Goal: Information Seeking & Learning: Compare options

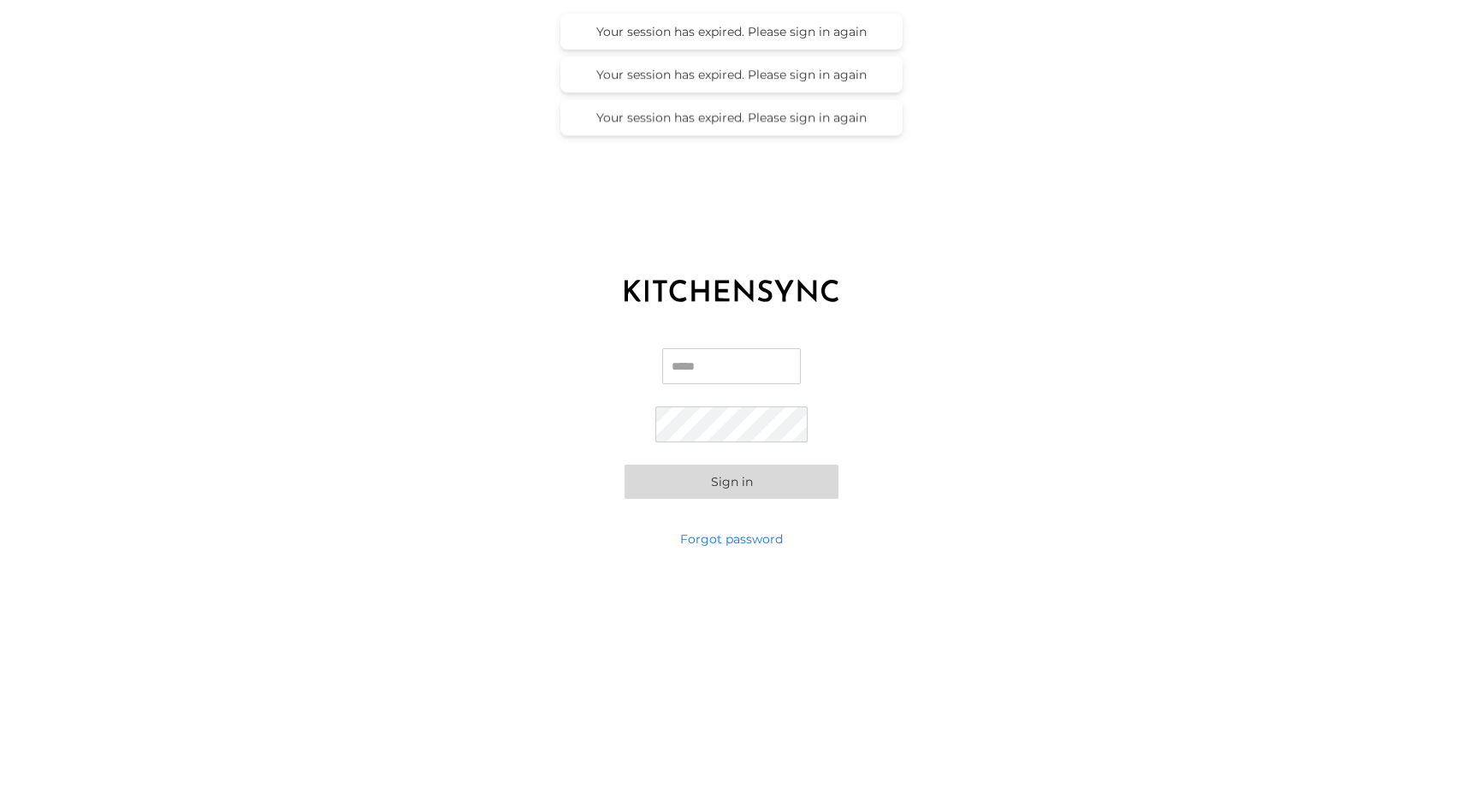
type input "**********"
click at [737, 482] on button "Sign in" at bounding box center [732, 482] width 214 height 34
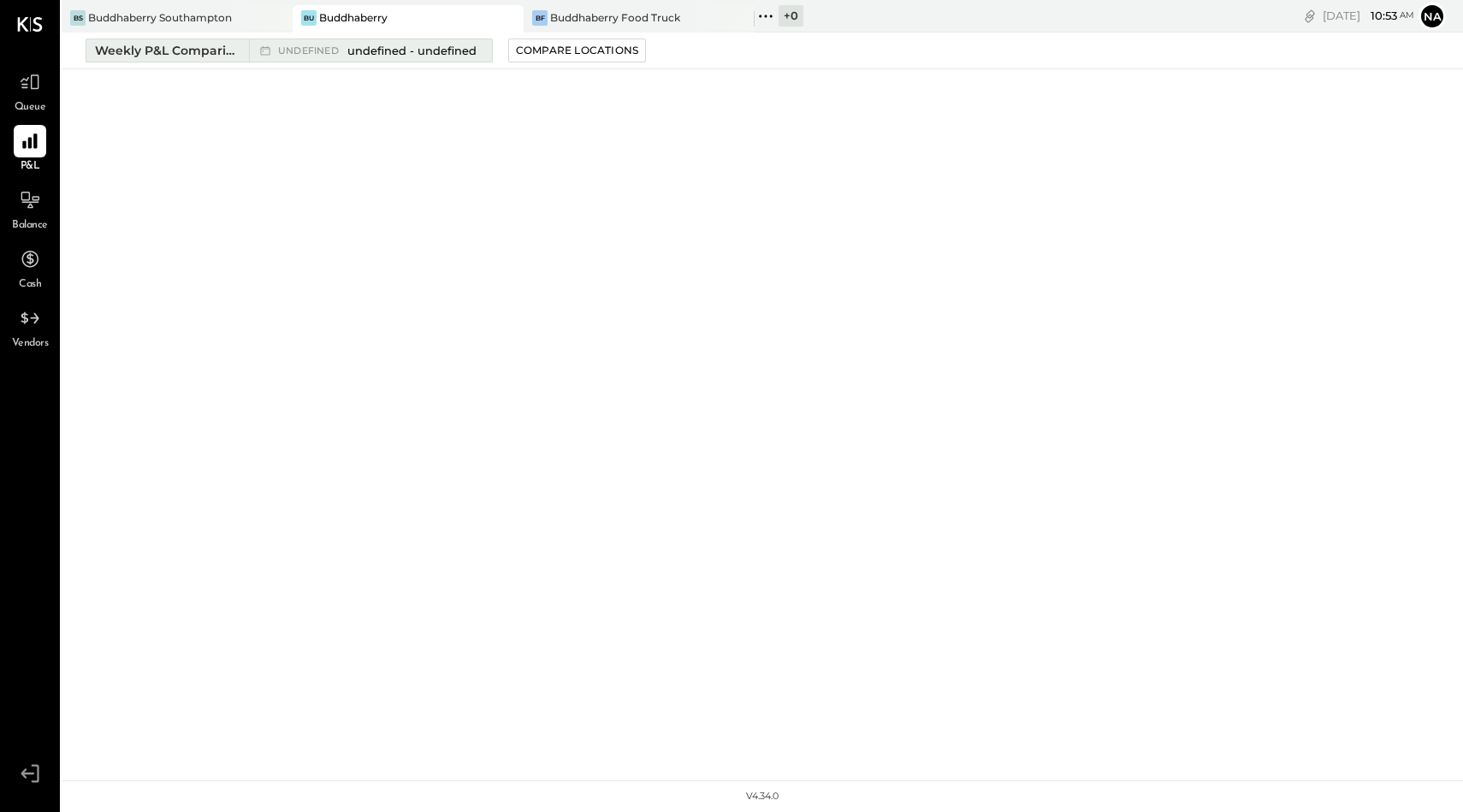
click at [413, 45] on span "undefined - undefined" at bounding box center [411, 51] width 129 height 16
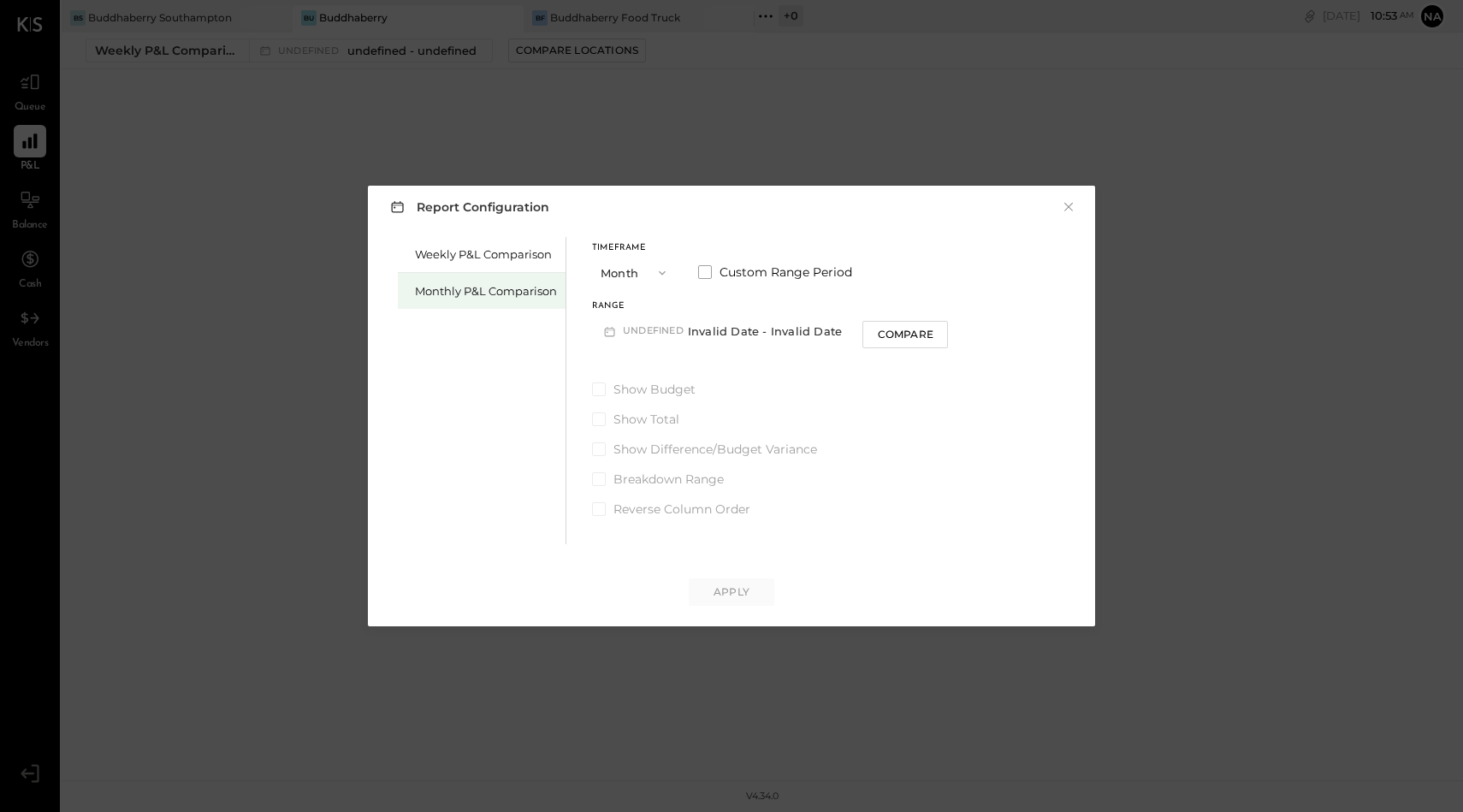
click at [511, 282] on div "Monthly P&L Comparison" at bounding box center [482, 291] width 168 height 36
click at [681, 334] on button "M09 [DATE] - [DATE]" at bounding box center [682, 331] width 181 height 32
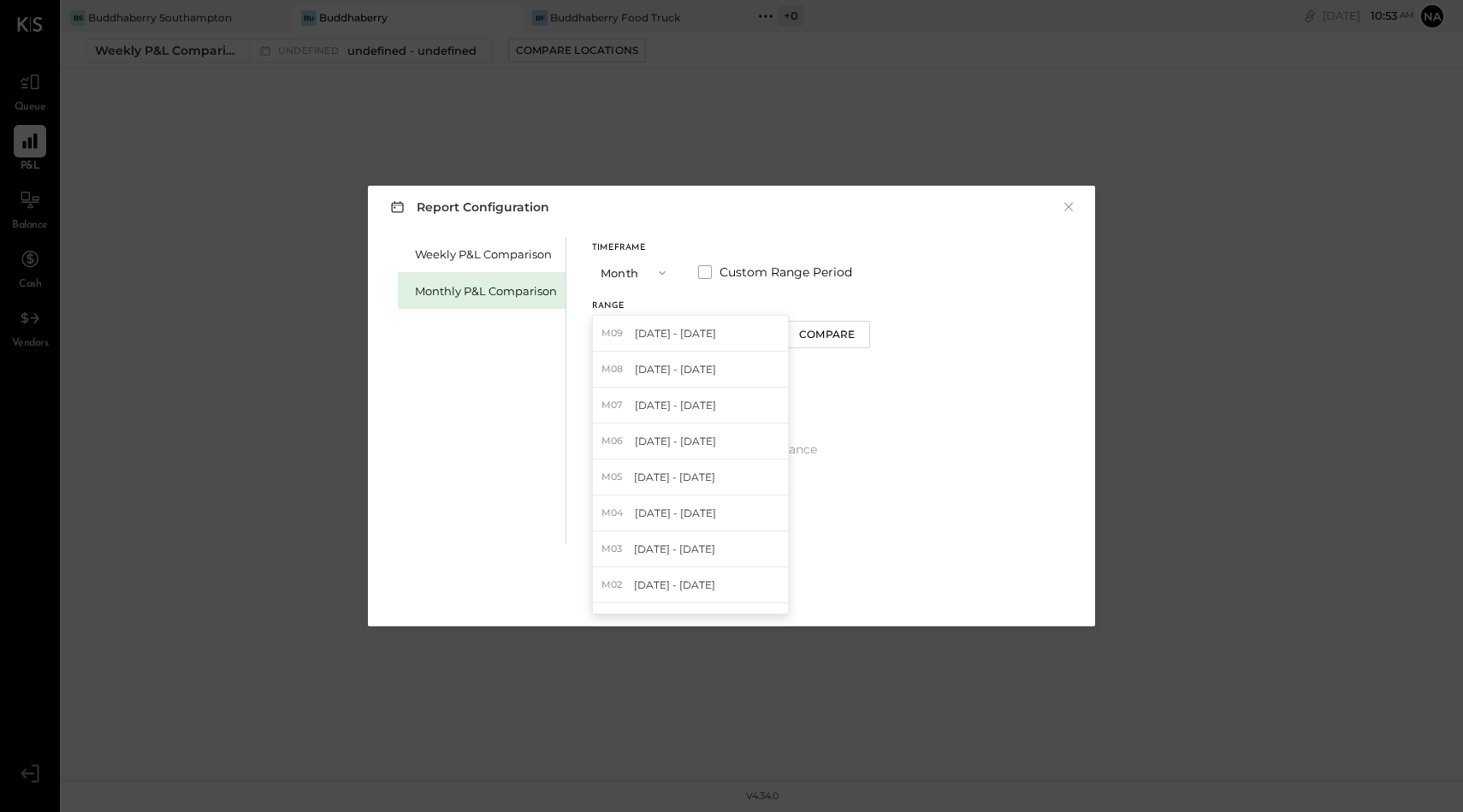
click at [971, 295] on div "Weekly P&L Comparison Monthly P&L Comparison Timeframe Month Custom Range Perio…" at bounding box center [731, 388] width 693 height 311
click at [1058, 209] on div "Report Configuration ×" at bounding box center [731, 206] width 693 height 25
click at [1069, 209] on button "×" at bounding box center [1068, 207] width 15 height 17
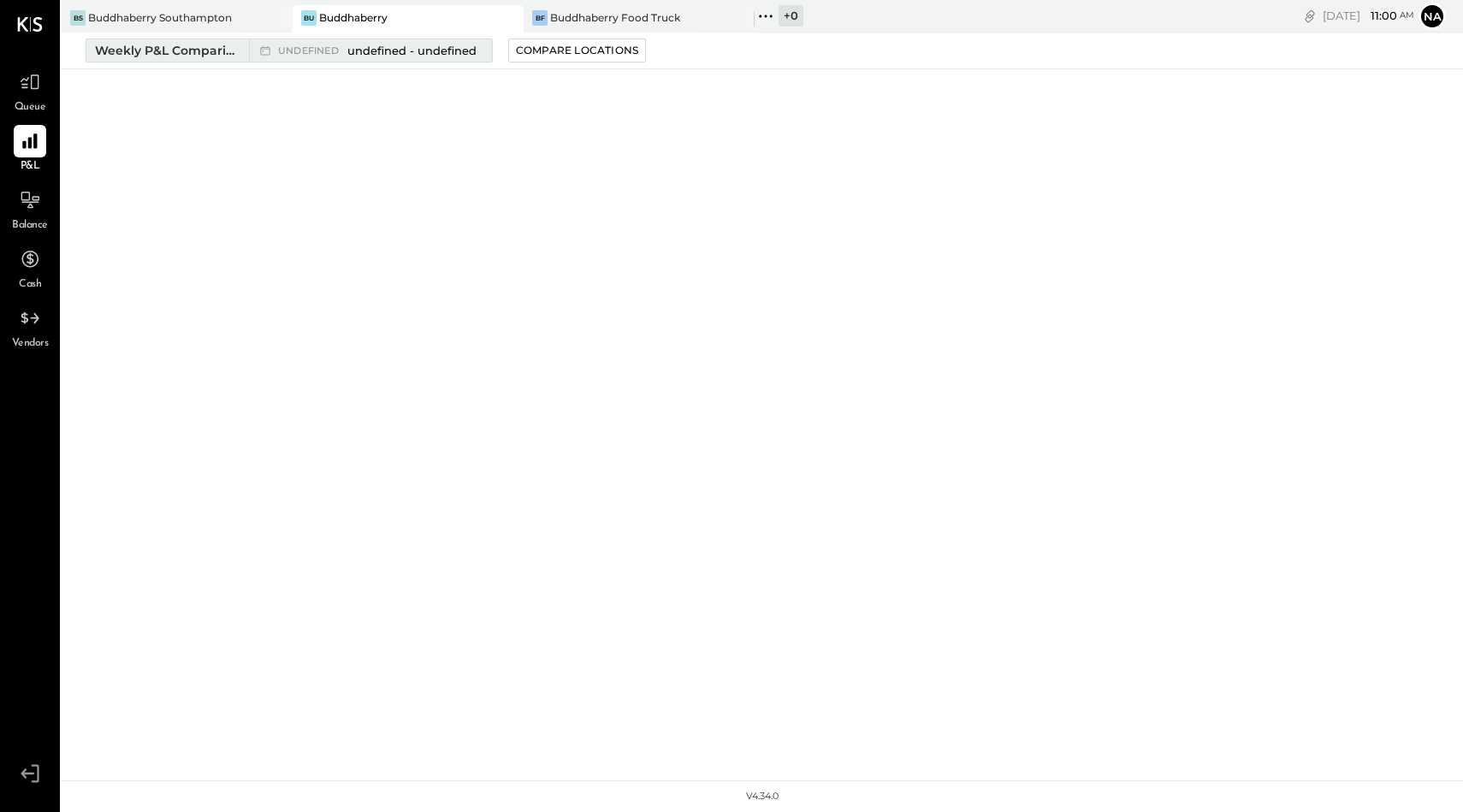
click at [152, 57] on div "Weekly P&L Comparison" at bounding box center [167, 50] width 144 height 17
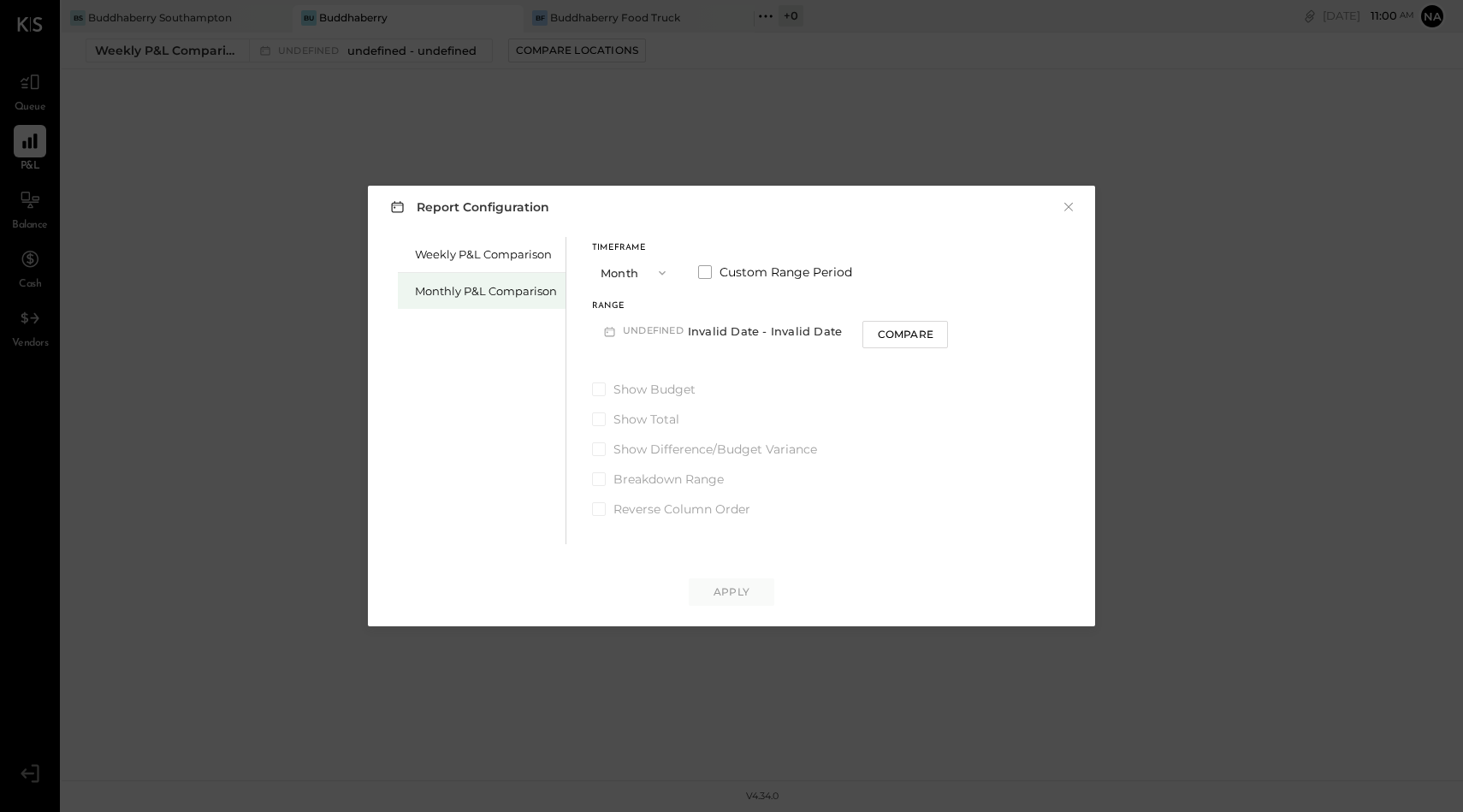
click at [509, 302] on div "Monthly P&L Comparison" at bounding box center [482, 291] width 168 height 36
click at [673, 345] on button "M09 [DATE] - [DATE]" at bounding box center [682, 331] width 181 height 32
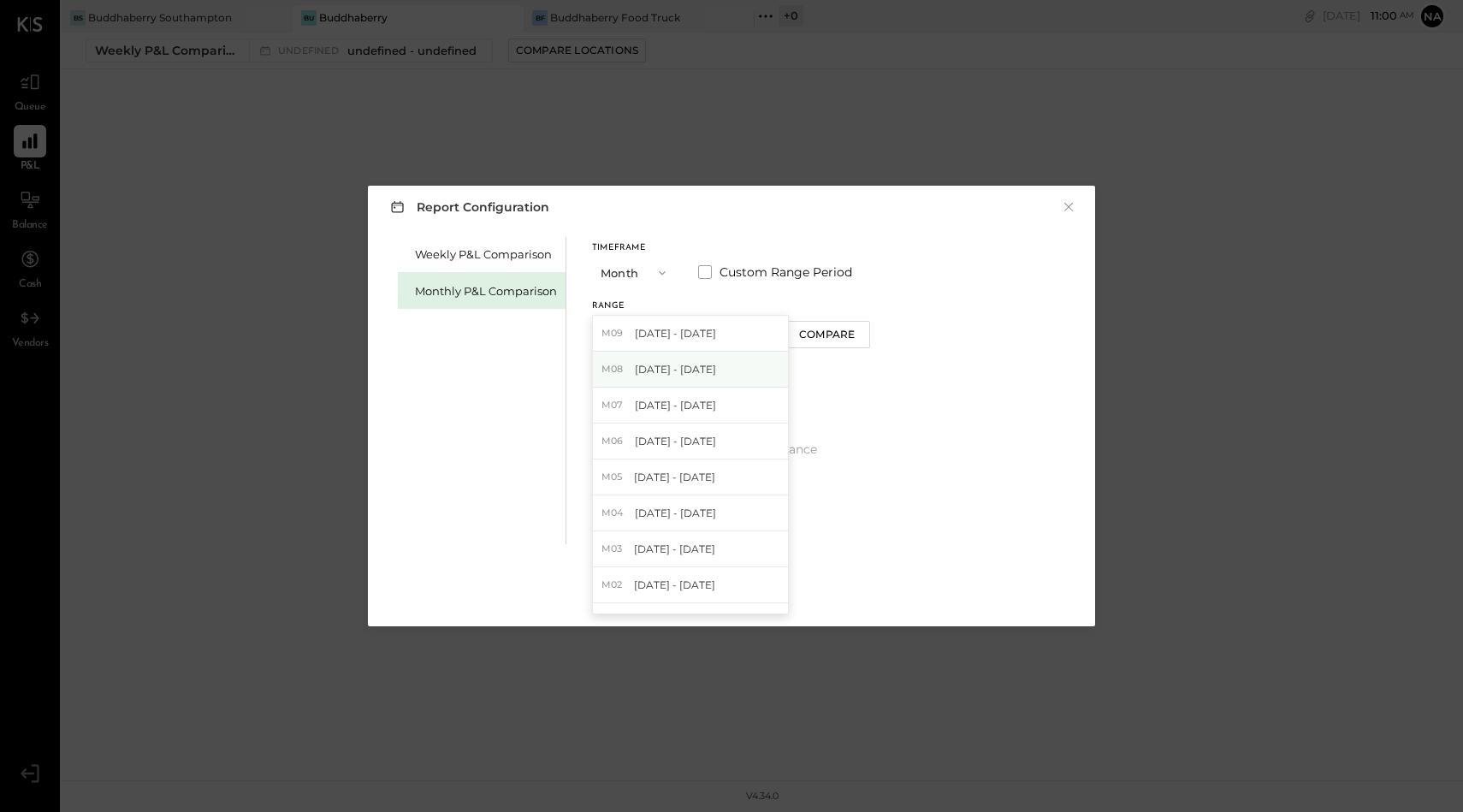
click at [675, 363] on span "[DATE] - [DATE]" at bounding box center [675, 369] width 81 height 15
click at [734, 592] on div "Apply" at bounding box center [732, 591] width 36 height 15
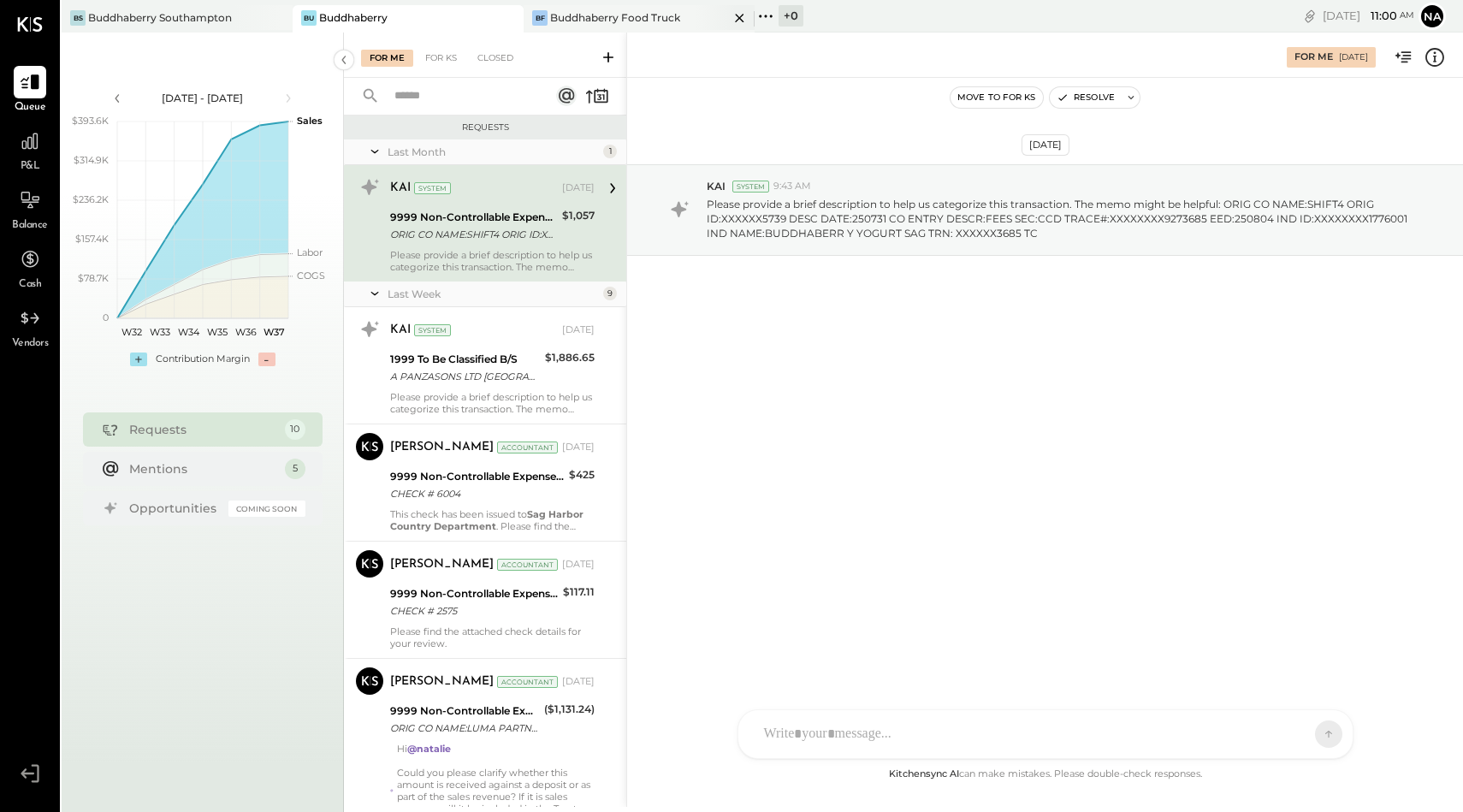
click at [604, 17] on div "Buddhaberry Food Truck" at bounding box center [615, 17] width 130 height 15
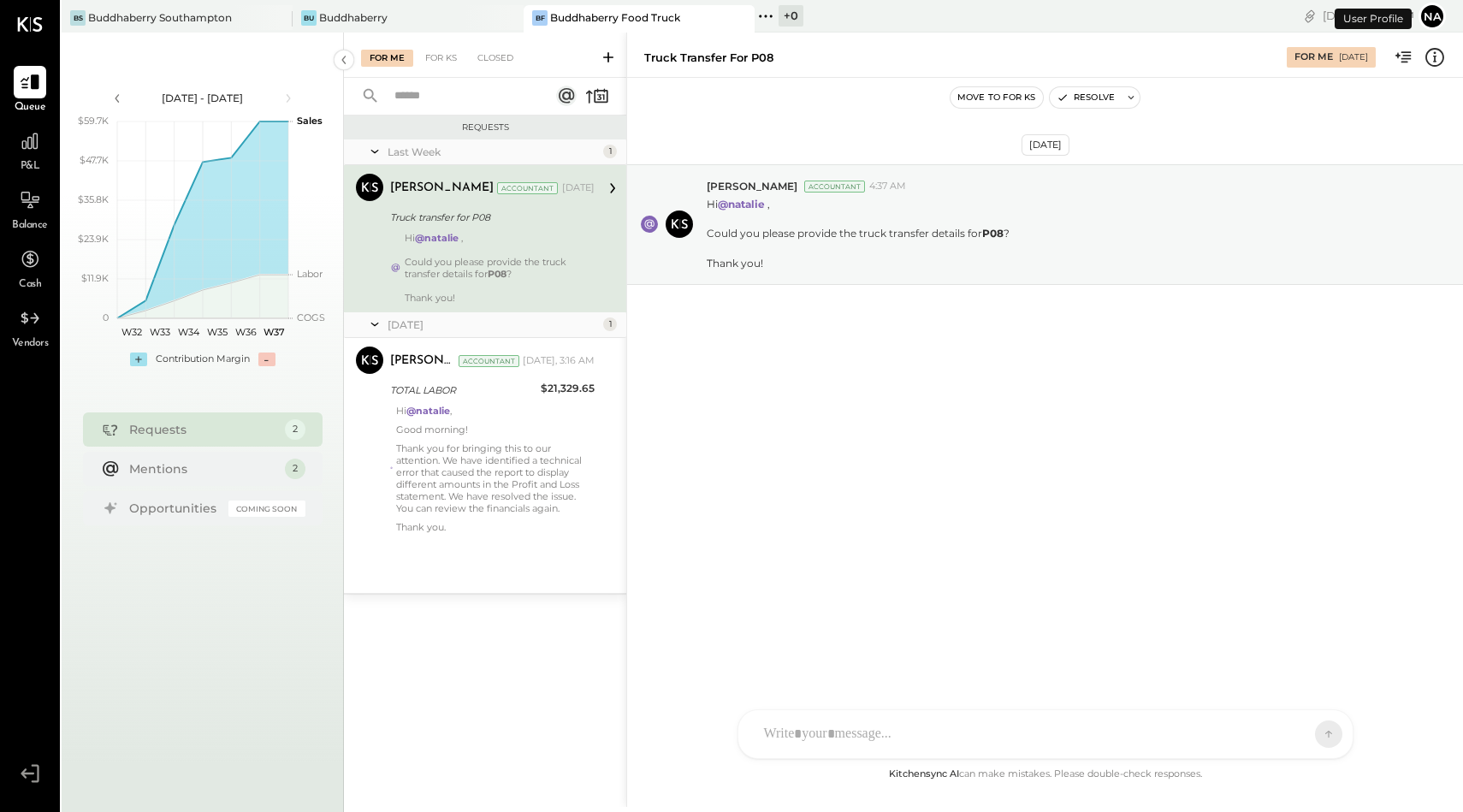
click at [11, 136] on div "P&L" at bounding box center [30, 150] width 50 height 50
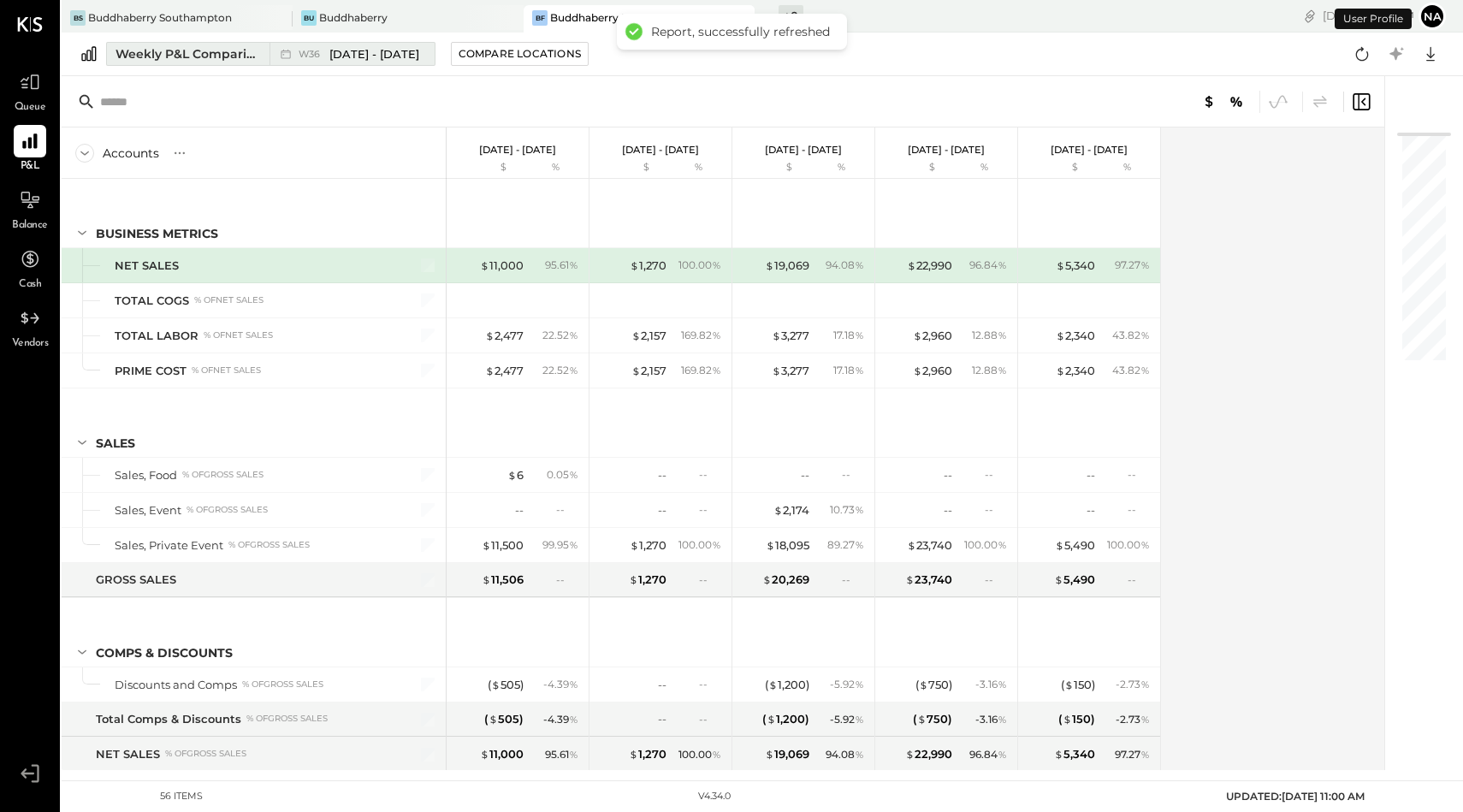
click at [232, 44] on button "Weekly P&L Comparison W36 [DATE] - [DATE]" at bounding box center [270, 54] width 329 height 24
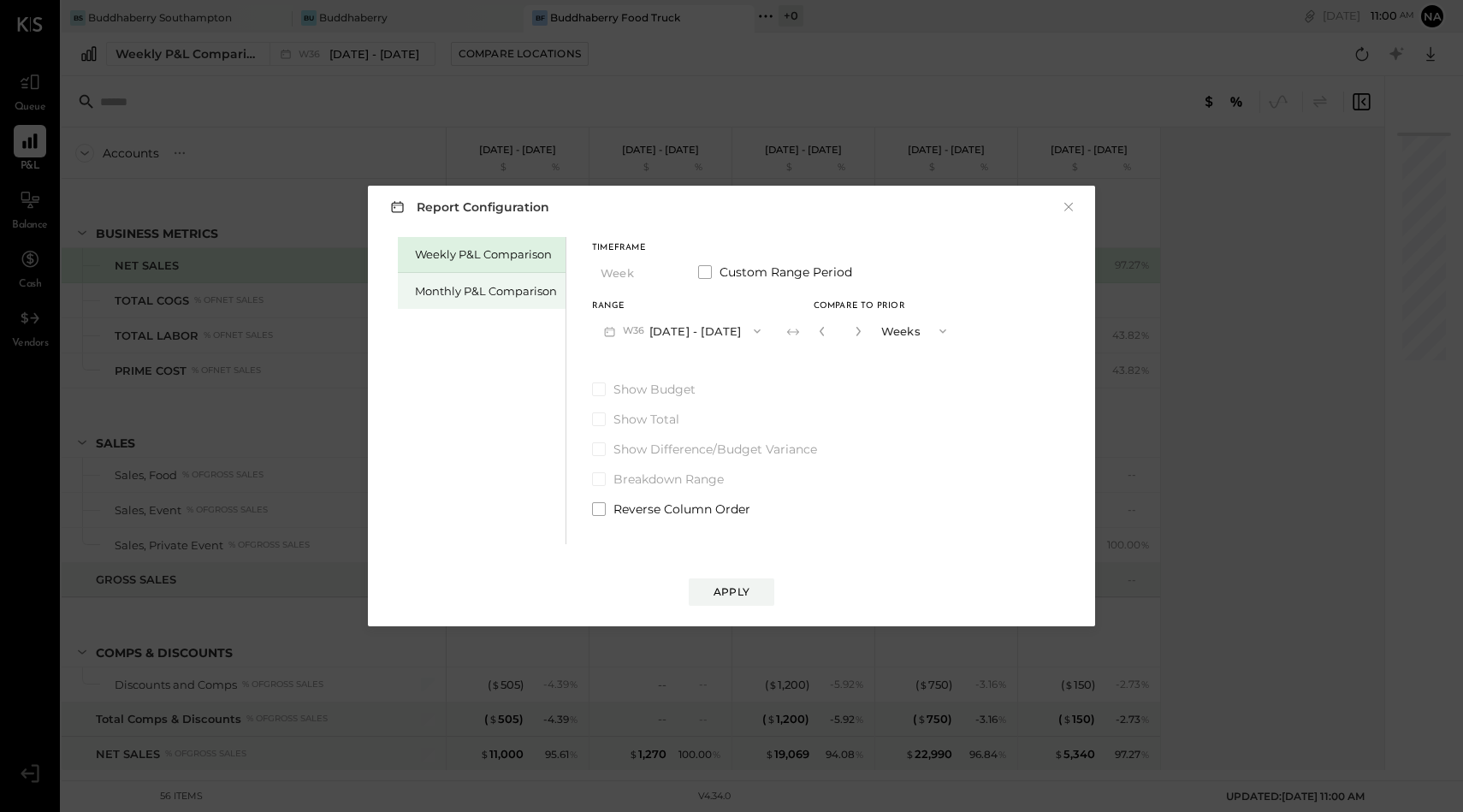
click at [520, 294] on div "Monthly P&L Comparison" at bounding box center [486, 291] width 142 height 16
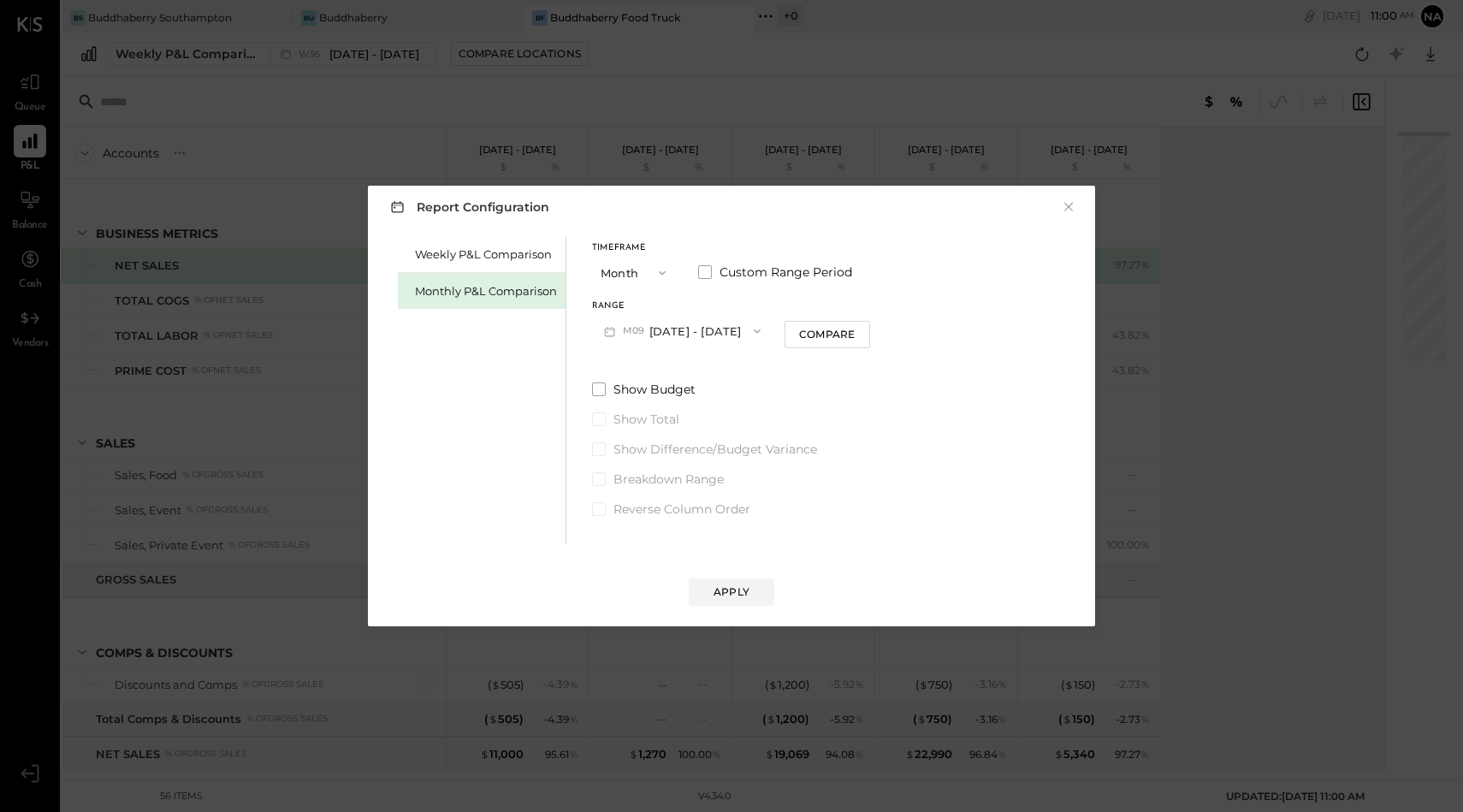
click at [663, 337] on button "M09 [DATE] - [DATE]" at bounding box center [682, 331] width 181 height 32
click at [670, 369] on span "[DATE] - [DATE]" at bounding box center [675, 369] width 81 height 15
click at [721, 590] on div "Apply" at bounding box center [732, 591] width 36 height 15
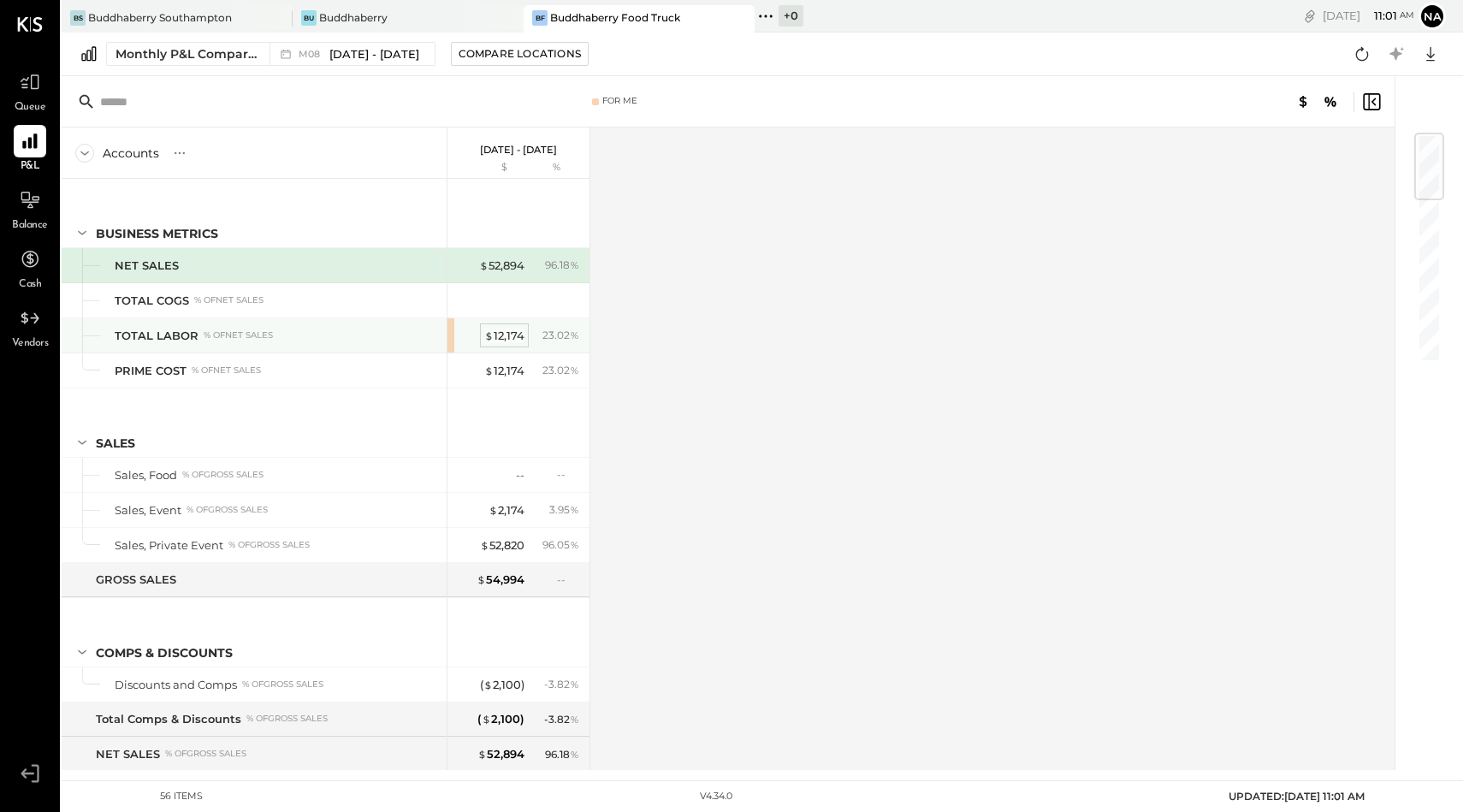
click at [501, 329] on div "$ 12,174" at bounding box center [504, 336] width 40 height 16
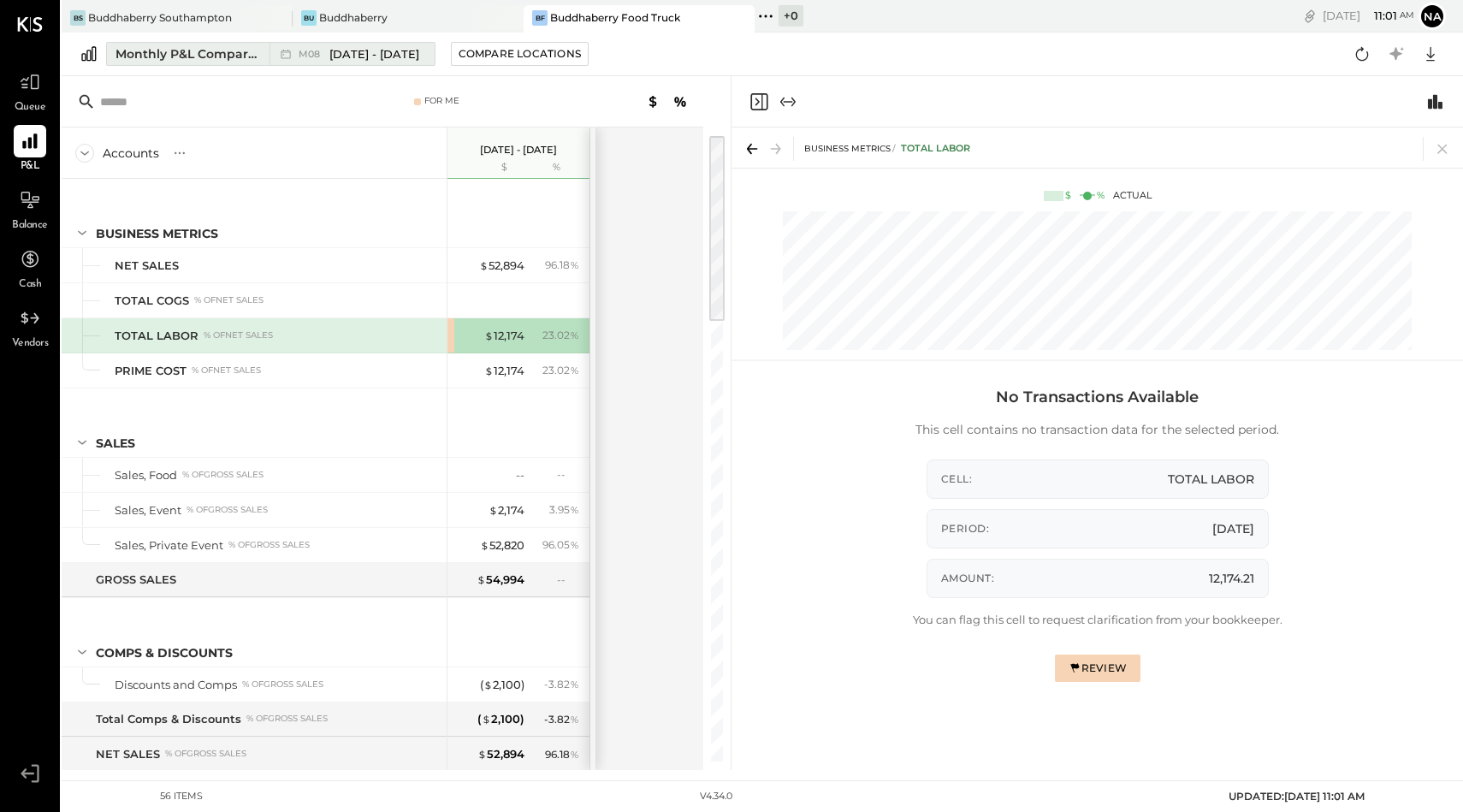
click at [335, 53] on span "[DATE] - [DATE]" at bounding box center [374, 54] width 90 height 16
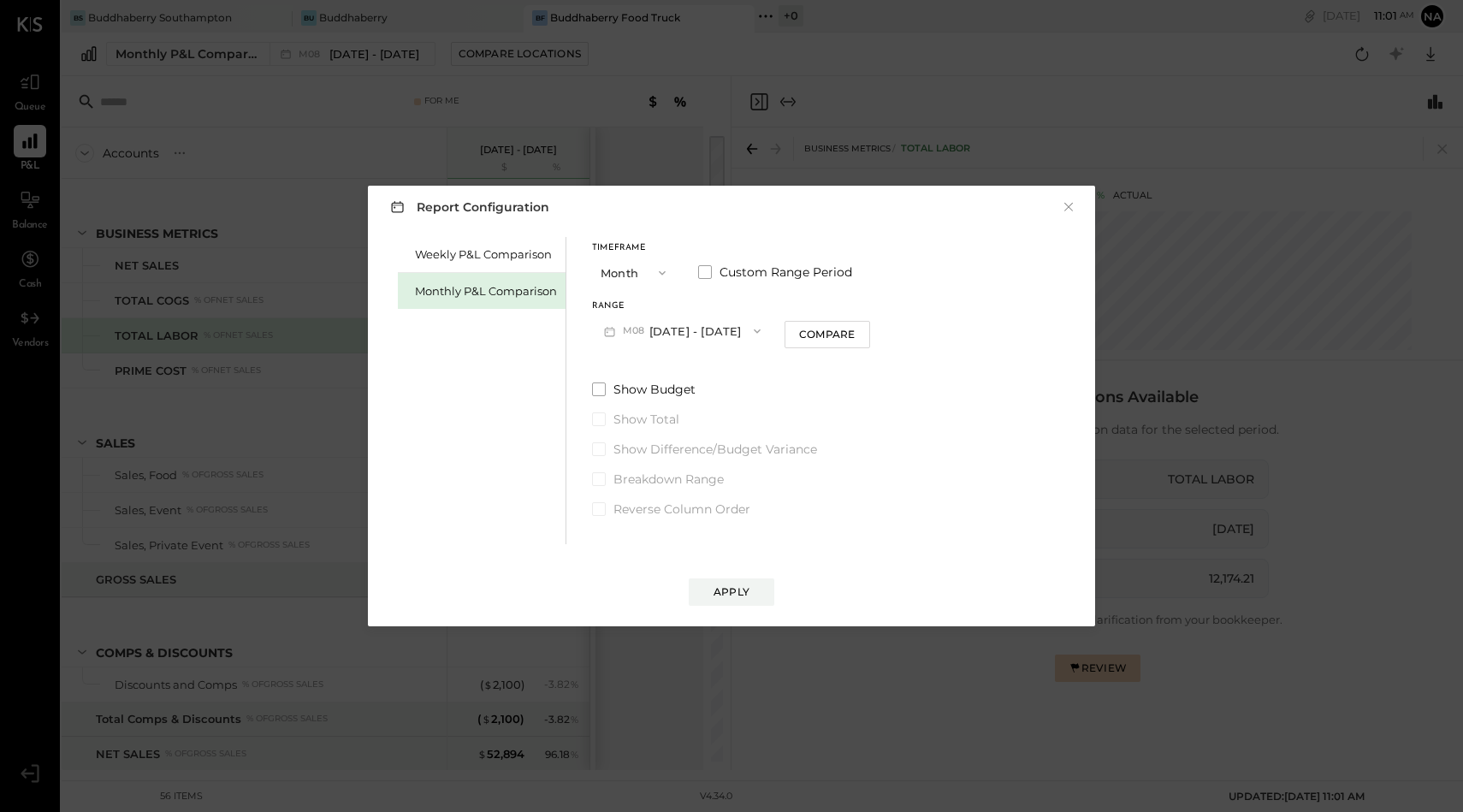
click at [701, 335] on button "M08 [DATE] - [DATE]" at bounding box center [682, 331] width 181 height 32
click at [694, 406] on span "[DATE] - [DATE]" at bounding box center [675, 405] width 81 height 15
click at [738, 590] on div "Apply" at bounding box center [732, 591] width 36 height 15
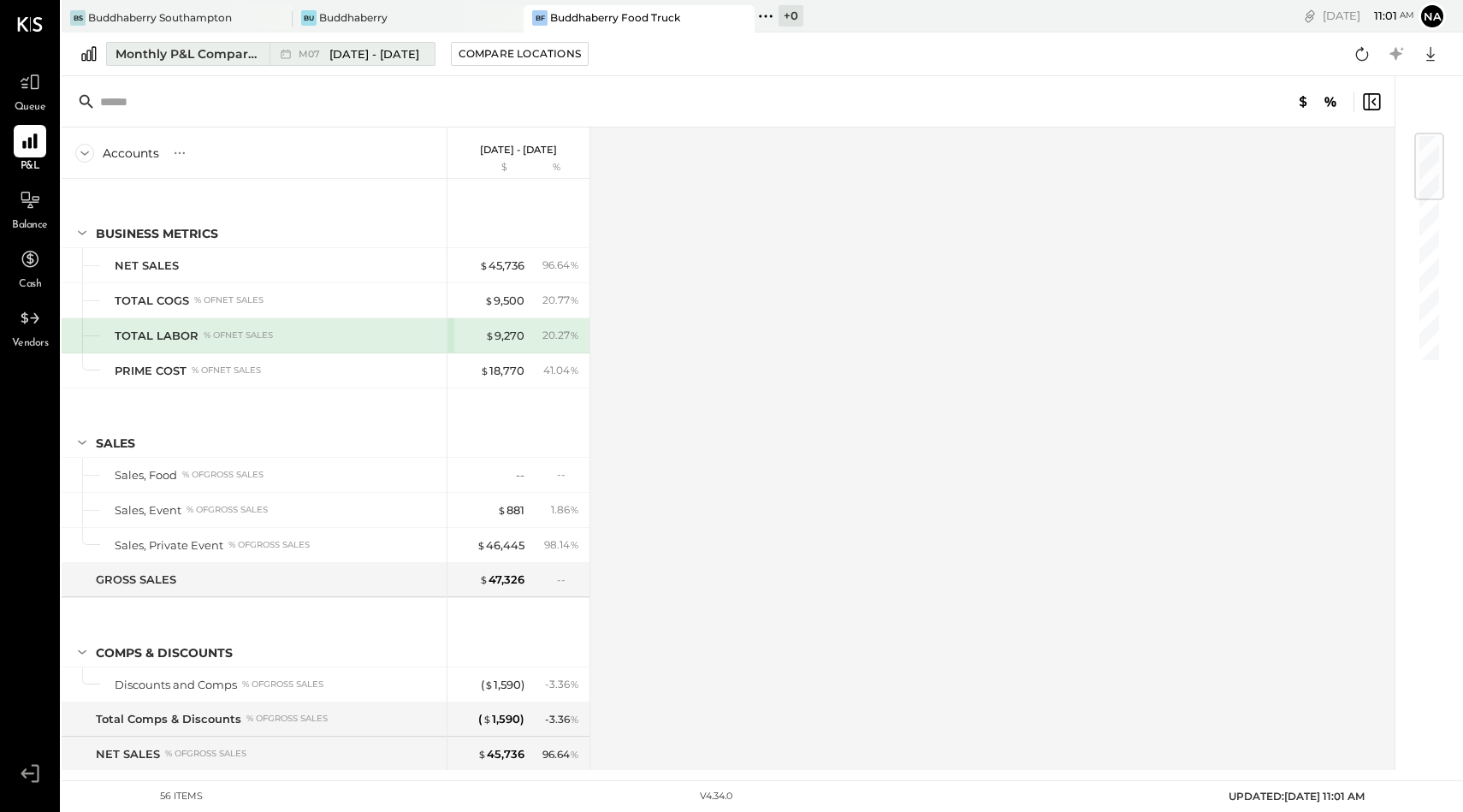
click at [224, 48] on div "Monthly P&L Comparison" at bounding box center [188, 53] width 144 height 17
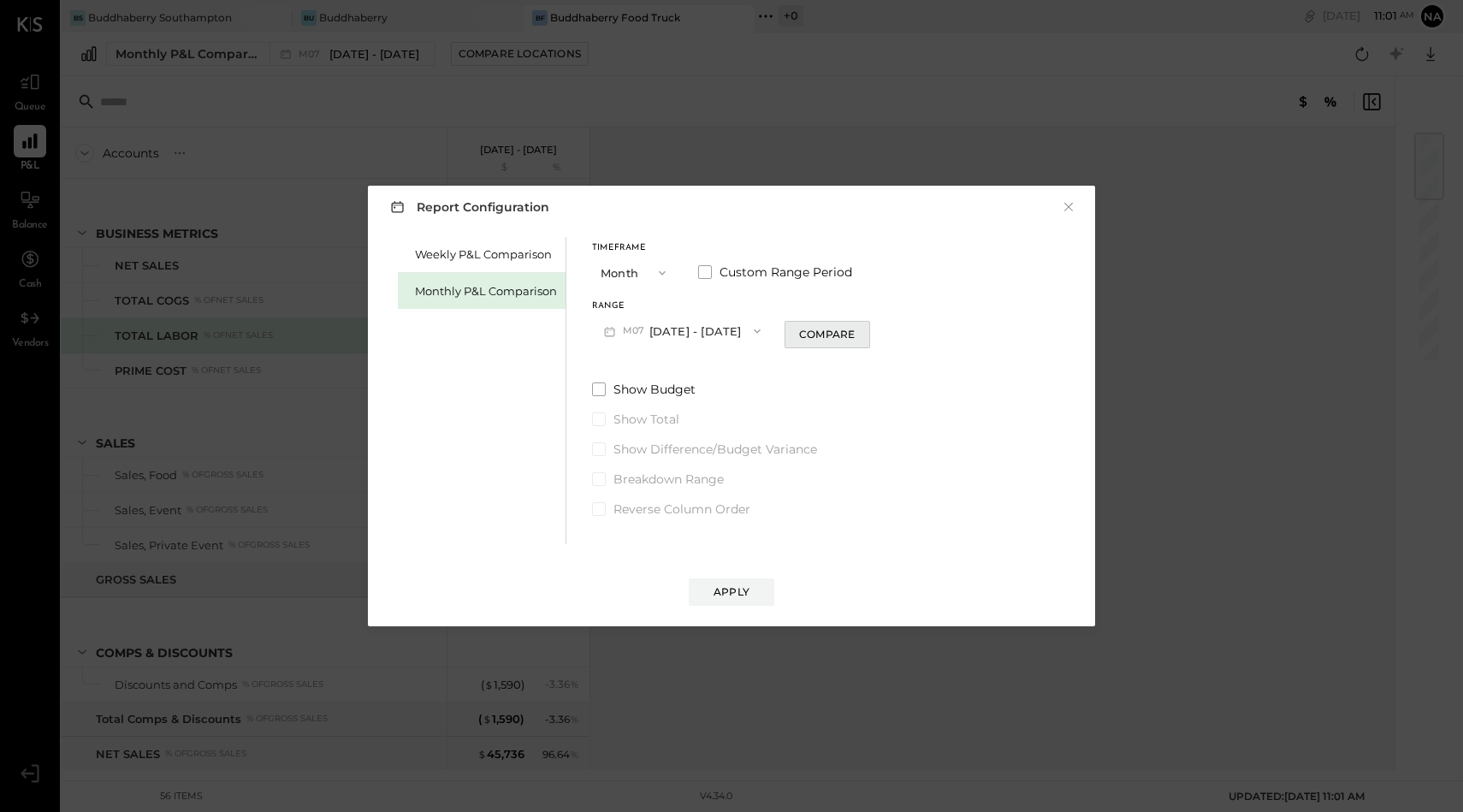
click at [799, 328] on div "Compare" at bounding box center [827, 334] width 56 height 15
click at [891, 333] on button "Months" at bounding box center [916, 331] width 86 height 32
click at [667, 323] on button "M07 [DATE] - [DATE]" at bounding box center [682, 331] width 181 height 32
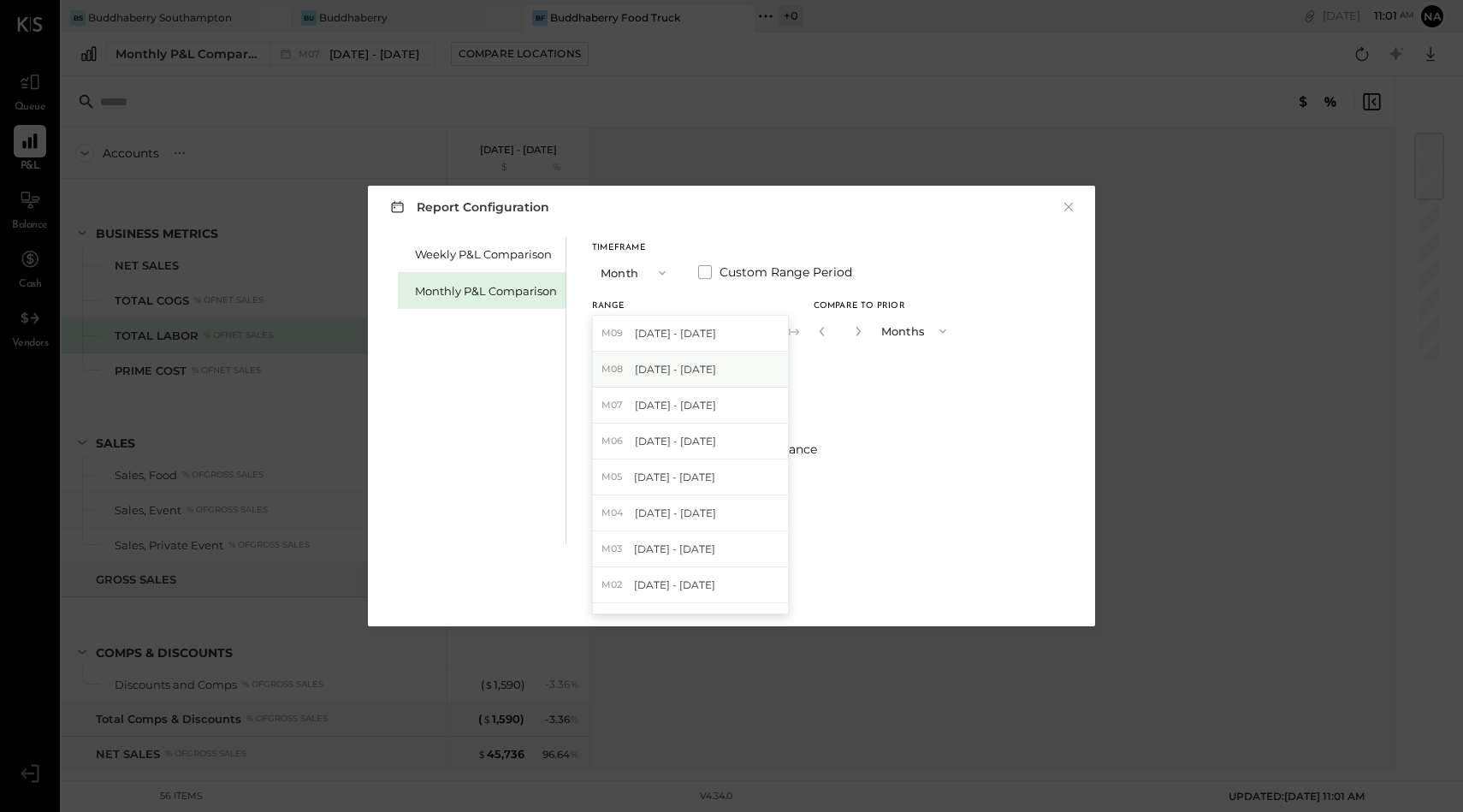
click at [695, 362] on span "[DATE] - [DATE]" at bounding box center [675, 369] width 81 height 15
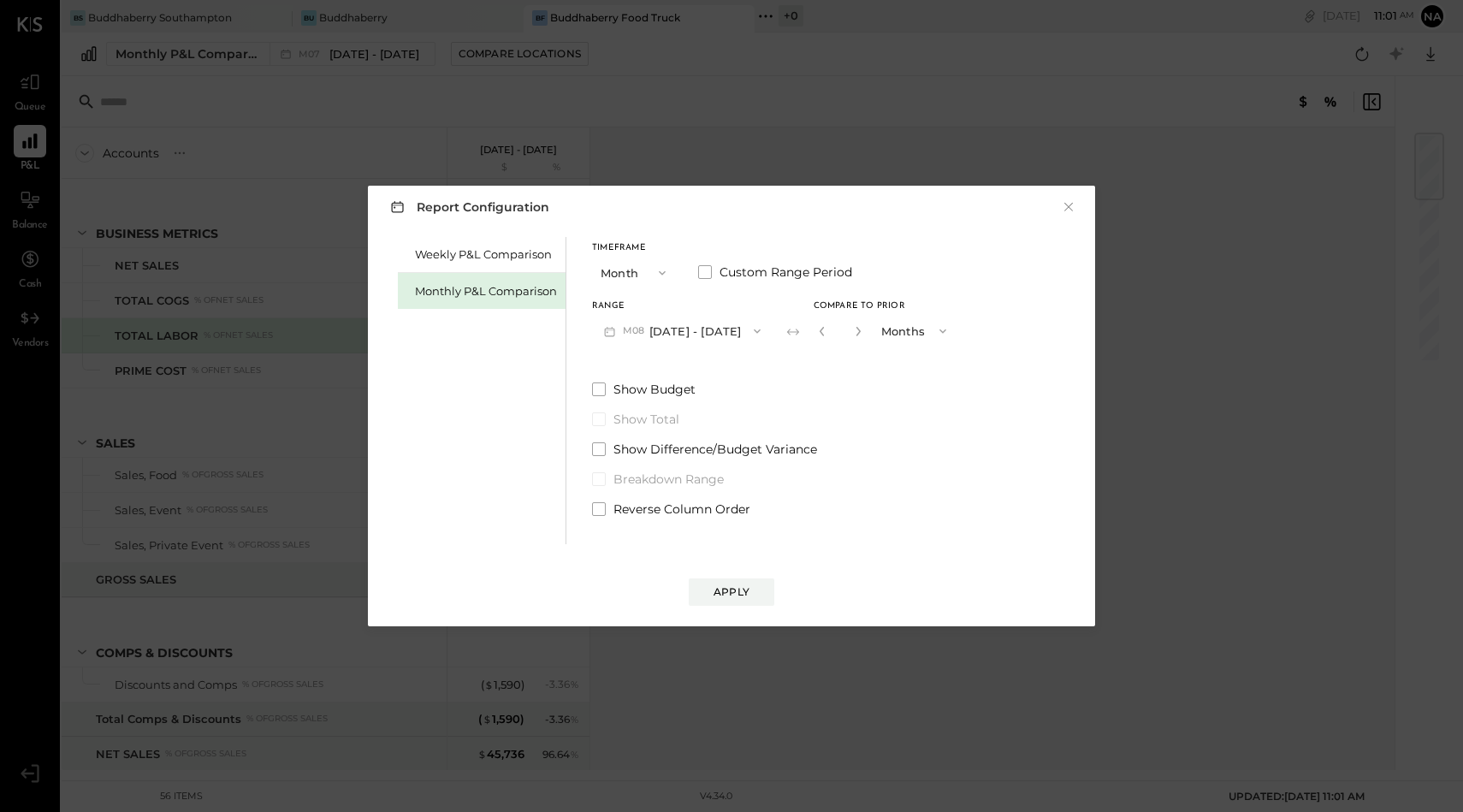
click at [905, 325] on button "Months" at bounding box center [916, 331] width 86 height 32
click at [905, 325] on span "Months" at bounding box center [905, 330] width 39 height 11
click at [741, 597] on div "Apply" at bounding box center [732, 591] width 36 height 15
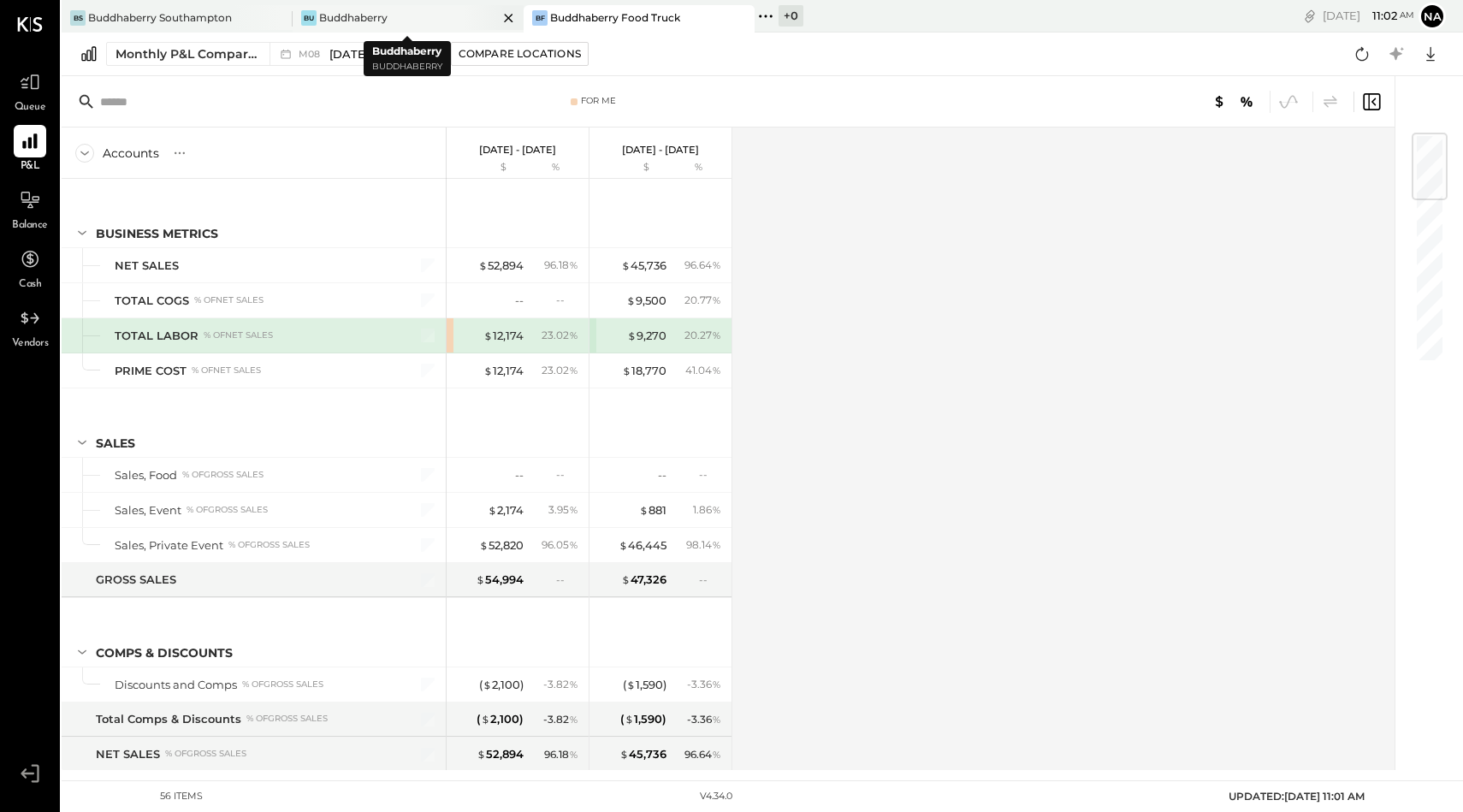
click at [376, 25] on div "Bu Buddhaberry" at bounding box center [395, 17] width 205 height 15
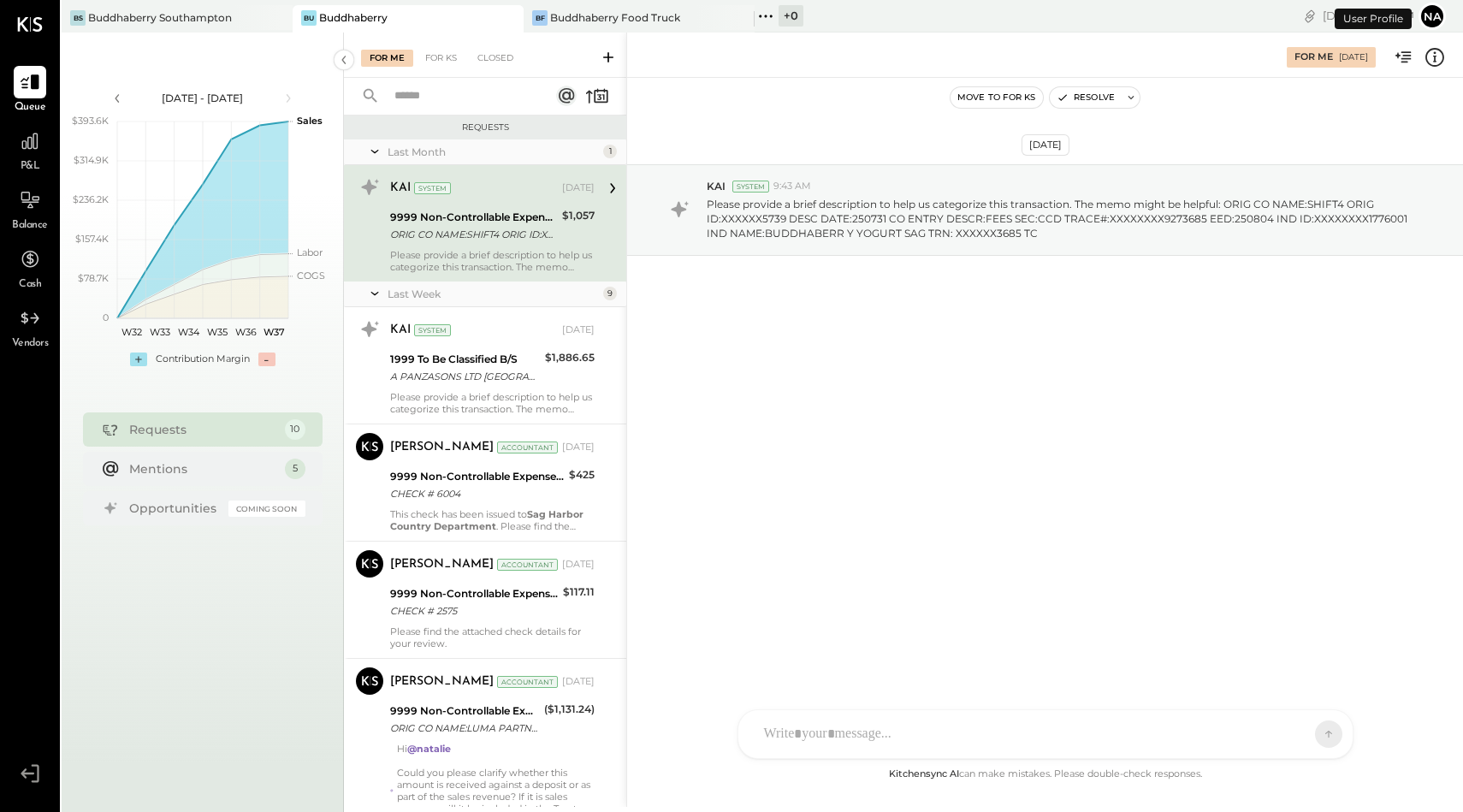
click at [176, 3] on div "BS Buddhaberry Southampton Bu Buddhaberry BF Buddhaberry Food Truck + 0 Pinned …" at bounding box center [509, 16] width 894 height 33
click at [182, 12] on div "Buddhaberry Southampton" at bounding box center [160, 17] width 144 height 15
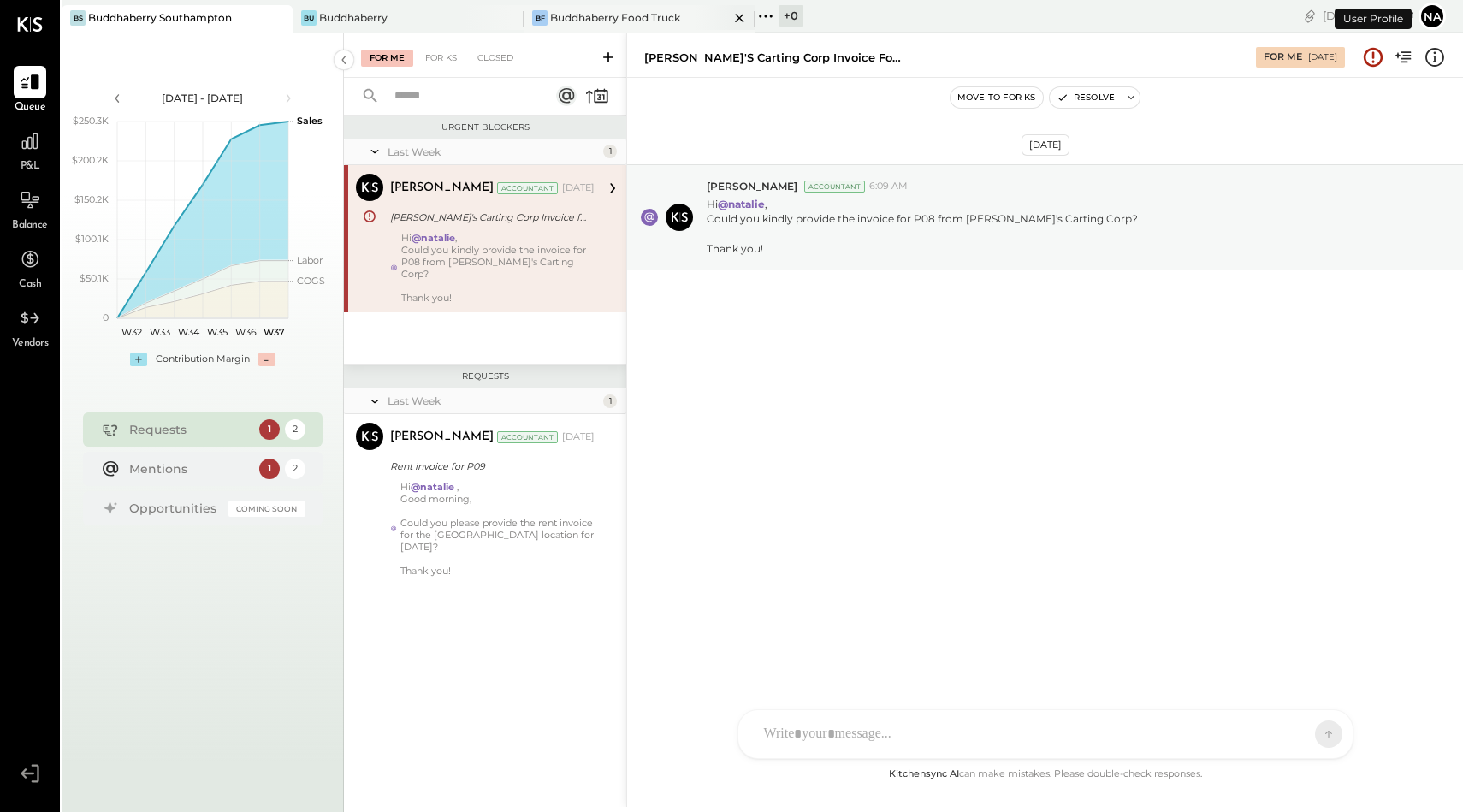
click at [609, 15] on div "Buddhaberry Food Truck" at bounding box center [615, 17] width 130 height 15
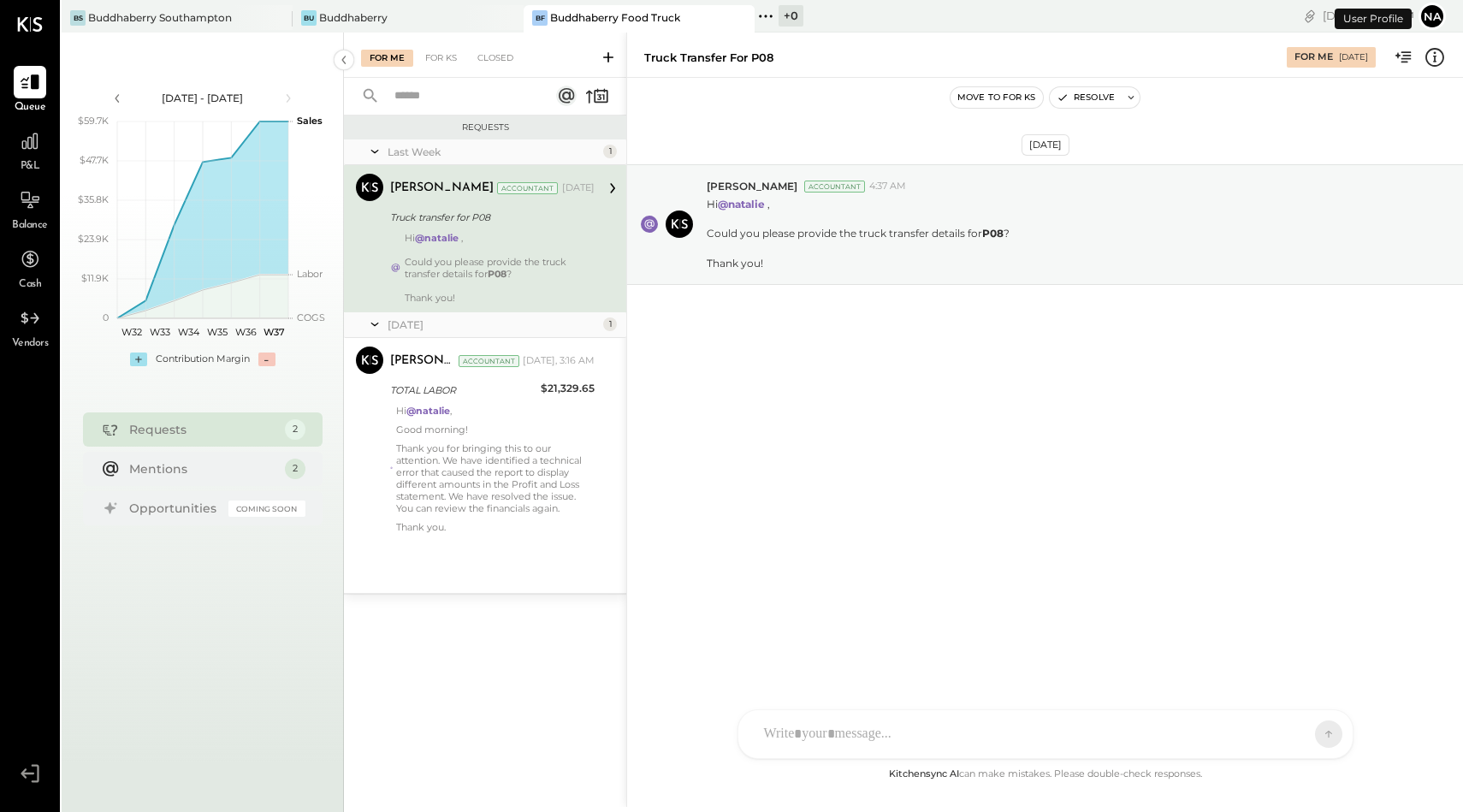
click at [9, 127] on div "P&L" at bounding box center [30, 150] width 50 height 50
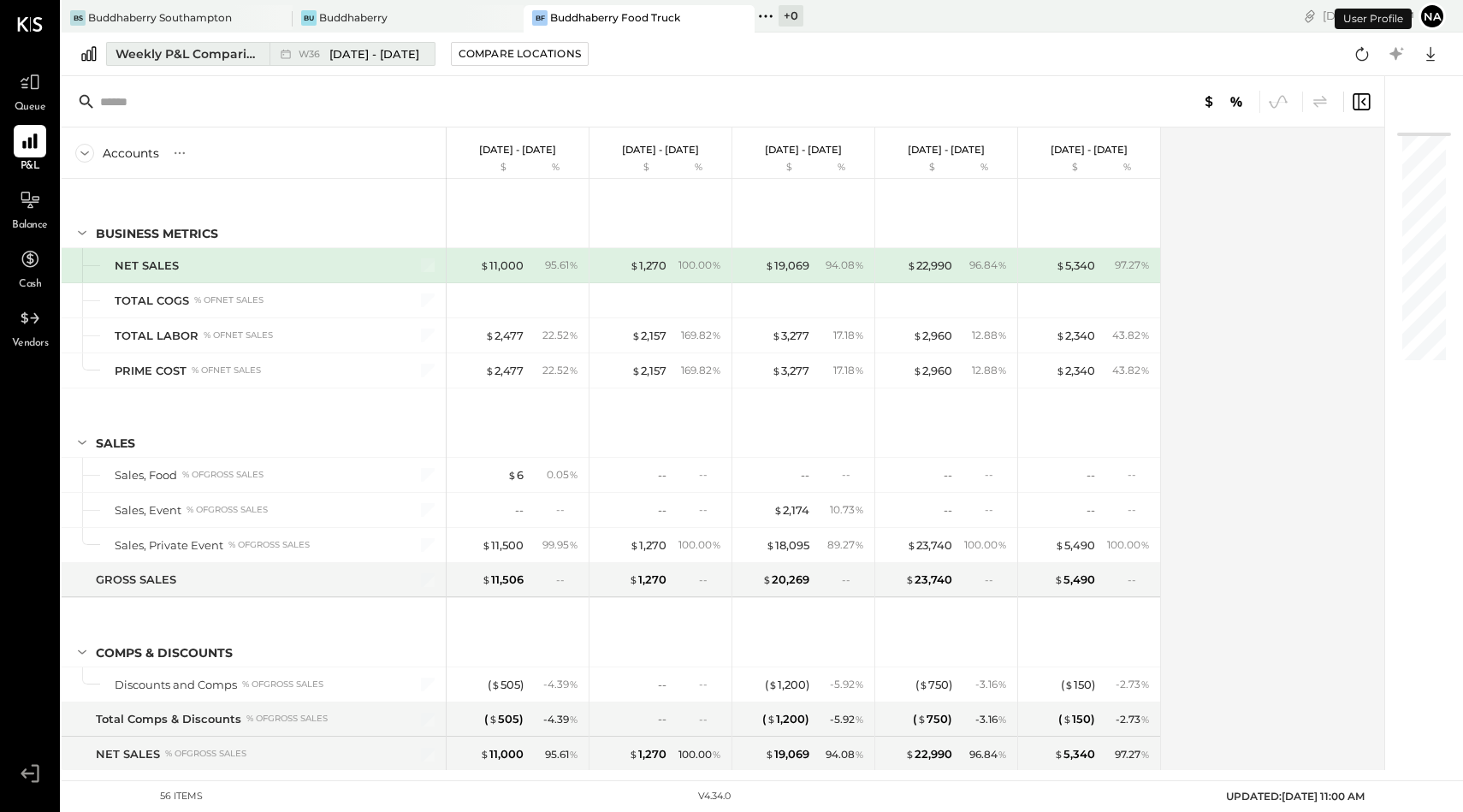
click at [203, 47] on div "Weekly P&L Comparison" at bounding box center [188, 53] width 144 height 17
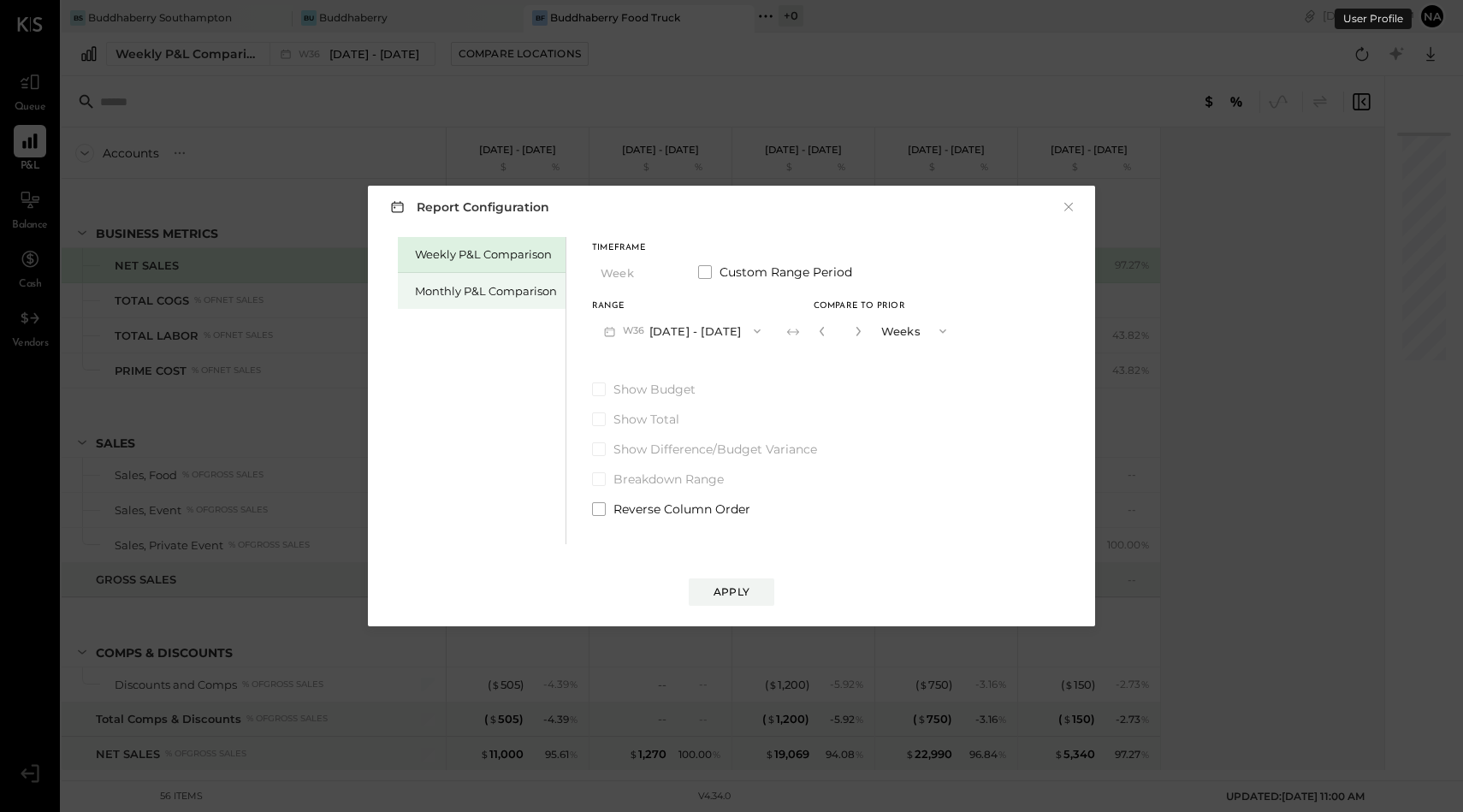
click at [517, 287] on div "Monthly P&L Comparison" at bounding box center [486, 291] width 142 height 16
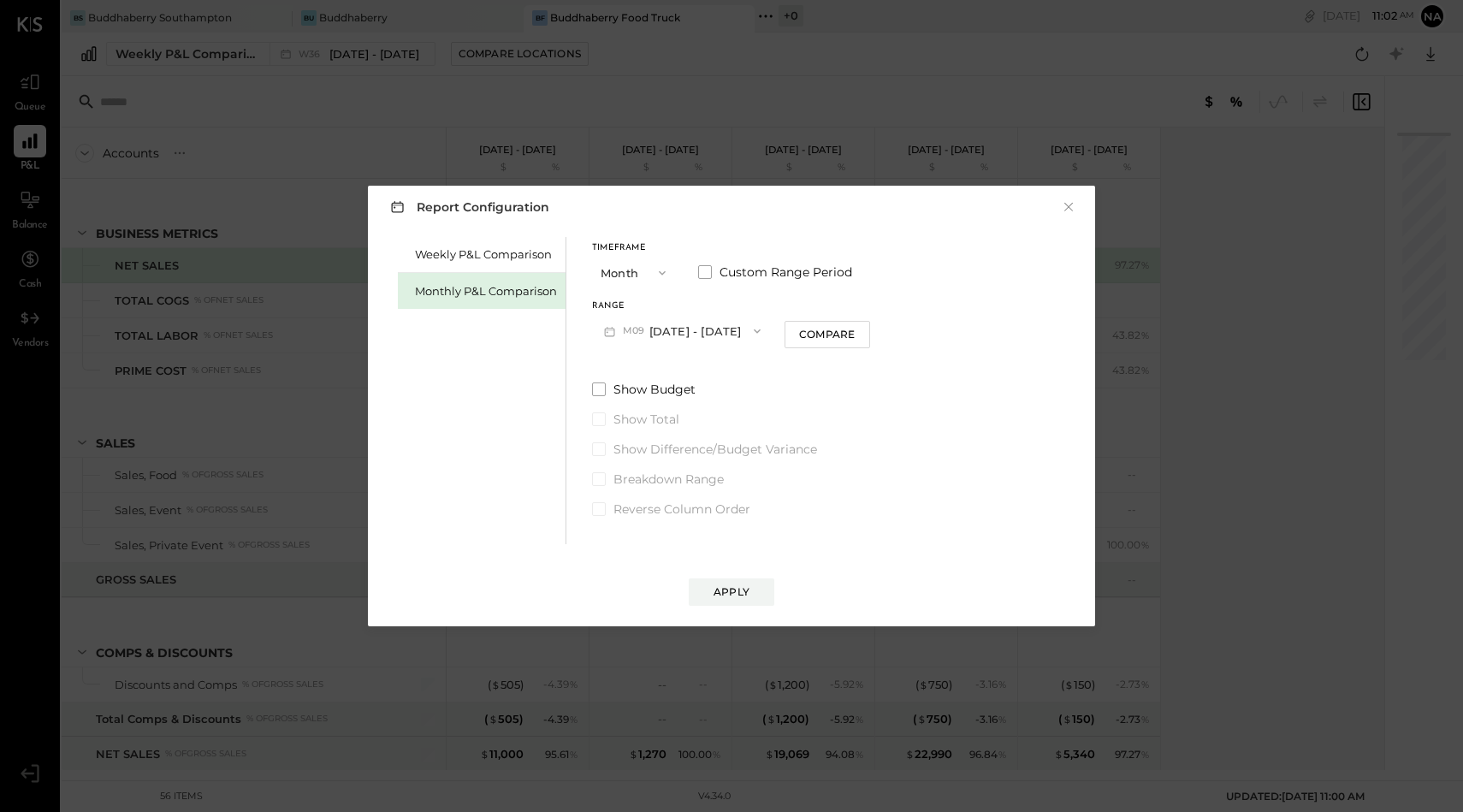
click at [671, 329] on button "M09 [DATE] - [DATE]" at bounding box center [682, 331] width 181 height 32
click at [670, 359] on div "M08 [DATE] - [DATE]" at bounding box center [690, 370] width 195 height 36
click at [708, 331] on button "M08 [DATE] - [DATE]" at bounding box center [682, 331] width 181 height 32
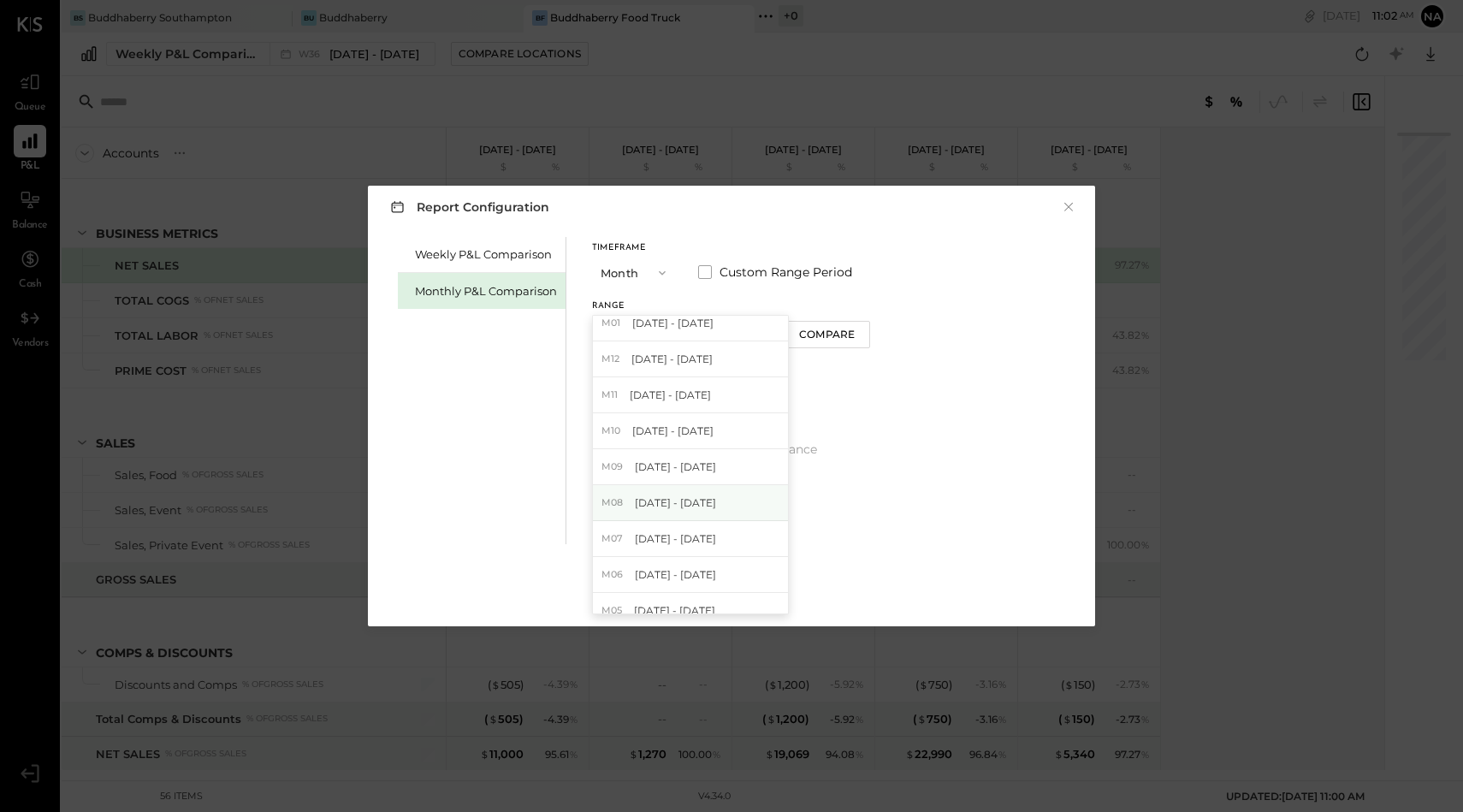
click at [689, 507] on span "[DATE] - [DATE]" at bounding box center [675, 502] width 81 height 15
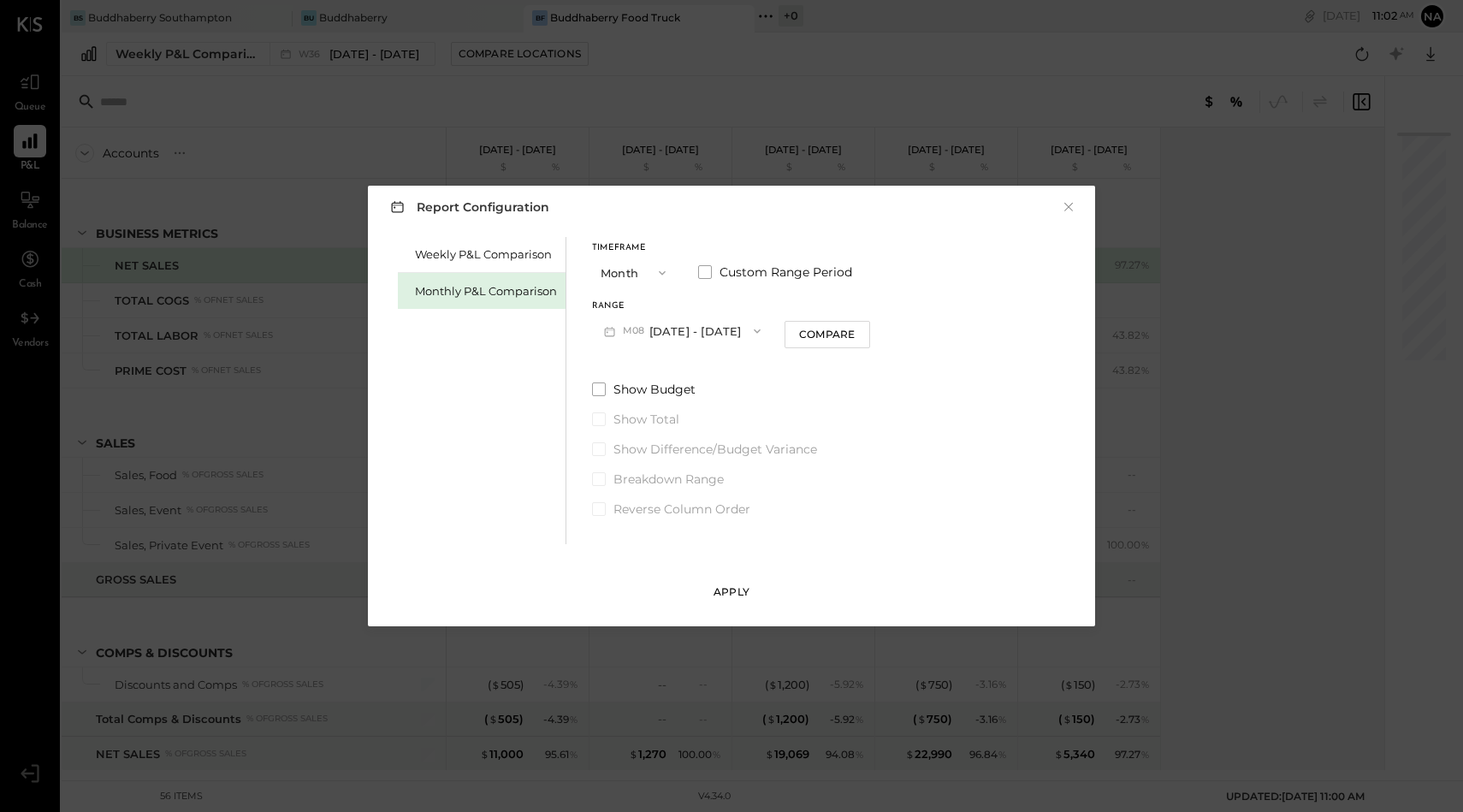
click at [732, 580] on button "Apply" at bounding box center [732, 591] width 86 height 27
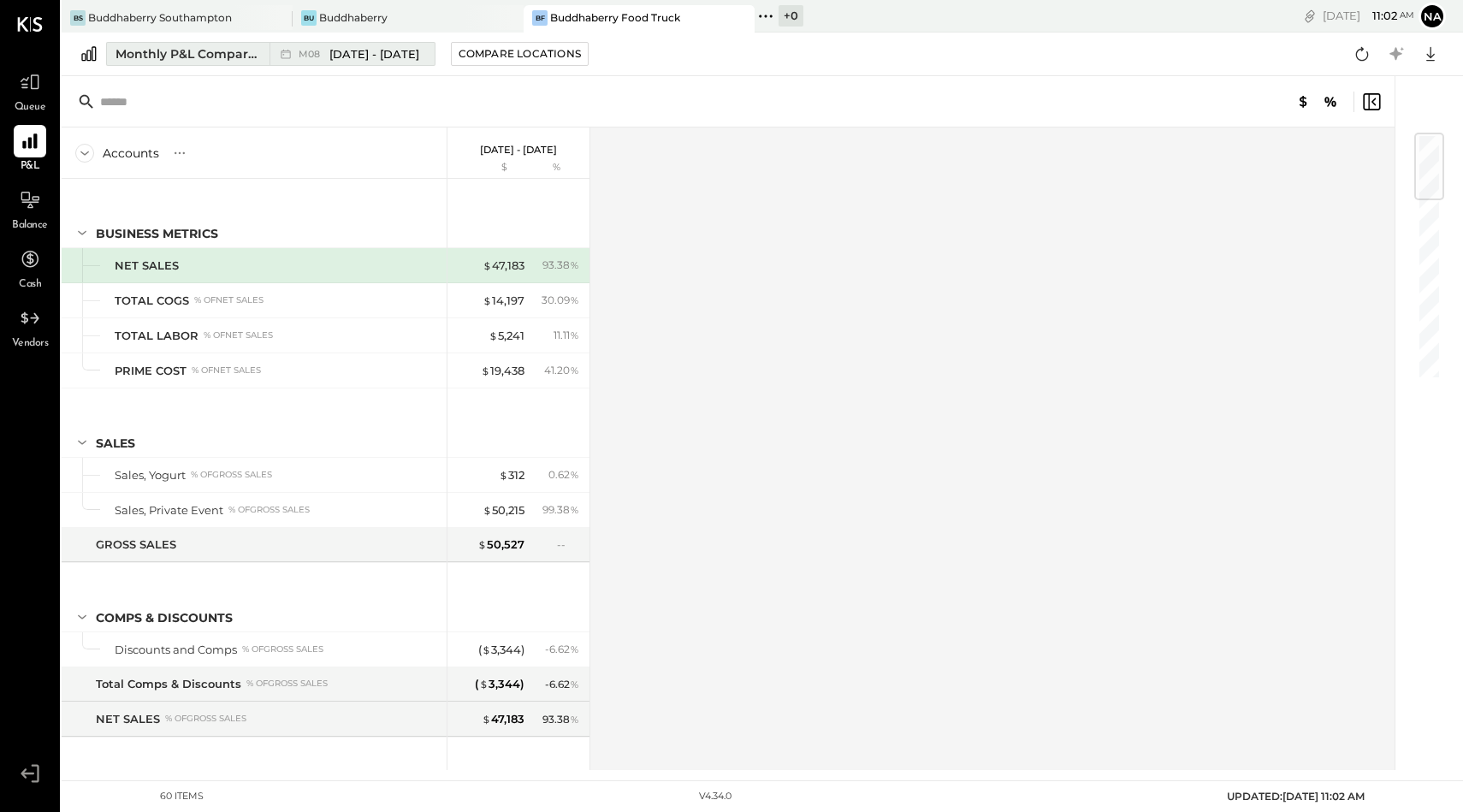
click at [228, 55] on div "Monthly P&L Comparison" at bounding box center [188, 53] width 144 height 17
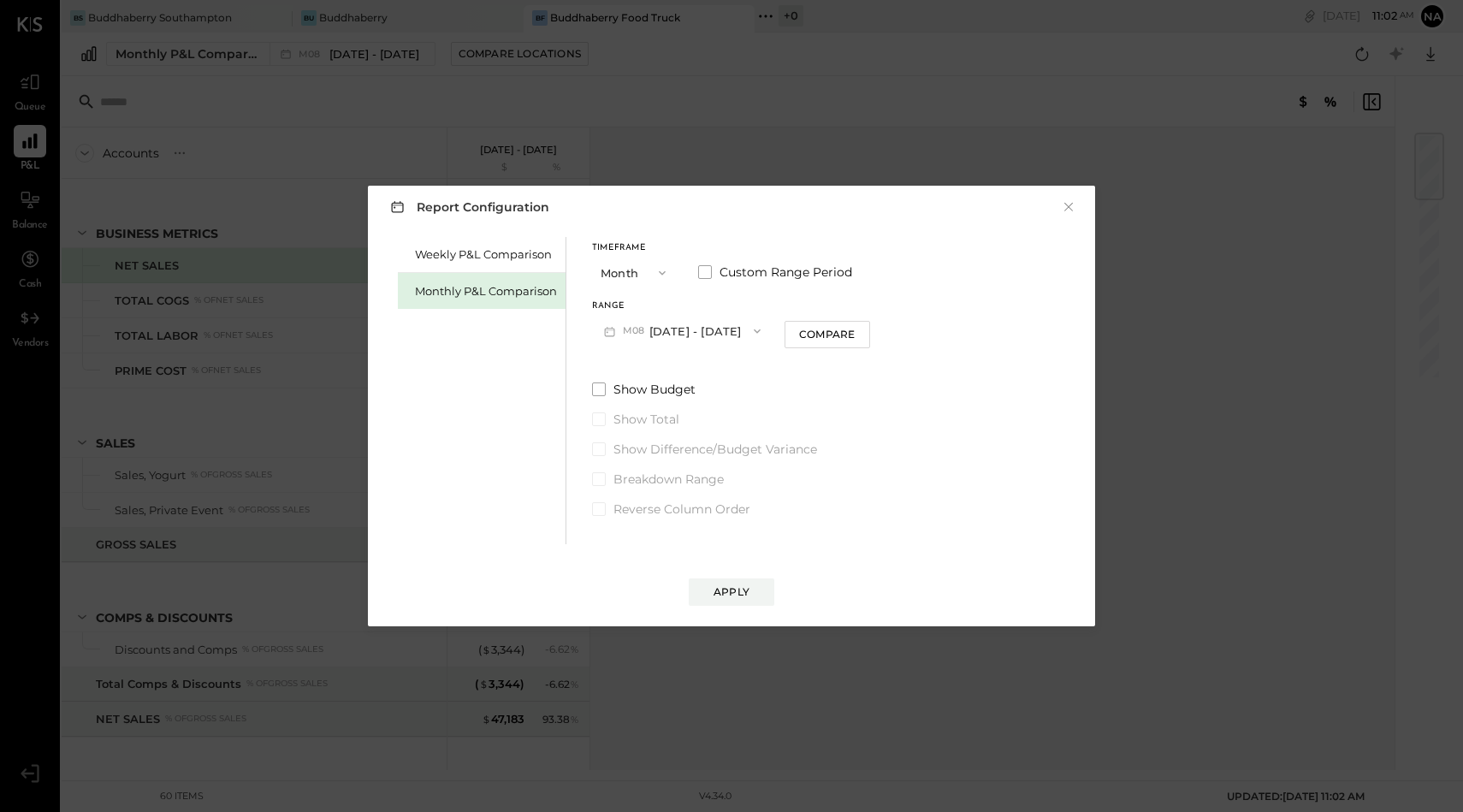
click at [524, 291] on div "Monthly P&L Comparison" at bounding box center [486, 291] width 142 height 16
click at [685, 330] on button "M09 [DATE] - [DATE]" at bounding box center [682, 331] width 181 height 32
click at [682, 370] on span "[DATE] - [DATE]" at bounding box center [675, 369] width 81 height 15
click at [700, 327] on button "M08 [DATE] - [DATE]" at bounding box center [682, 331] width 181 height 32
click at [1170, 217] on div "Report Configuration × Weekly P&L Comparison Monthly P&L Comparison Timeframe M…" at bounding box center [731, 406] width 1463 height 812
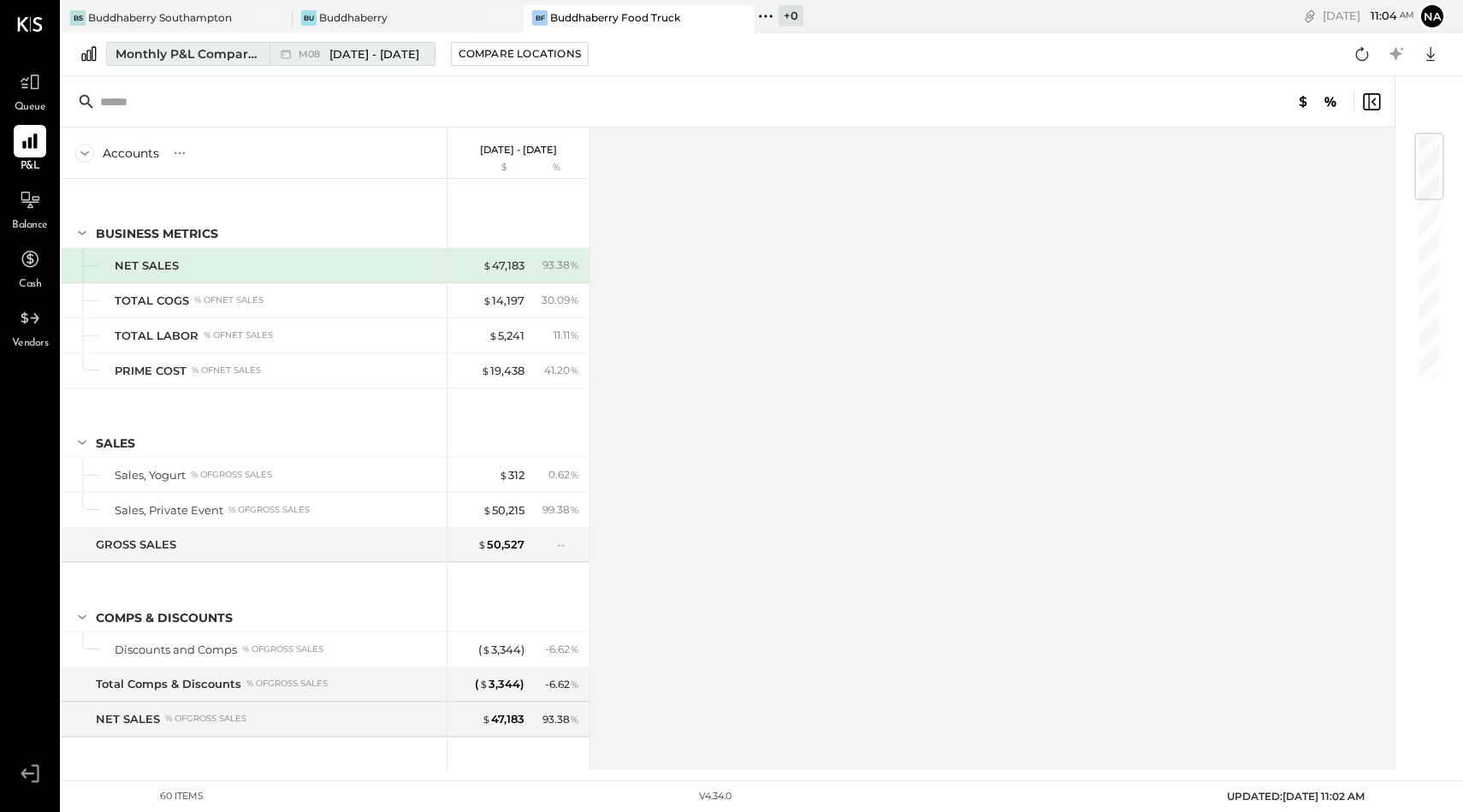
click at [339, 64] on div "M08 [DATE] - [DATE]" at bounding box center [348, 54] width 157 height 22
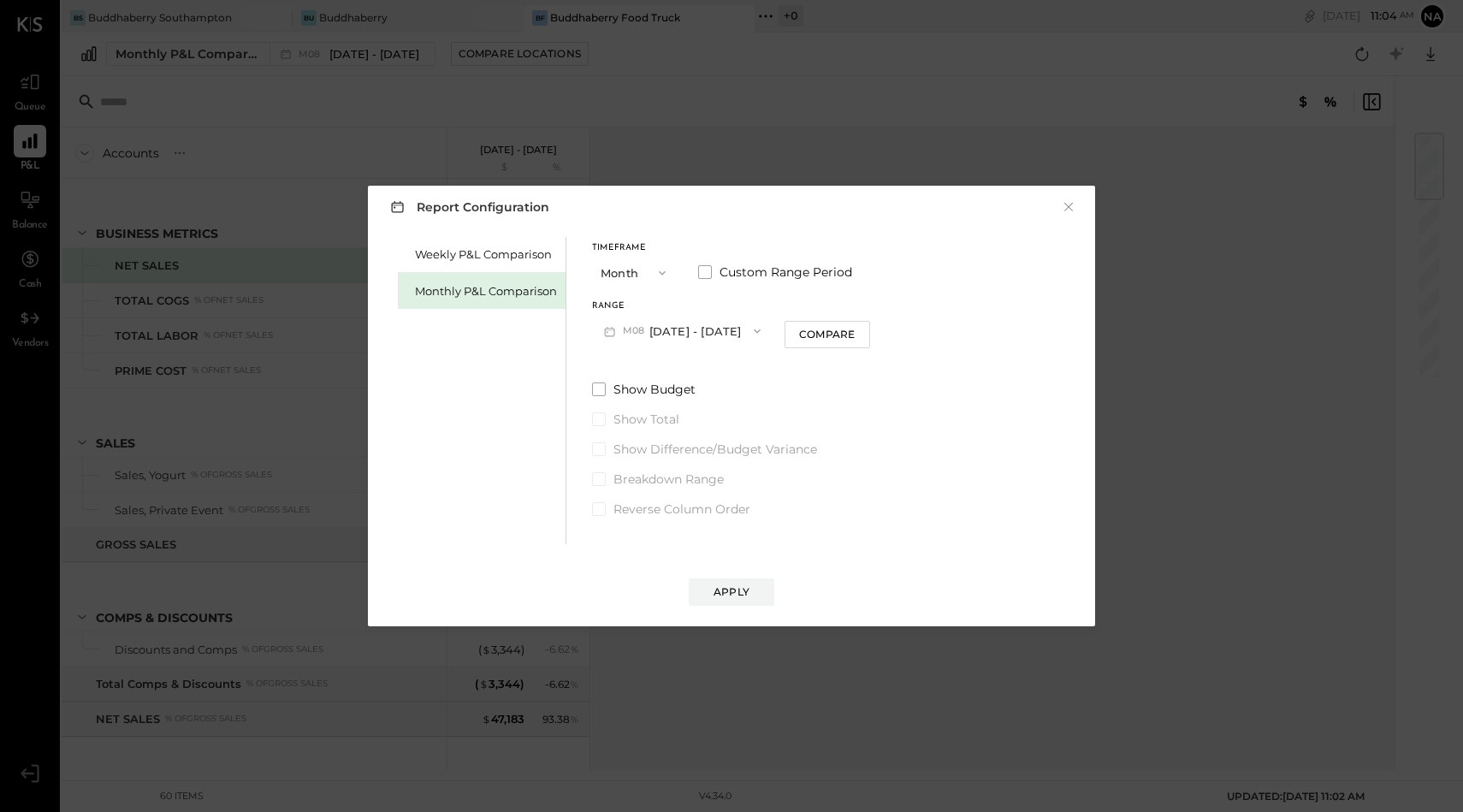
click at [715, 335] on button "M08 [DATE] - [DATE]" at bounding box center [682, 331] width 181 height 32
click at [773, 300] on div "Timeframe Month Custom Range Period Range M08 [DATE] - [DATE] M09 [DATE] - [DAT…" at bounding box center [731, 295] width 278 height 103
click at [802, 329] on div "Compare" at bounding box center [827, 334] width 56 height 15
click at [707, 331] on button "M08 [DATE] - [DATE]" at bounding box center [682, 331] width 181 height 32
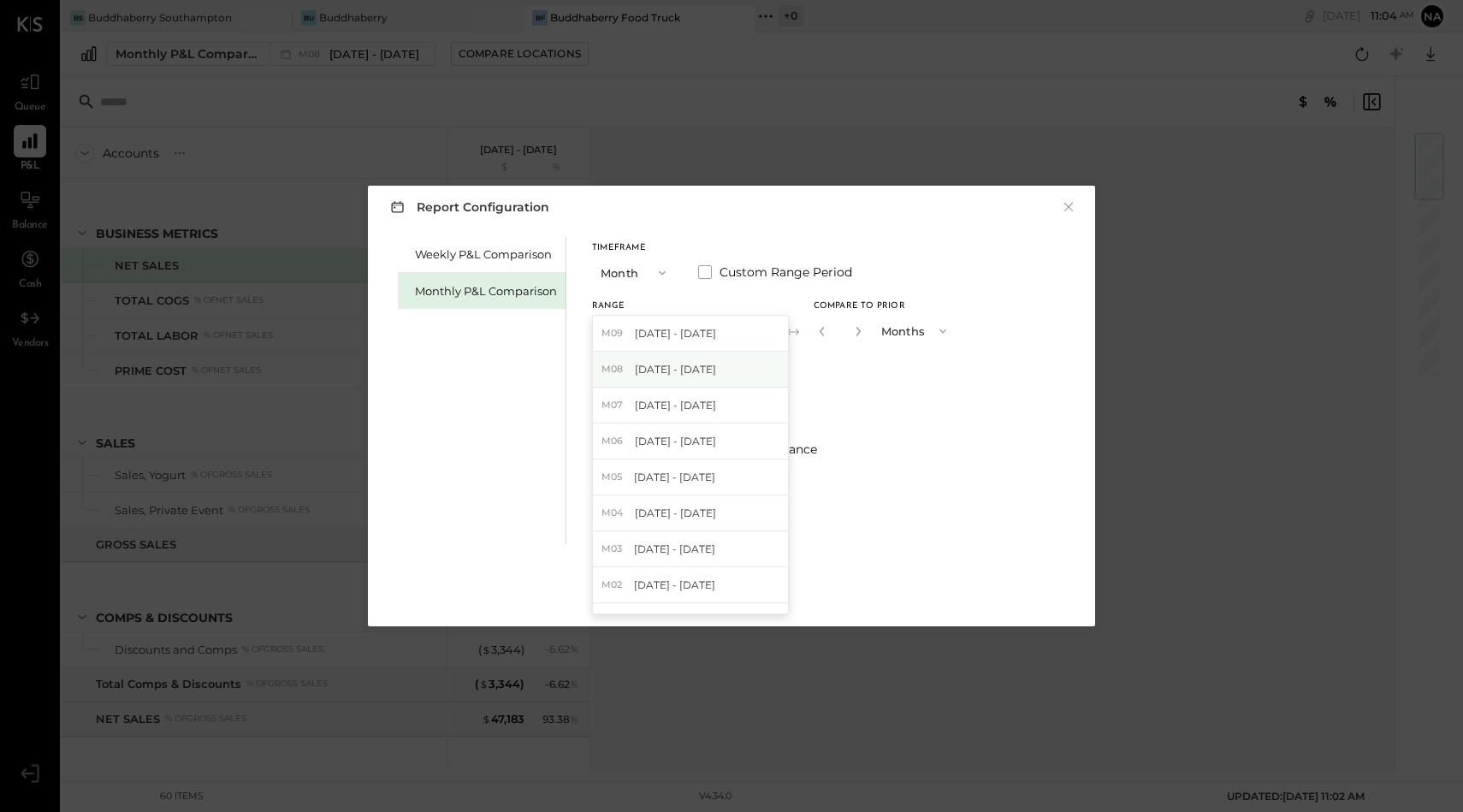
click at [671, 376] on div "M08 [DATE] - [DATE]" at bounding box center [690, 370] width 195 height 36
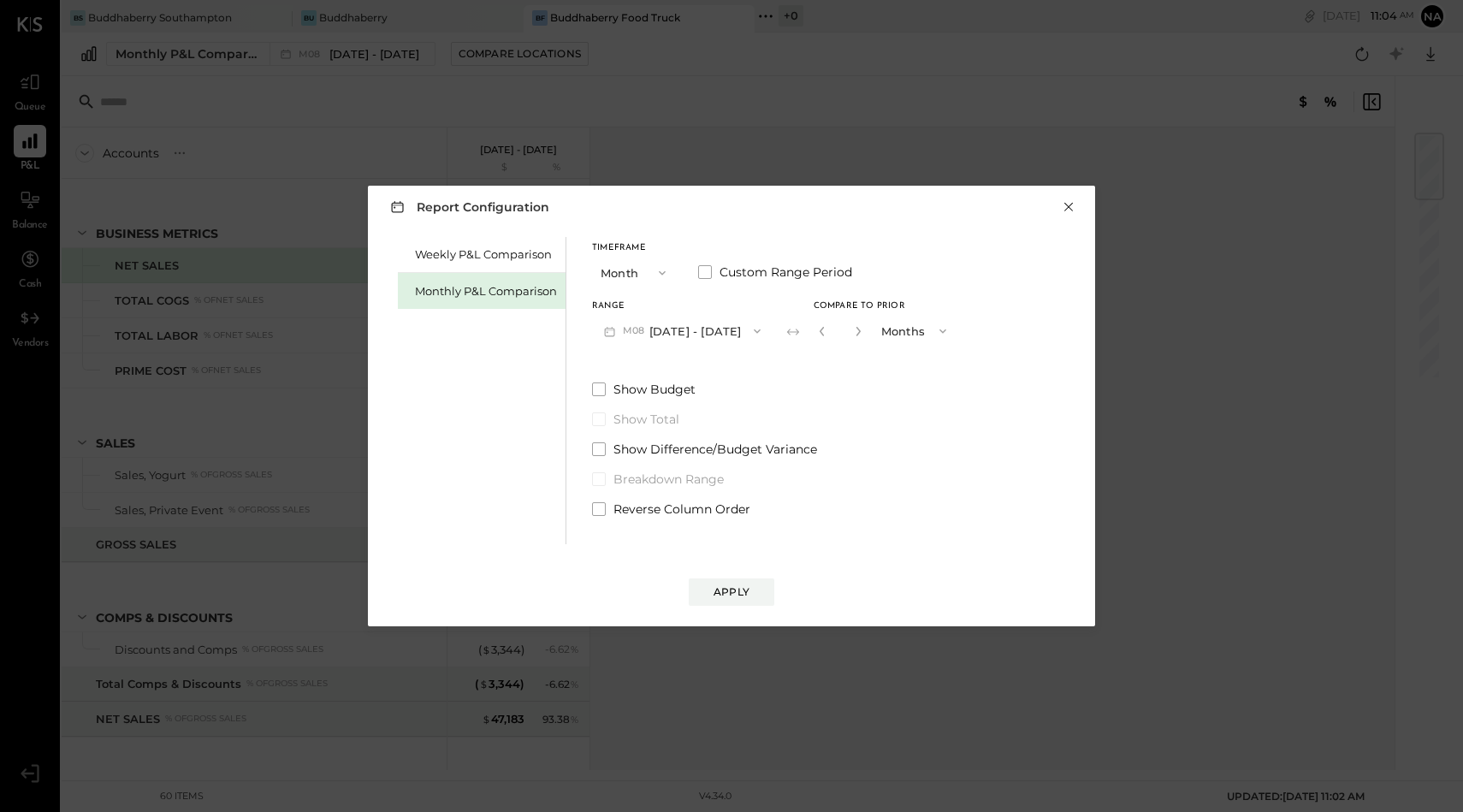
click at [1070, 205] on button "×" at bounding box center [1068, 207] width 15 height 17
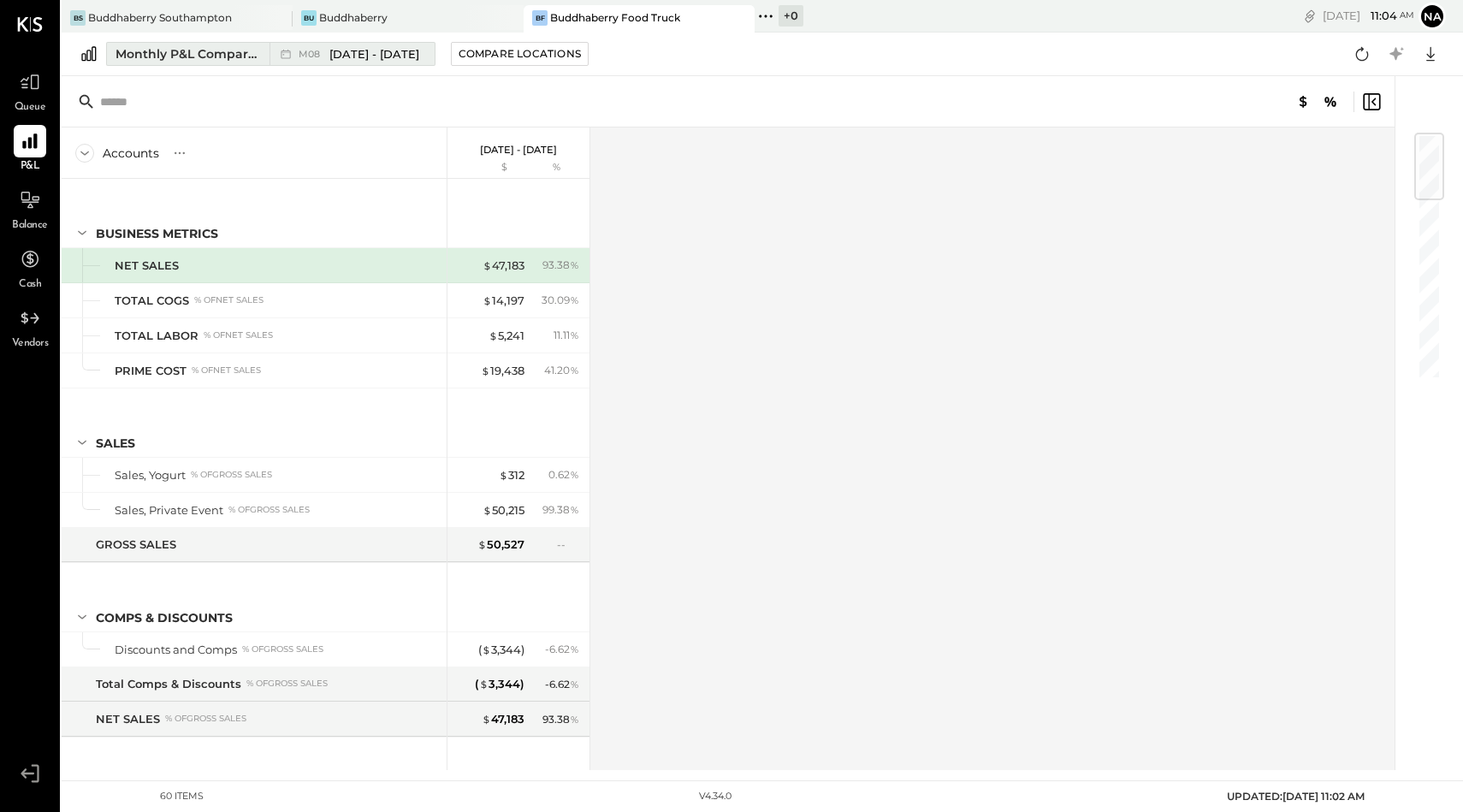
click at [381, 48] on span "[DATE] - [DATE]" at bounding box center [374, 54] width 90 height 16
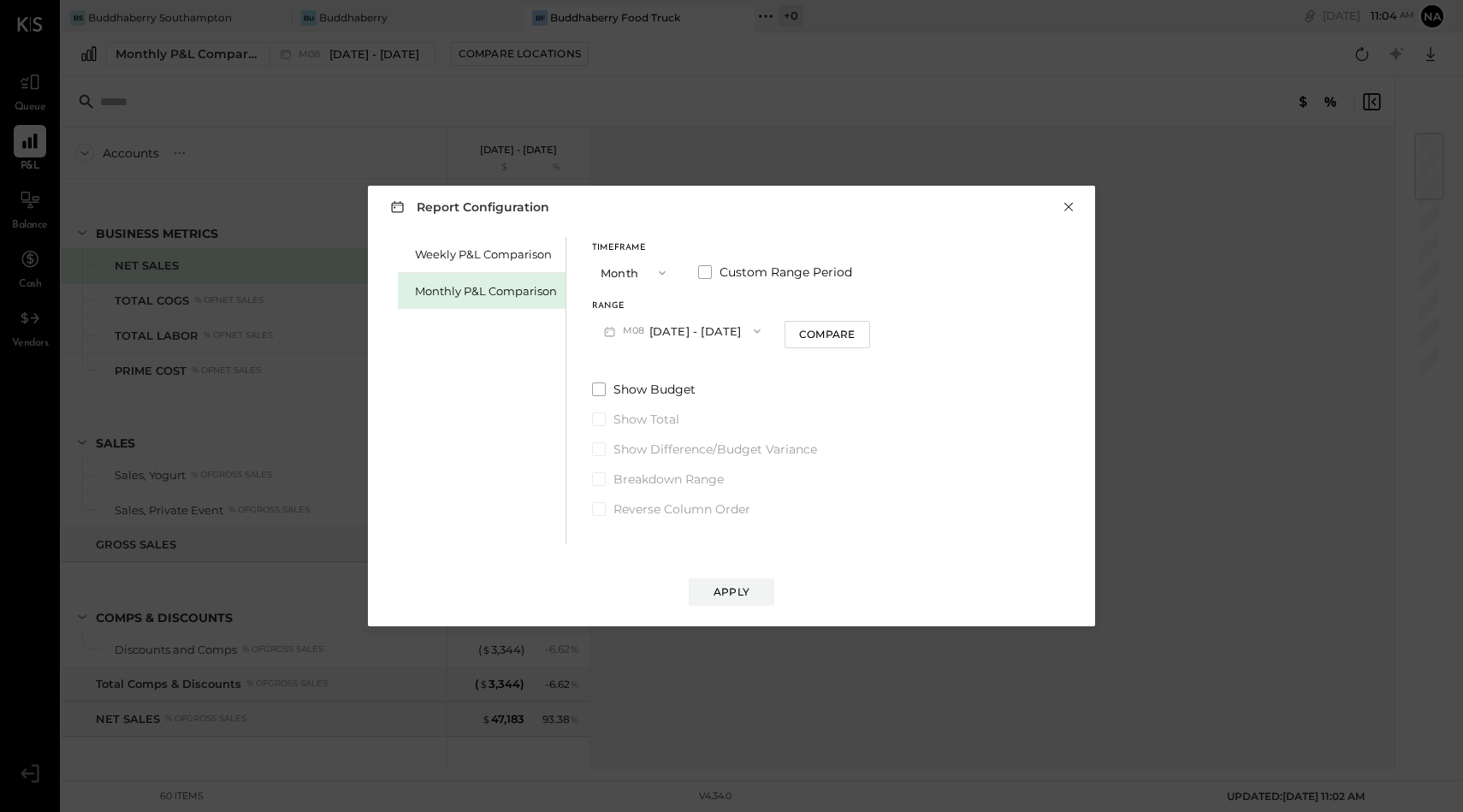
click at [1074, 201] on button "×" at bounding box center [1068, 207] width 15 height 17
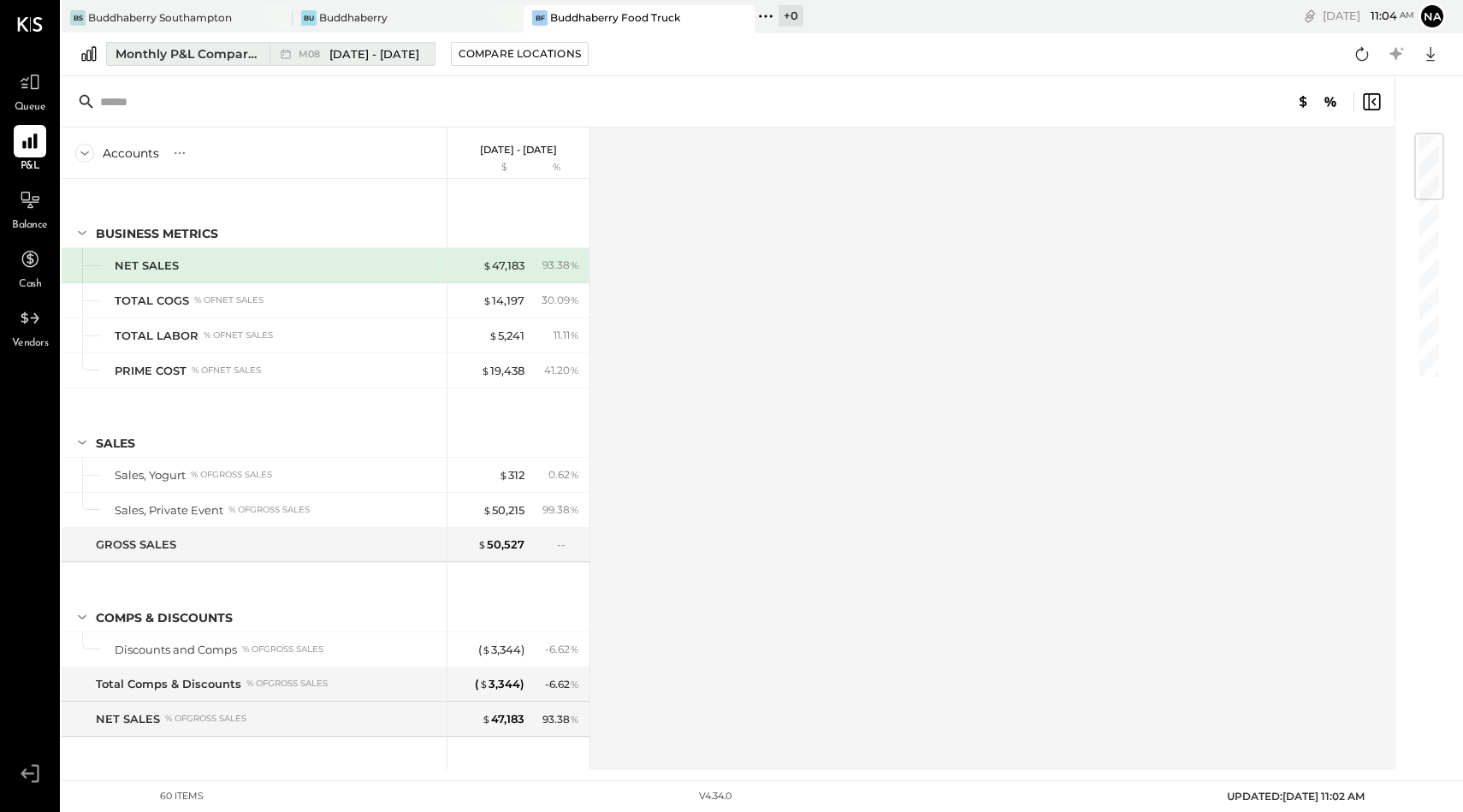
click at [348, 50] on span "[DATE] - [DATE]" at bounding box center [374, 54] width 90 height 16
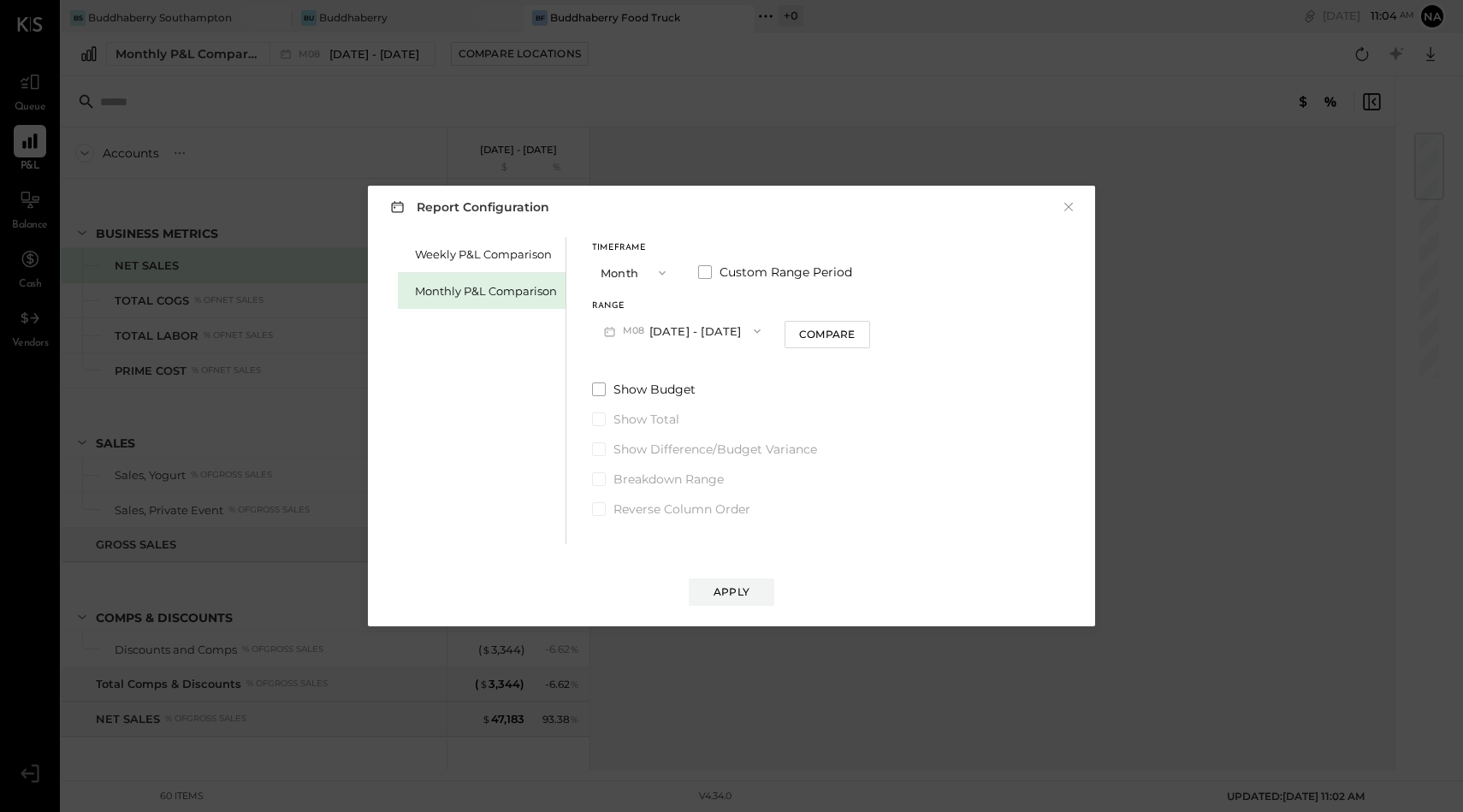
click at [695, 332] on button "M08 [DATE] - [DATE]" at bounding box center [682, 331] width 181 height 32
click at [684, 368] on span "[DATE] - [DATE]" at bounding box center [675, 369] width 81 height 15
click at [823, 329] on div "Compare" at bounding box center [827, 334] width 56 height 15
click at [721, 598] on div "Apply" at bounding box center [732, 591] width 36 height 15
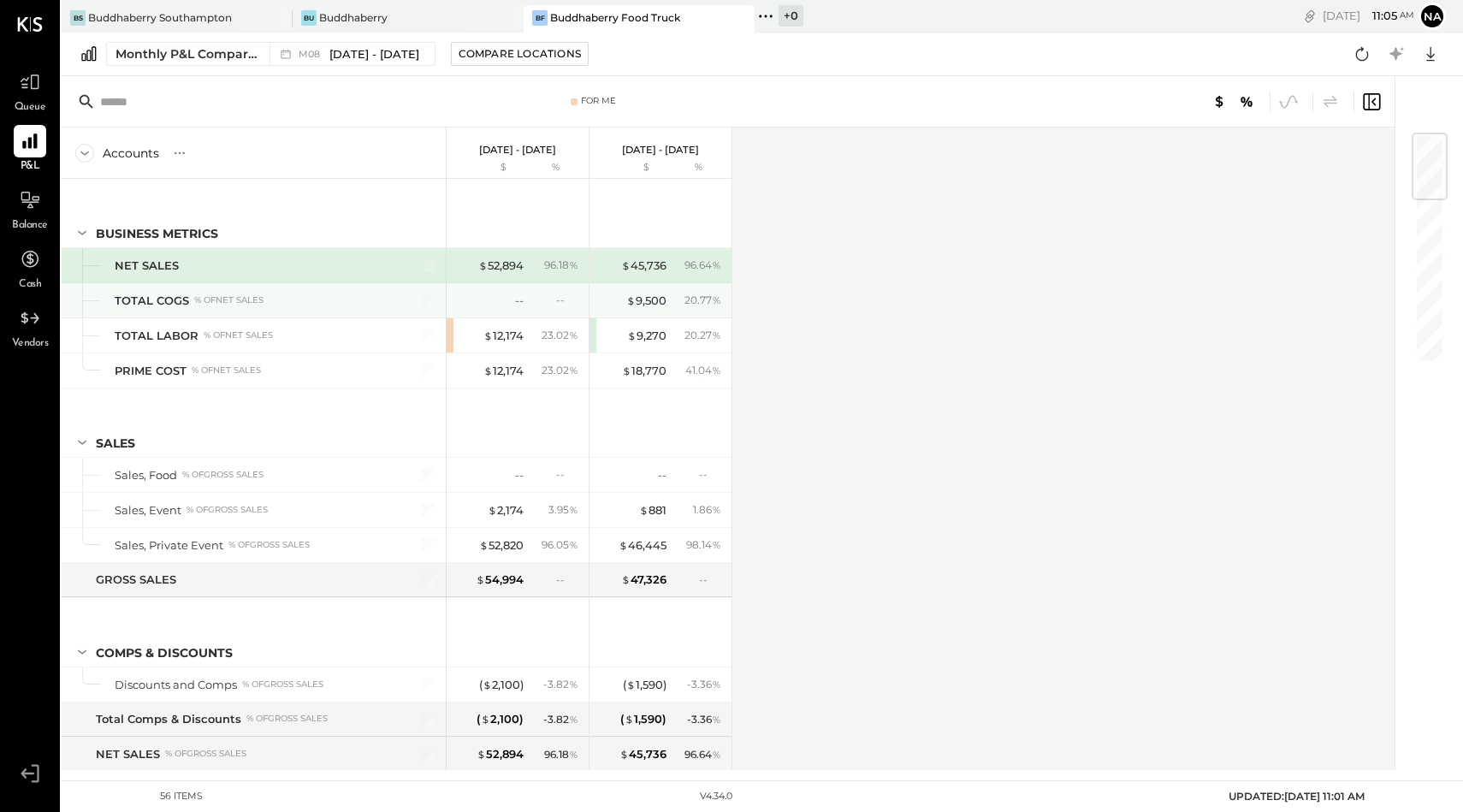
click at [535, 305] on div "--" at bounding box center [556, 300] width 56 height 15
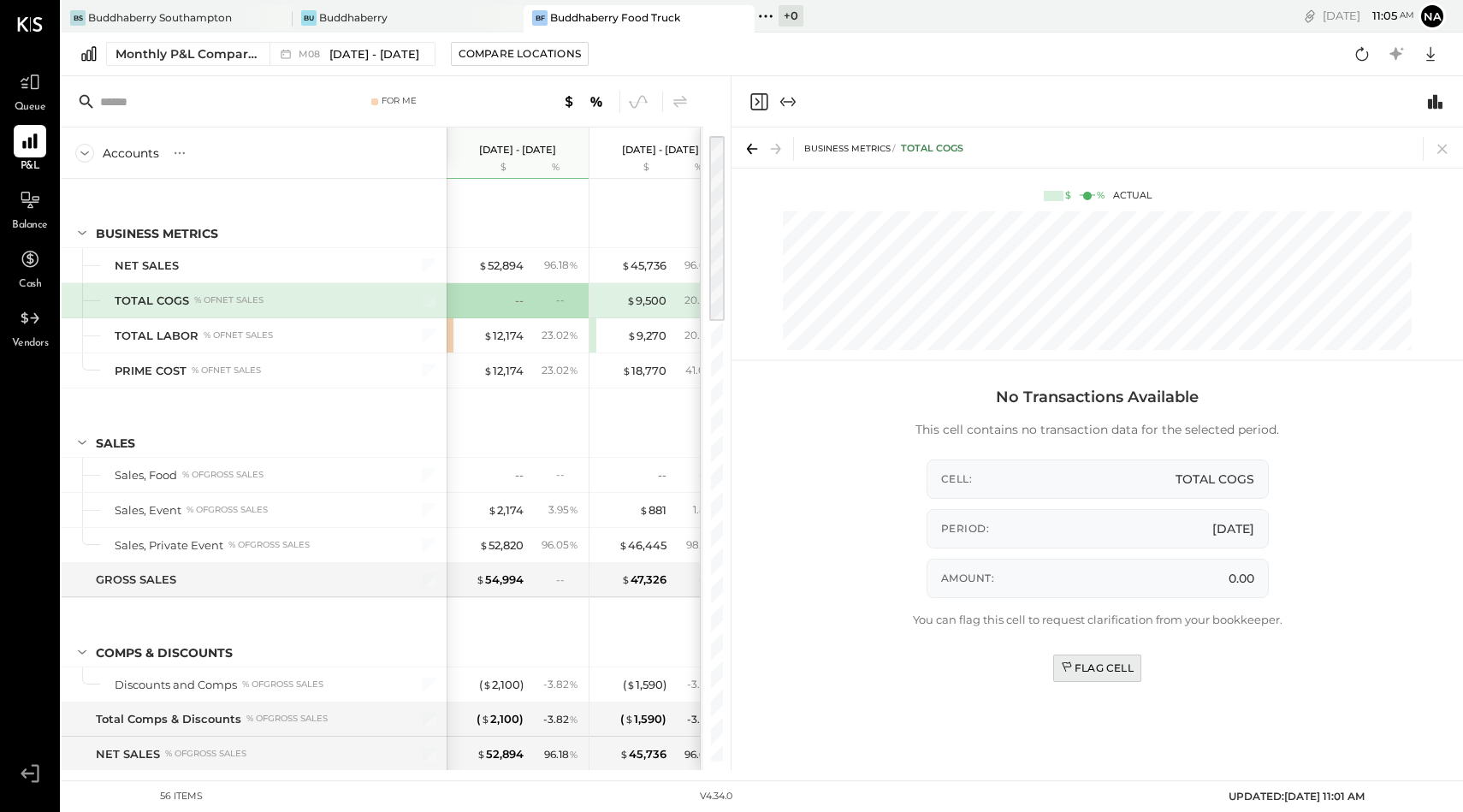
click at [1075, 665] on div "Flag Cell" at bounding box center [1097, 668] width 73 height 15
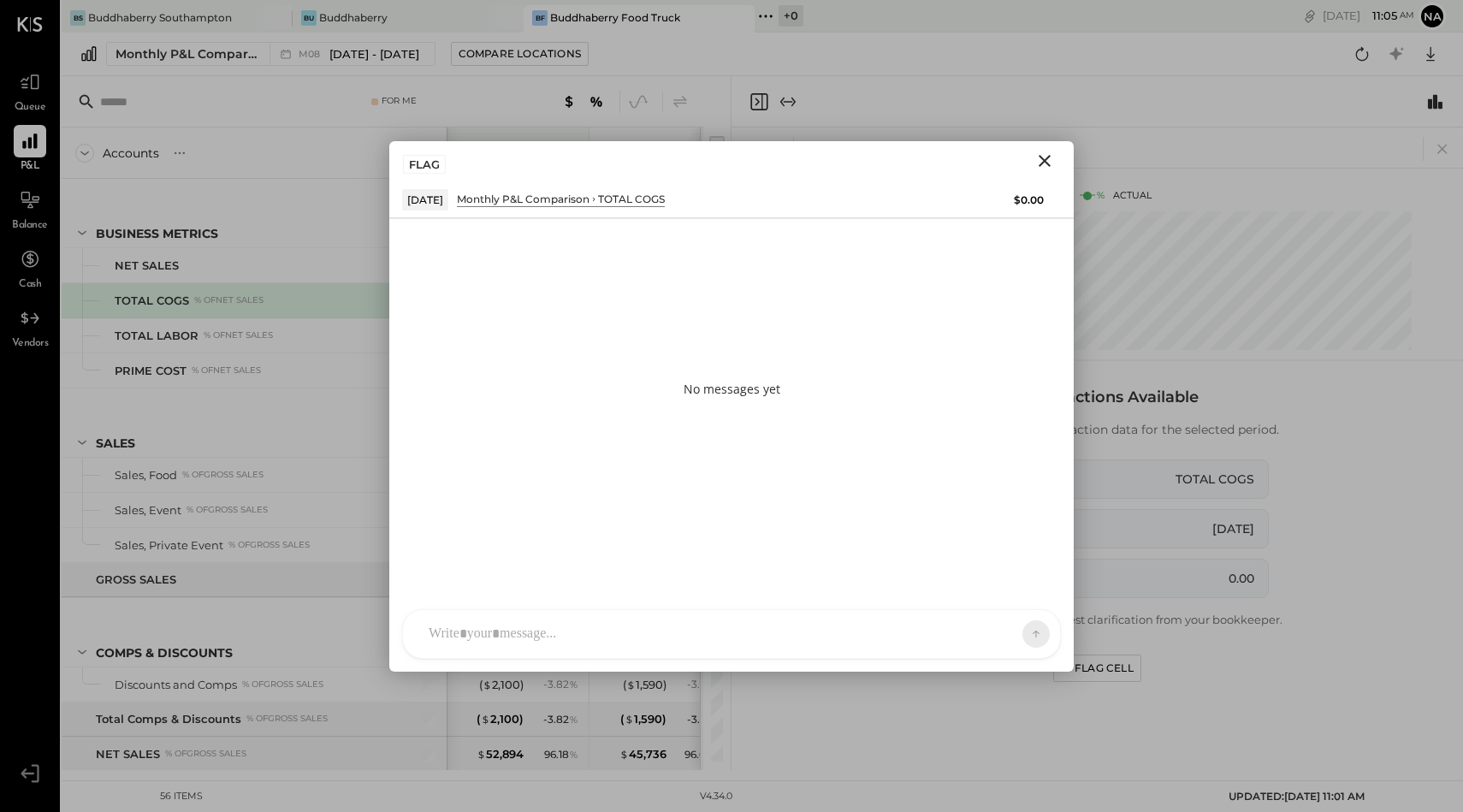
click at [664, 625] on div at bounding box center [731, 634] width 657 height 48
click at [1011, 627] on icon at bounding box center [1003, 633] width 17 height 17
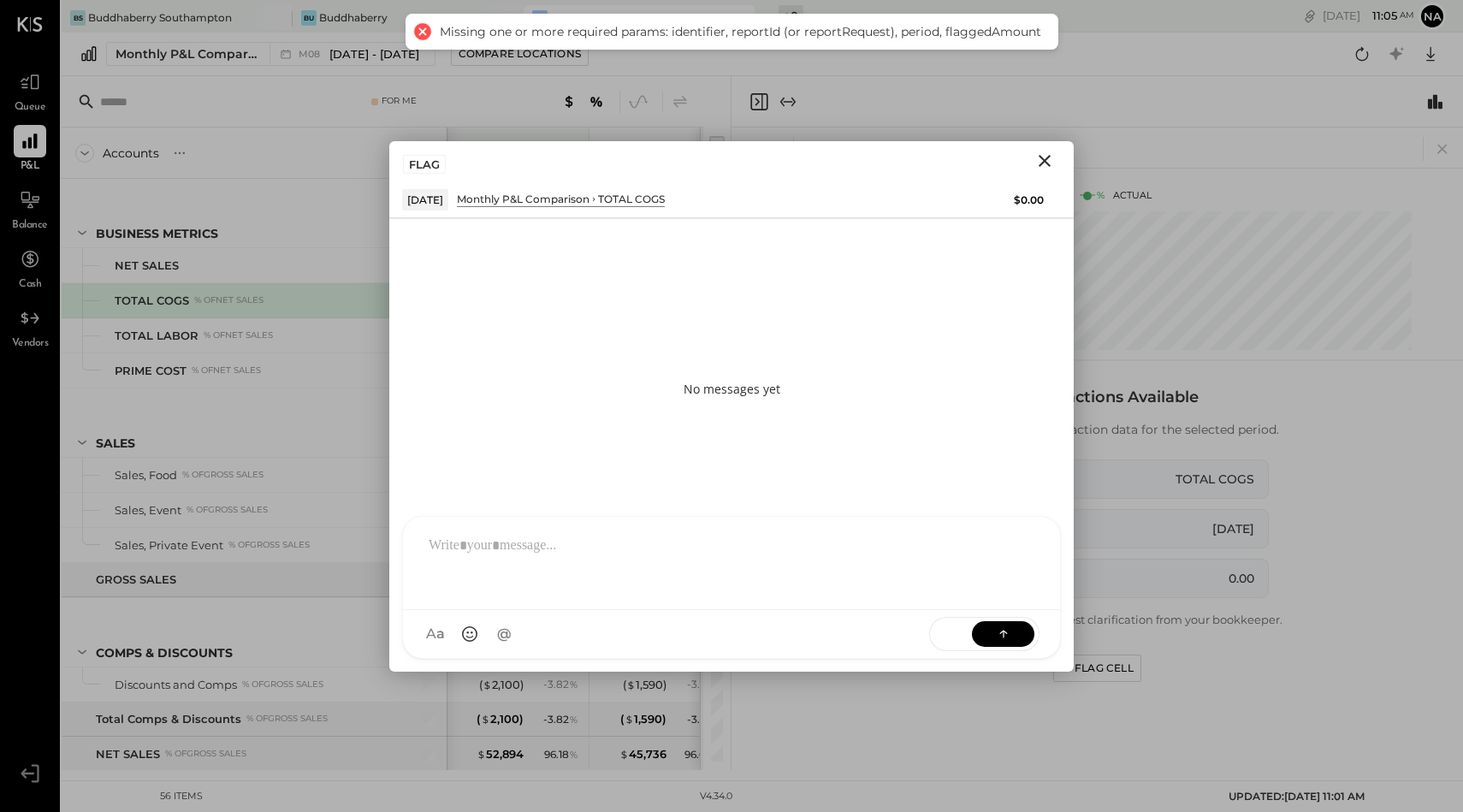
click at [1052, 157] on icon "Close" at bounding box center [1044, 161] width 21 height 21
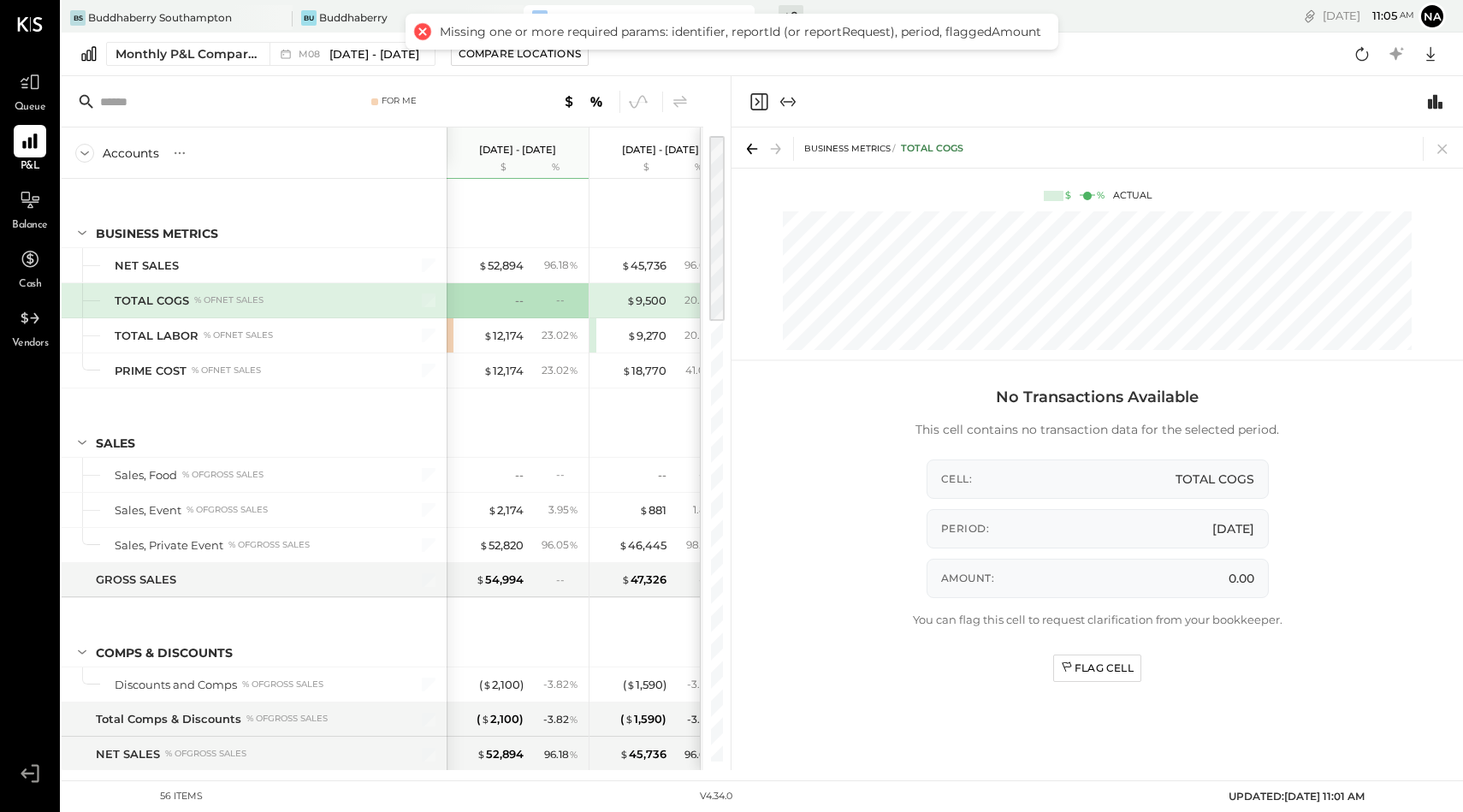
click at [425, 28] on div at bounding box center [422, 32] width 24 height 24
click at [424, 33] on div at bounding box center [422, 32] width 24 height 24
click at [818, 502] on div "No Transactions Available This cell contains no transaction data for the select…" at bounding box center [1097, 579] width 680 height 400
click at [73, 317] on div at bounding box center [77, 300] width 19 height 34
click at [115, 296] on div "TOTAL COGS" at bounding box center [152, 301] width 74 height 16
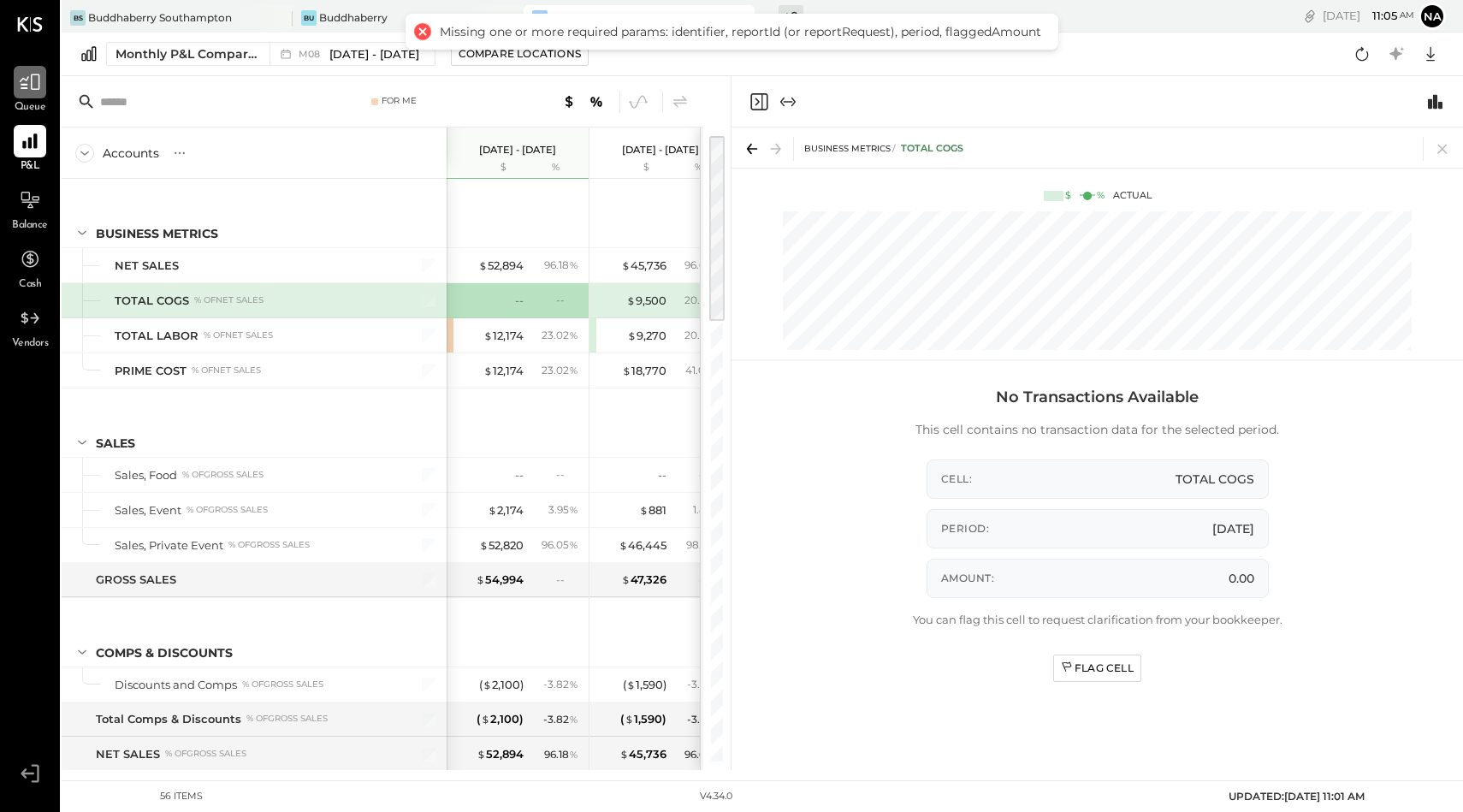
click at [33, 98] on div at bounding box center [30, 82] width 33 height 33
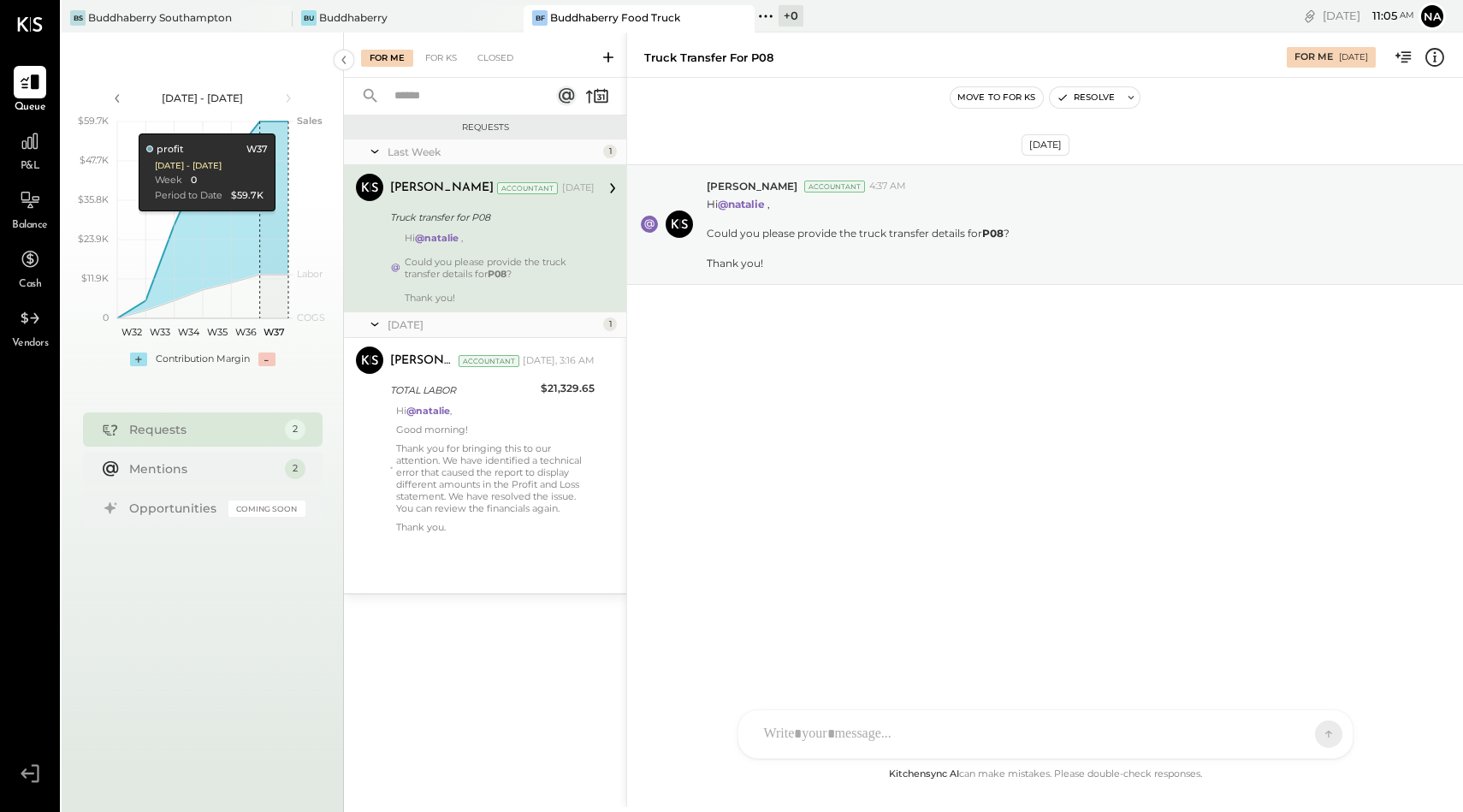
click at [831, 763] on div "[DATE] [PERSON_NAME] Accountant 4:37 AM Hi @[PERSON_NAME] , Could you please pr…" at bounding box center [1045, 421] width 836 height 686
click at [827, 739] on div "[PERSON_NAME] [PERSON_NAME] [PERSON_NAME] R [PERSON_NAME] MG [PERSON_NAME] N [P…" at bounding box center [1046, 734] width 616 height 50
drag, startPoint x: 891, startPoint y: 649, endPoint x: 702, endPoint y: 606, distance: 193.9
click at [702, 606] on div "**********" at bounding box center [1044, 420] width 837 height 774
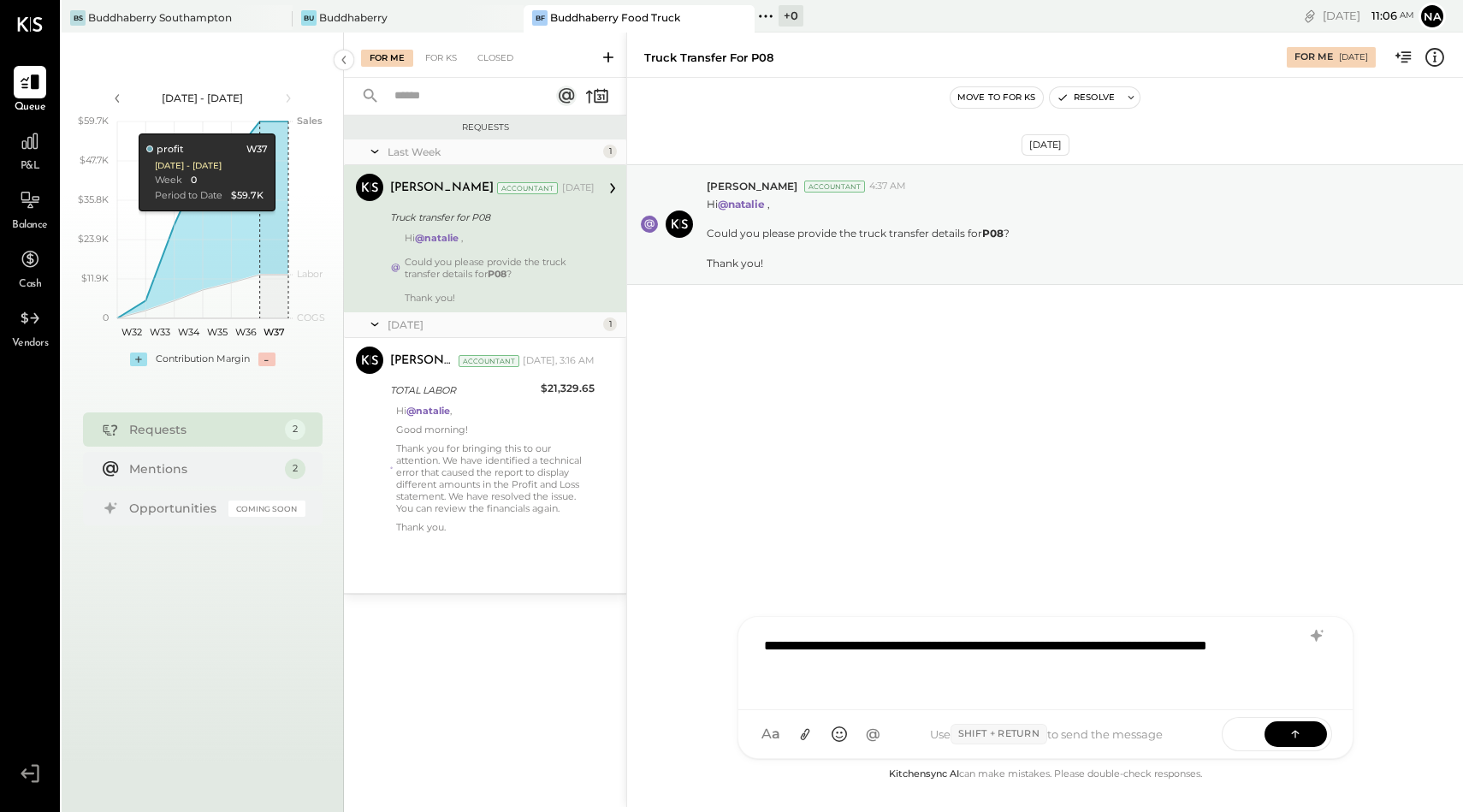
click at [1071, 648] on div "**********" at bounding box center [1046, 661] width 580 height 68
click at [910, 667] on div "**********" at bounding box center [1046, 661] width 580 height 68
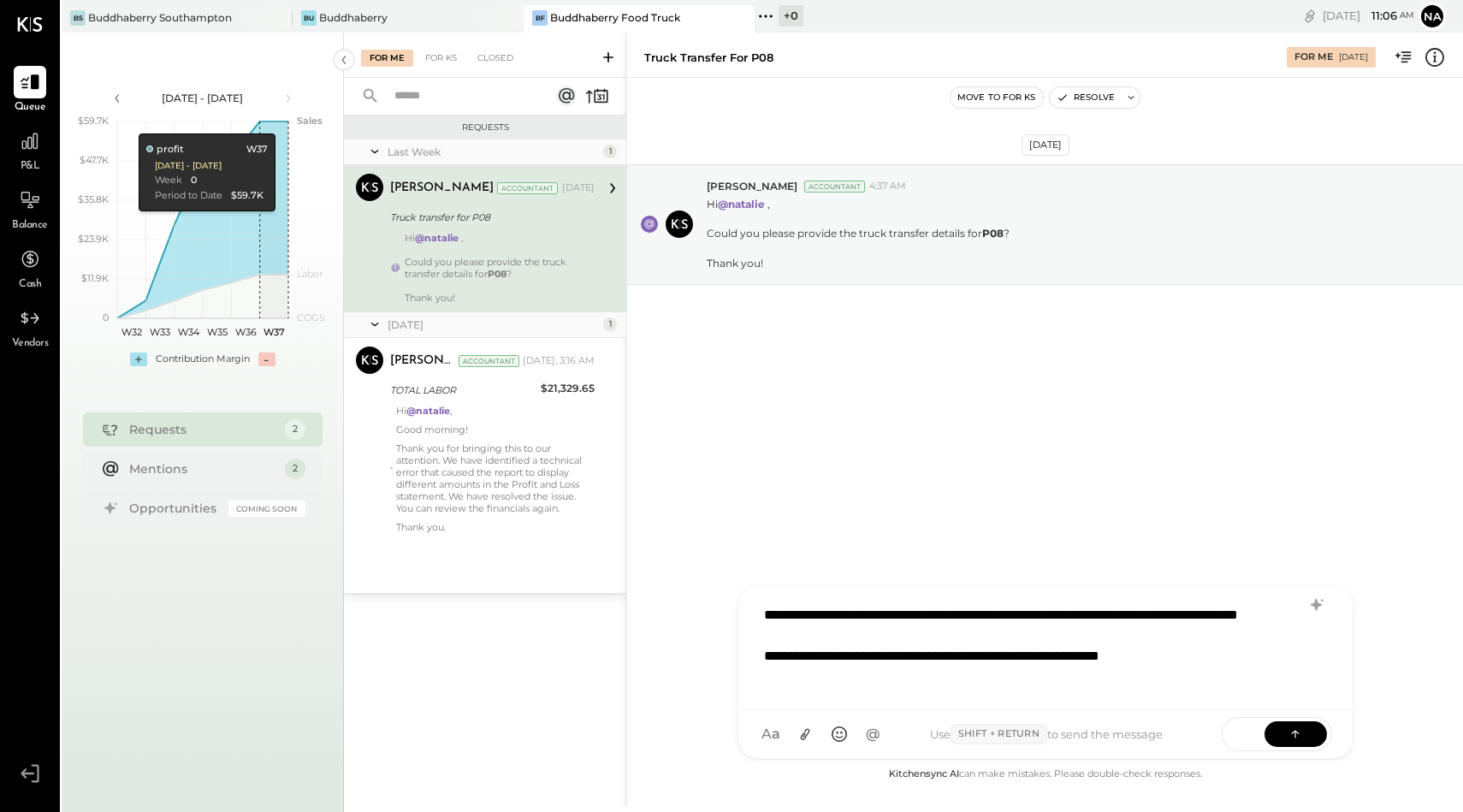
click at [882, 637] on div "**********" at bounding box center [1046, 645] width 580 height 99
click at [1283, 723] on button at bounding box center [1296, 733] width 62 height 26
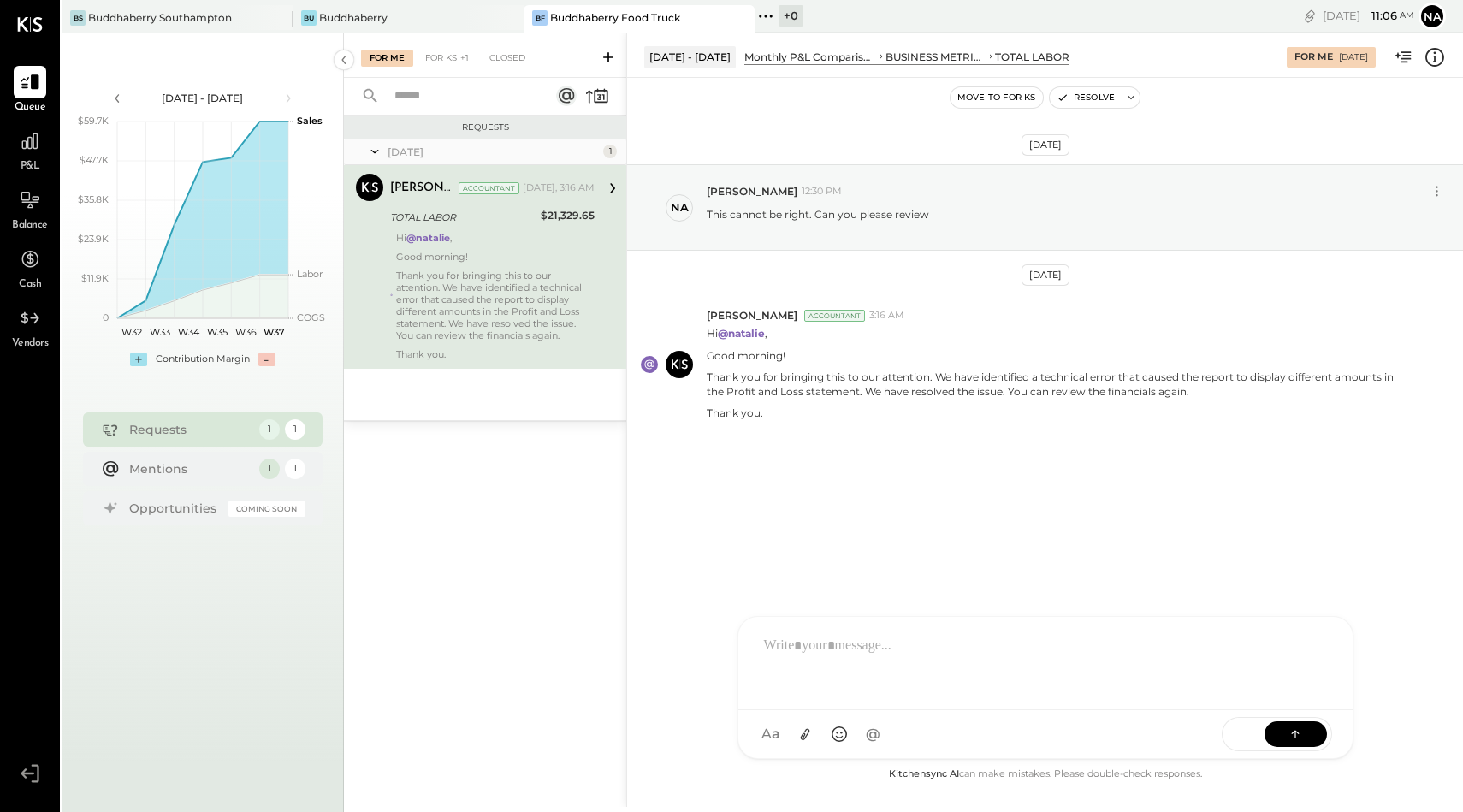
click at [456, 319] on p "Thank you for bringing this to our attention. We have identified a technical er…" at bounding box center [495, 306] width 199 height 72
click at [481, 318] on p "Thank you for bringing this to our attention. We have identified a technical er…" at bounding box center [495, 306] width 199 height 72
click at [492, 389] on div "[DATE] 1 [PERSON_NAME] Accountant [PERSON_NAME] Accountant [DATE], 3:16 AM TOTA…" at bounding box center [485, 279] width 282 height 281
click at [483, 311] on p "Thank you for bringing this to our attention. We have identified a technical er…" at bounding box center [495, 306] width 199 height 72
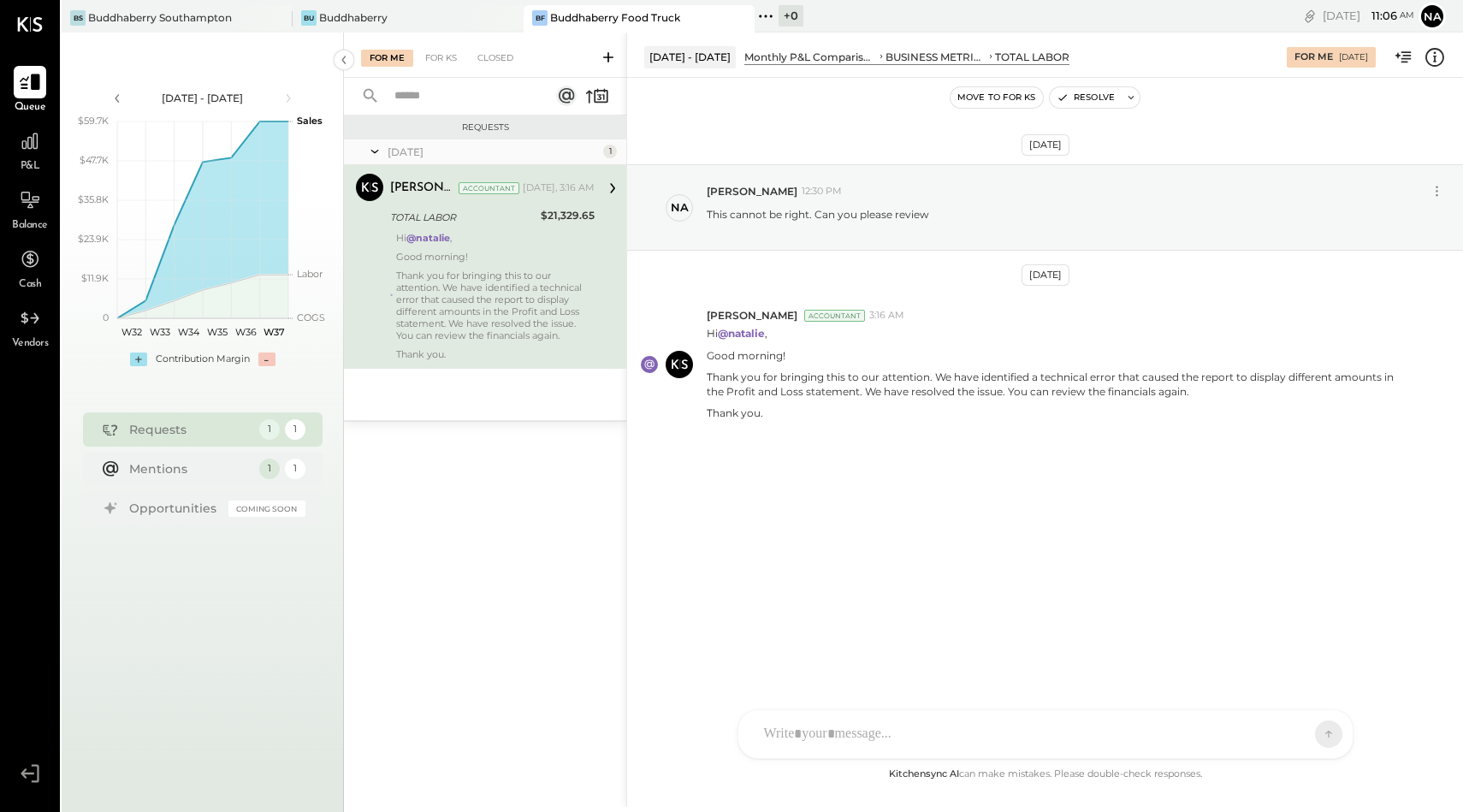
click at [32, 86] on icon at bounding box center [30, 82] width 21 height 16
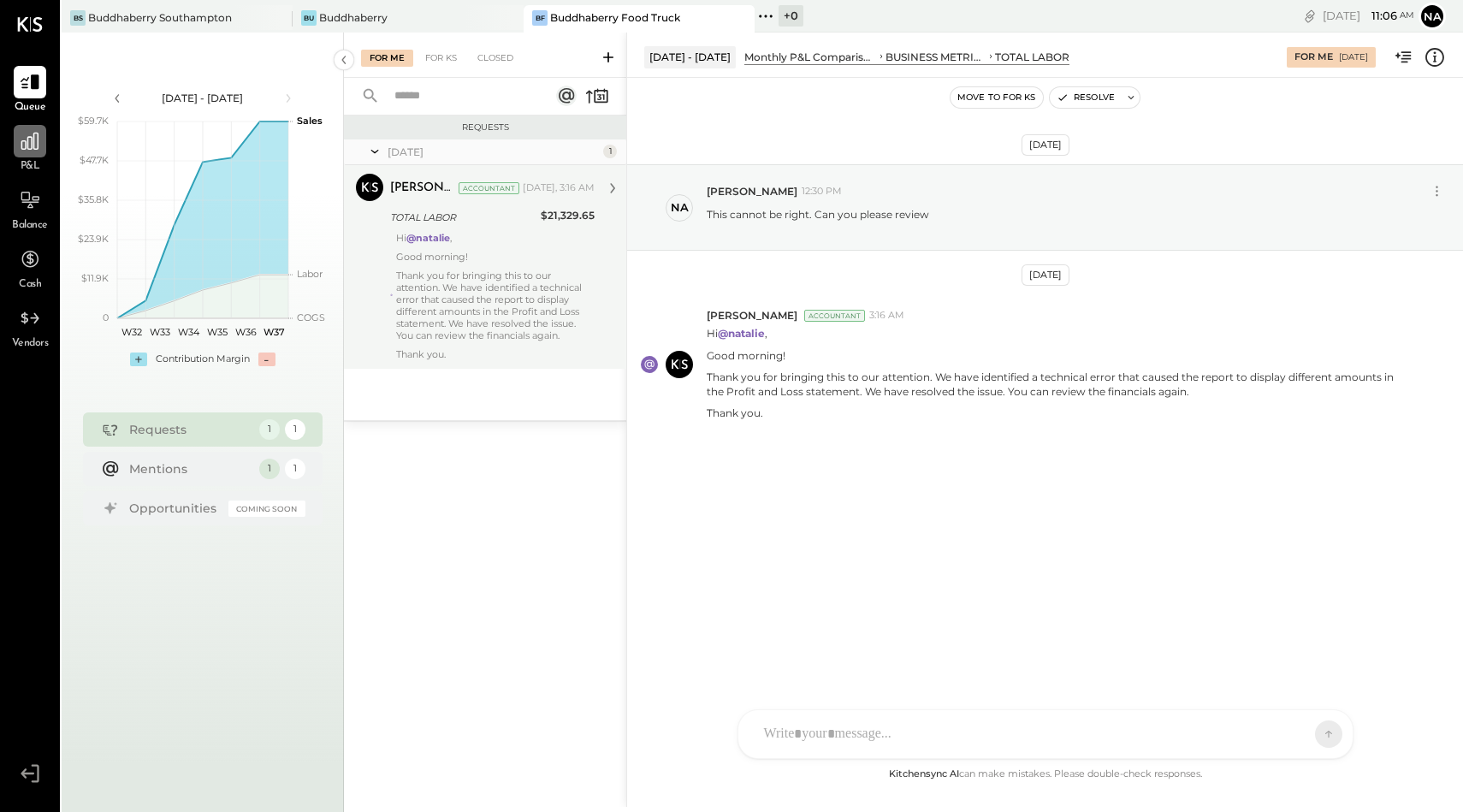
click at [33, 143] on icon at bounding box center [29, 141] width 17 height 17
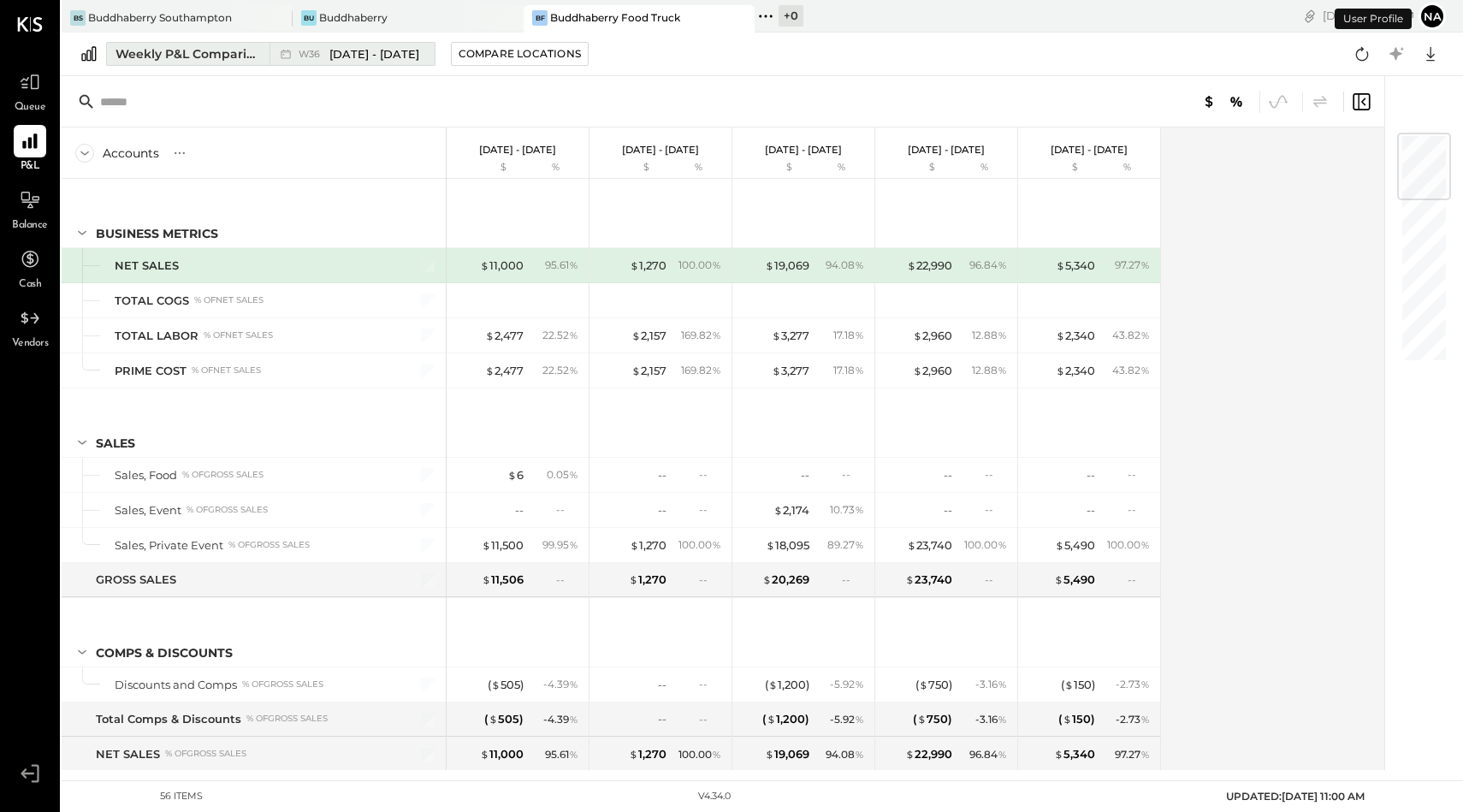
click at [177, 56] on div "Weekly P&L Comparison" at bounding box center [188, 53] width 144 height 17
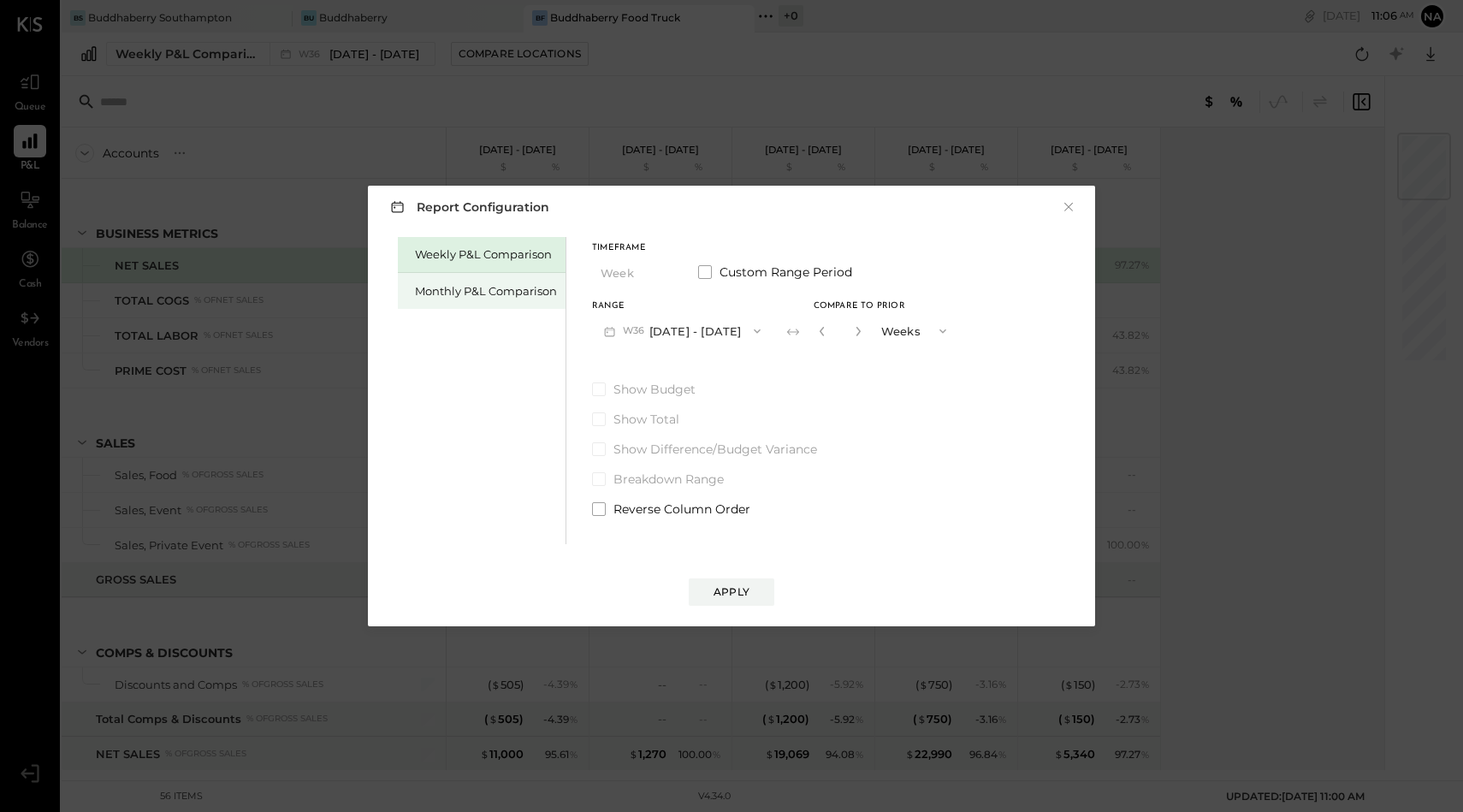
click at [449, 286] on div "Monthly P&L Comparison" at bounding box center [486, 291] width 142 height 16
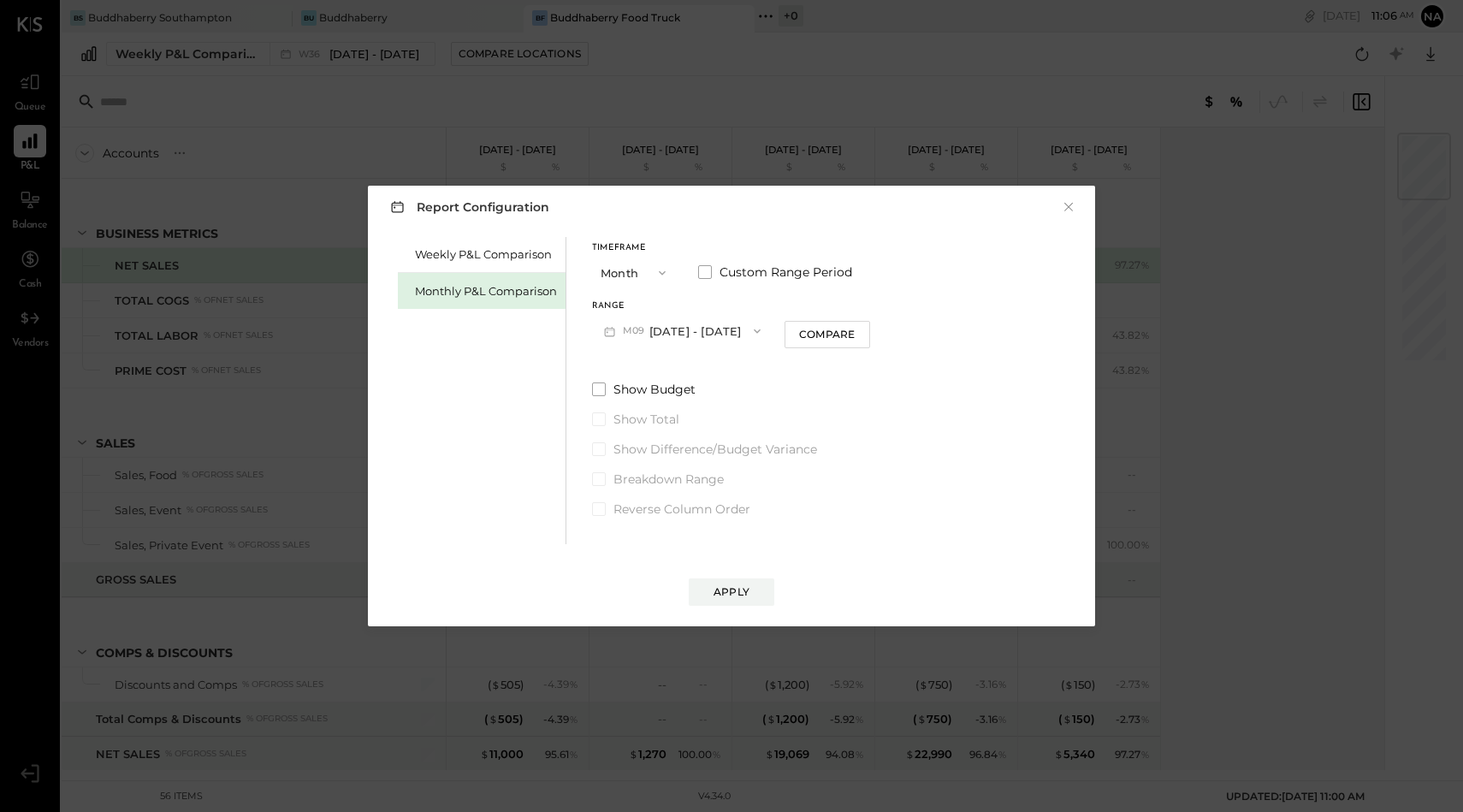
click at [686, 345] on button "M09 [DATE] - [DATE]" at bounding box center [682, 331] width 181 height 32
click at [691, 378] on div "M08 [DATE] - [DATE]" at bounding box center [690, 370] width 195 height 36
click at [1065, 209] on button "×" at bounding box center [1068, 207] width 15 height 17
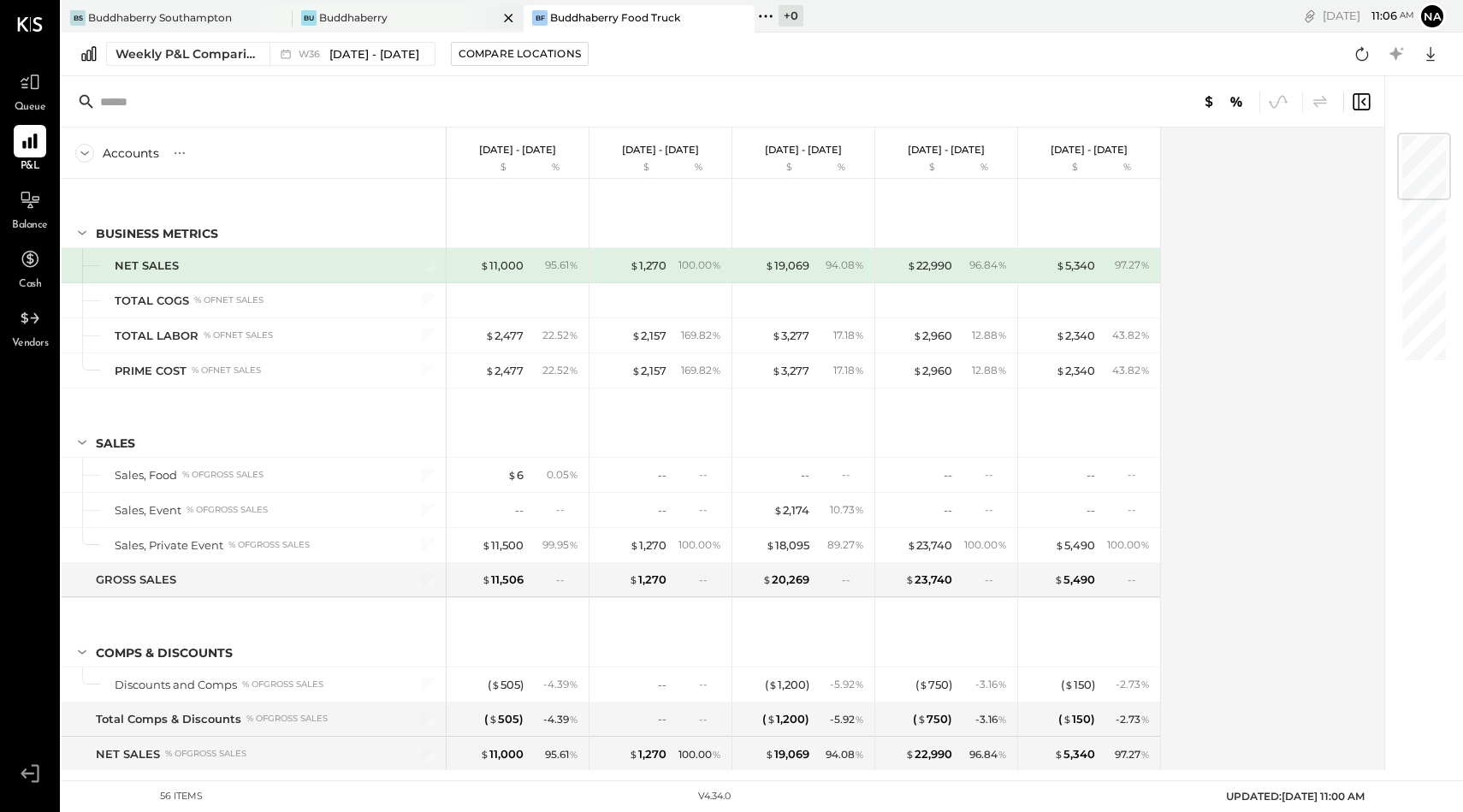
click at [370, 28] on div "Bu Buddhaberry" at bounding box center [408, 18] width 231 height 27
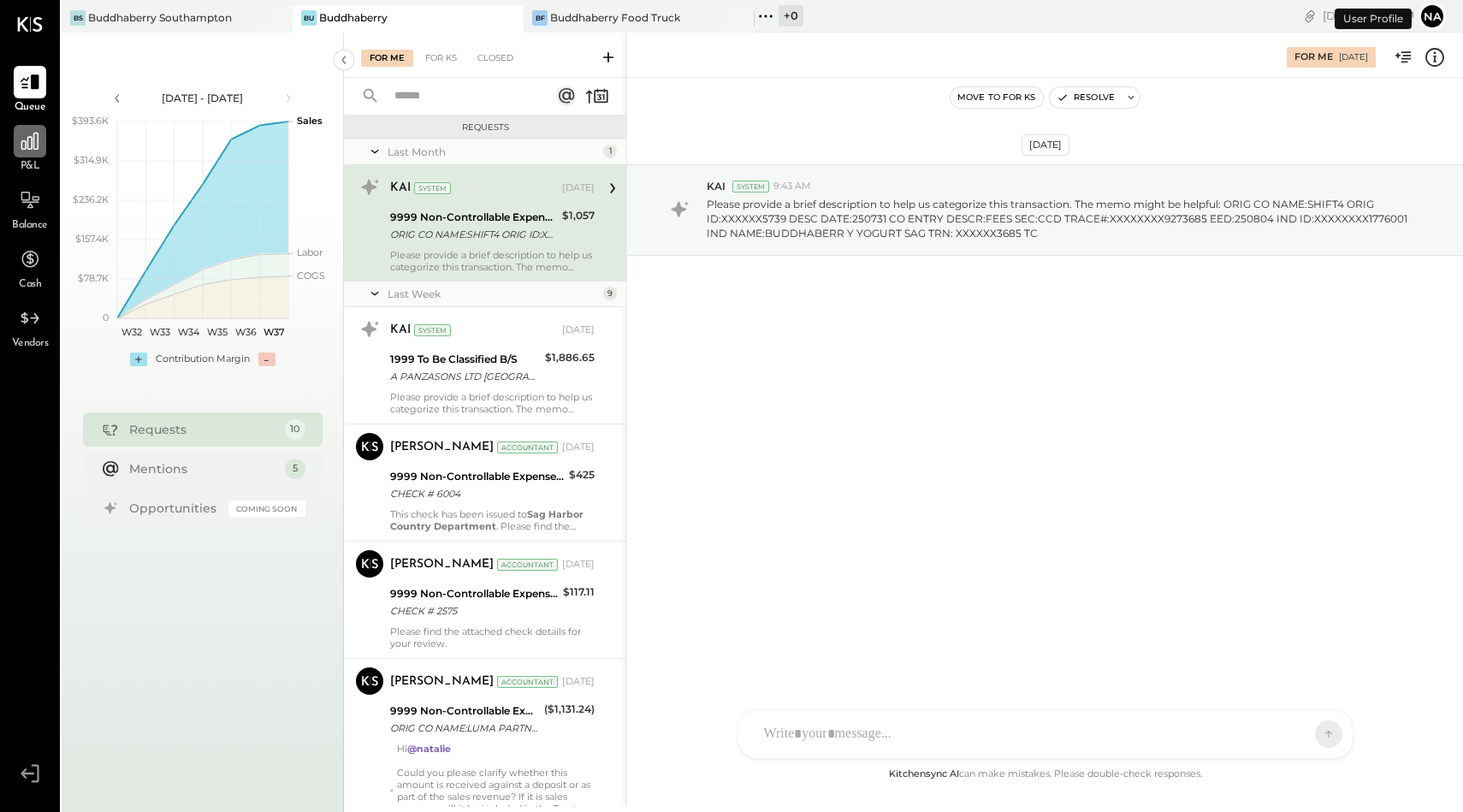
click at [33, 152] on div at bounding box center [30, 141] width 33 height 33
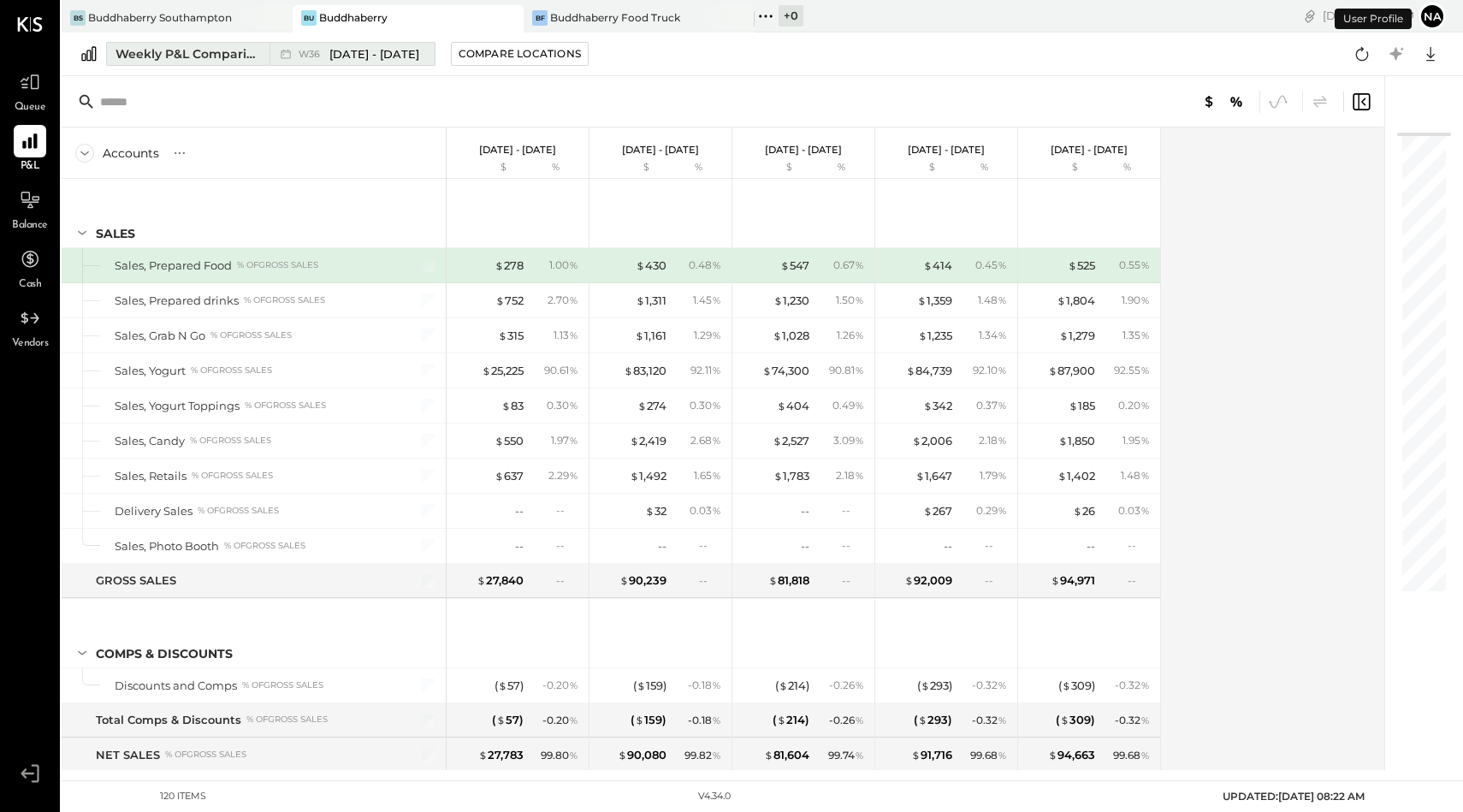
click at [176, 52] on div "Weekly P&L Comparison" at bounding box center [188, 53] width 144 height 17
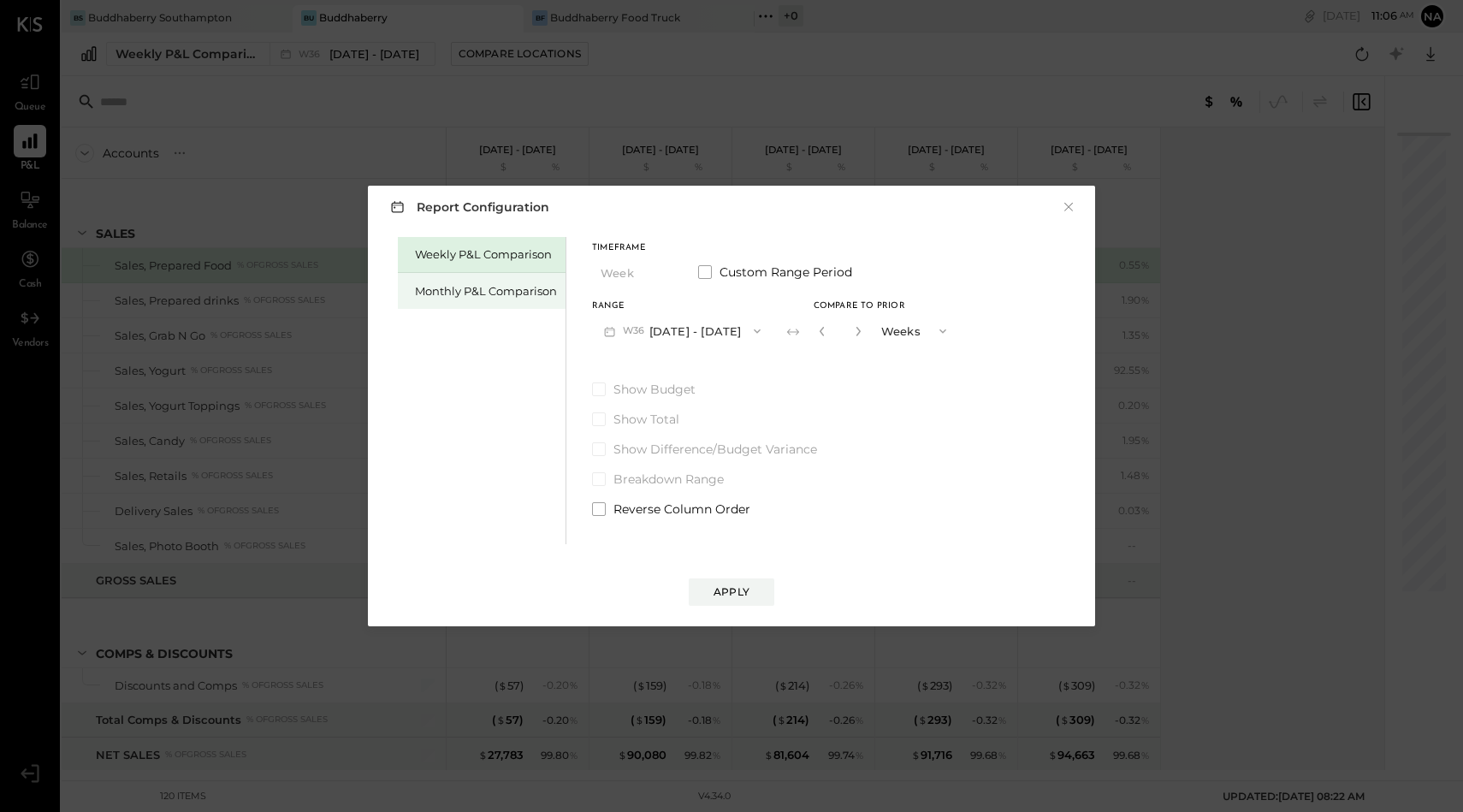
click at [457, 293] on div "Monthly P&L Comparison" at bounding box center [486, 291] width 142 height 16
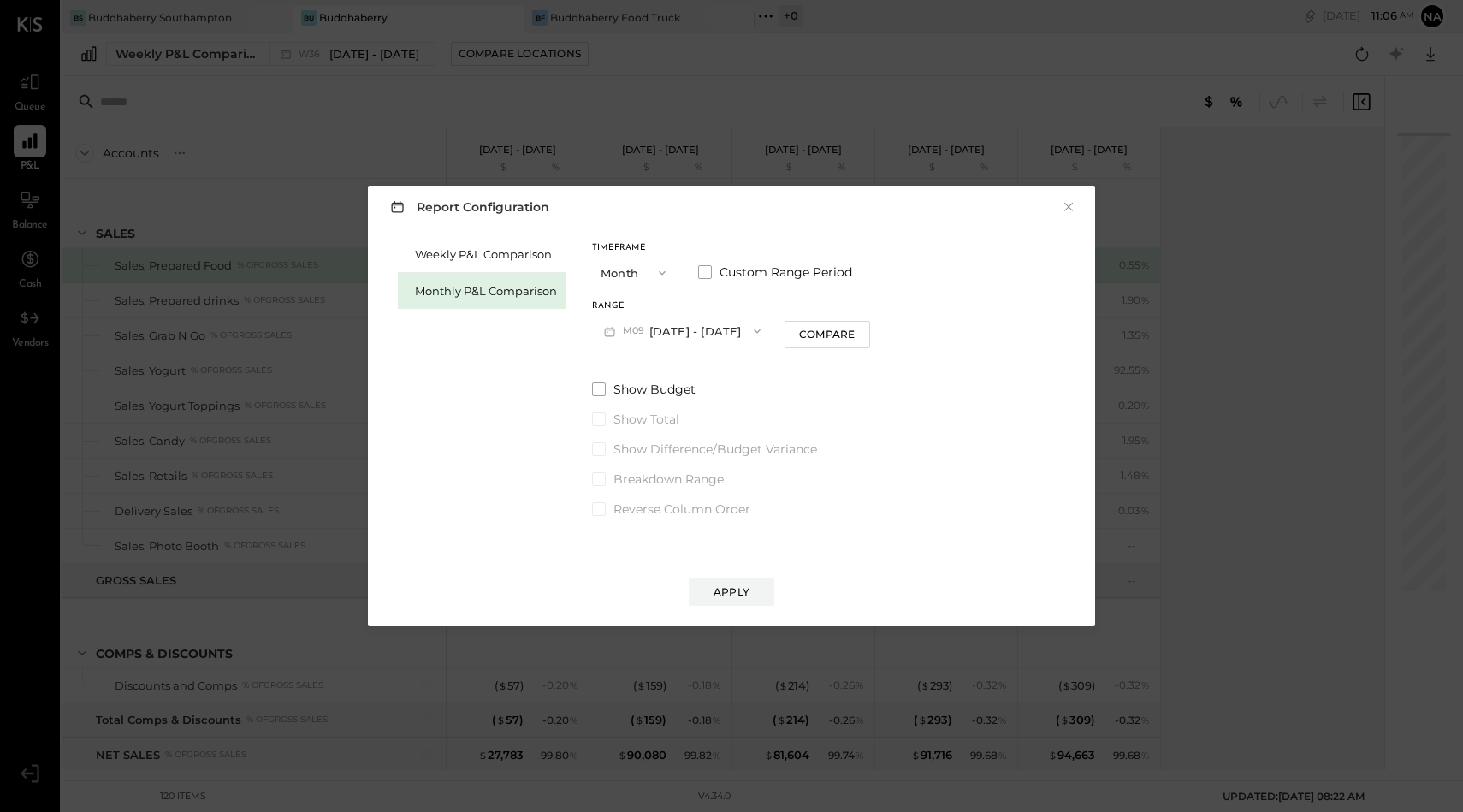
click at [675, 329] on button "M09 [DATE] - [DATE]" at bounding box center [682, 331] width 181 height 32
click at [679, 359] on div "M08 [DATE] - [DATE]" at bounding box center [690, 370] width 195 height 36
click at [754, 596] on button "Apply" at bounding box center [732, 591] width 86 height 27
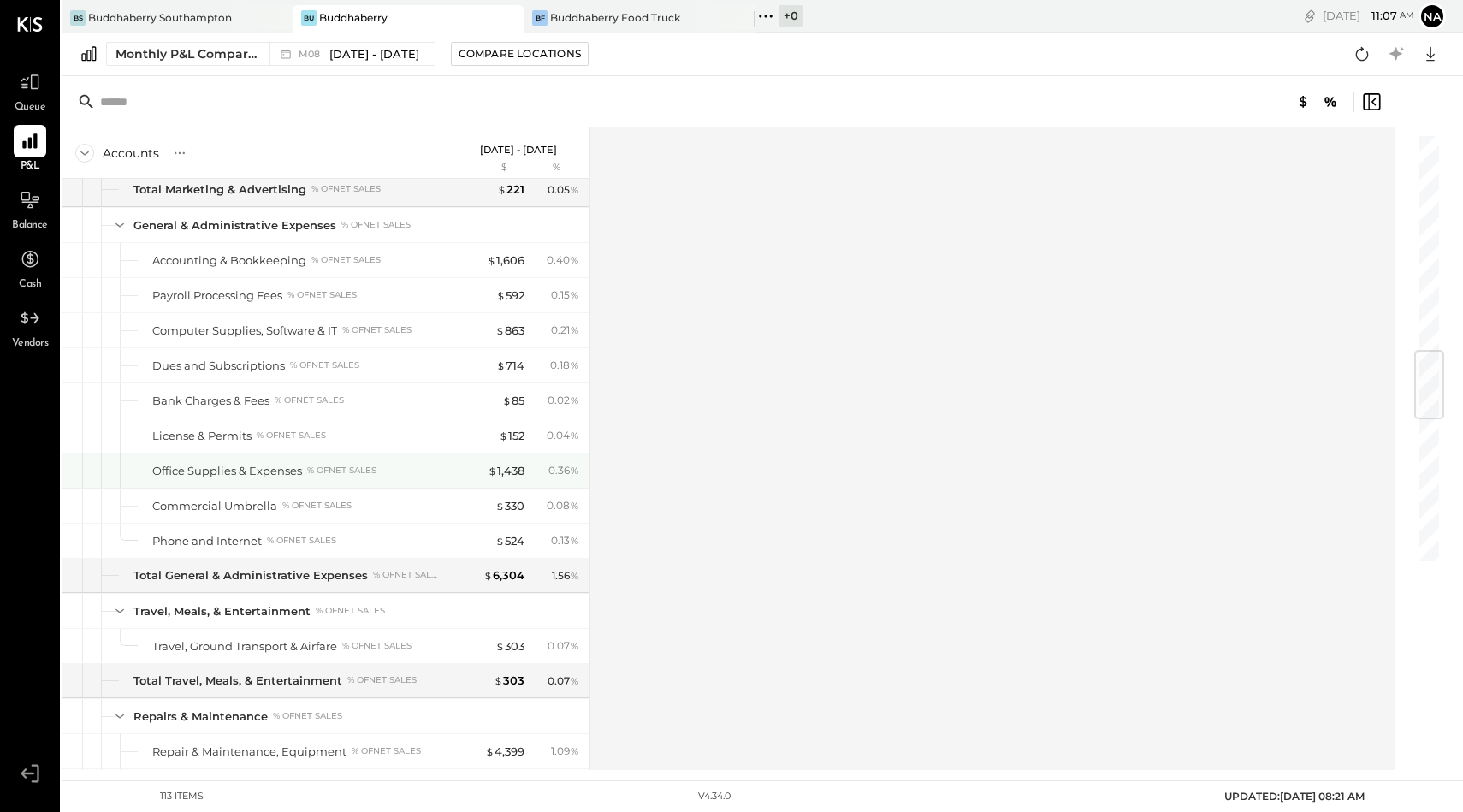
scroll to position [999, 0]
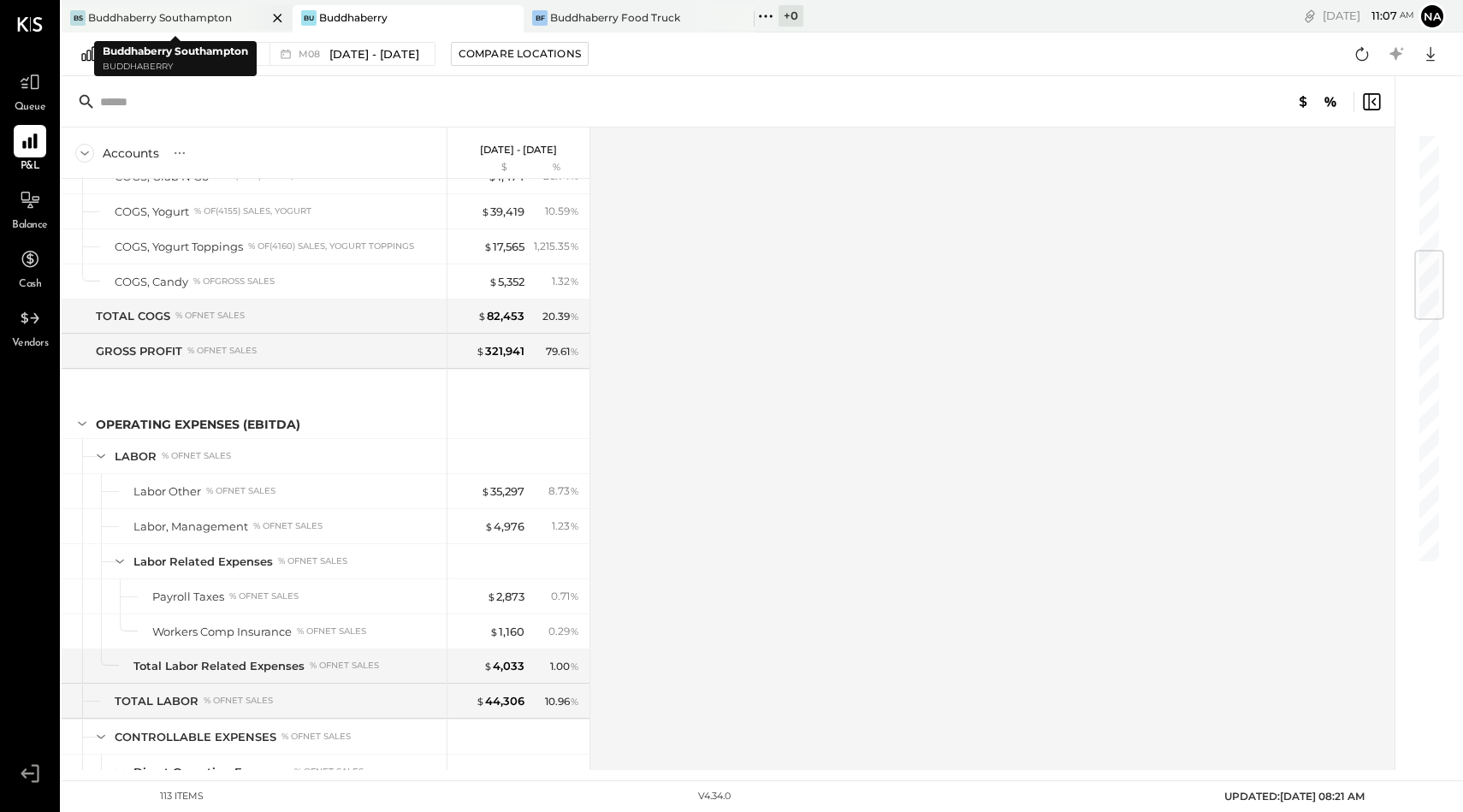
click at [201, 18] on div "Buddhaberry Southampton" at bounding box center [160, 17] width 144 height 15
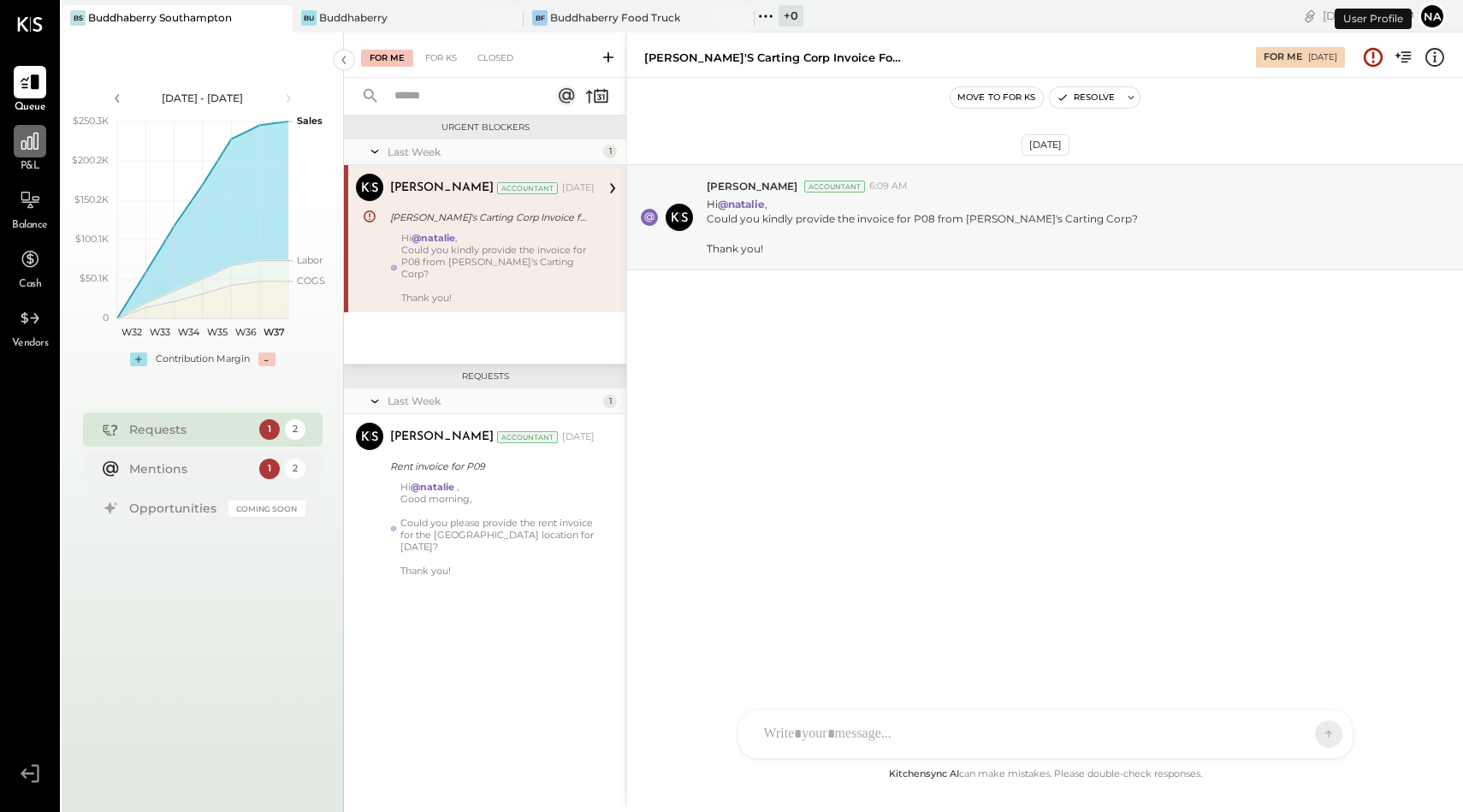
click at [32, 146] on icon at bounding box center [30, 141] width 22 height 22
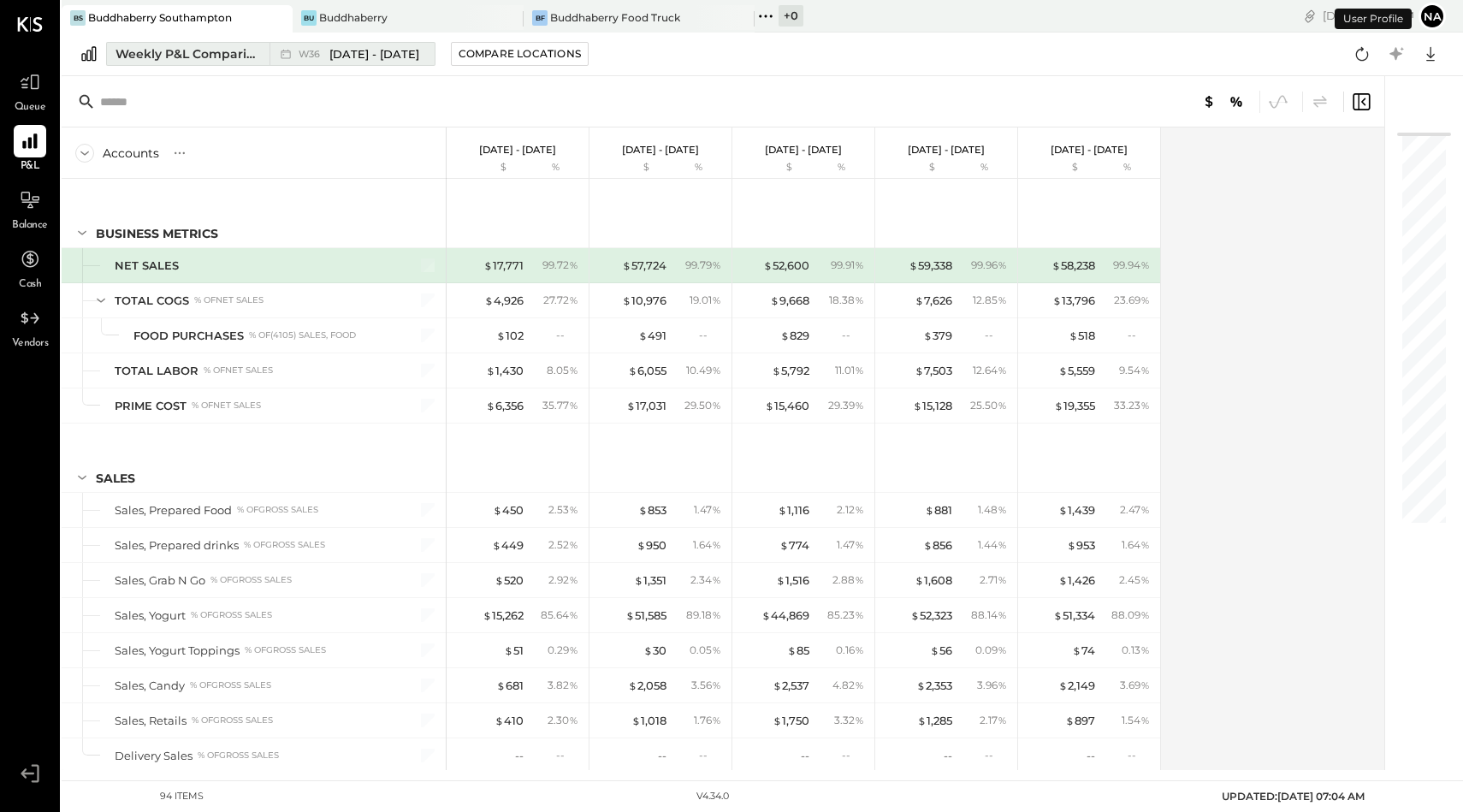
click at [182, 57] on div "Weekly P&L Comparison" at bounding box center [188, 53] width 144 height 17
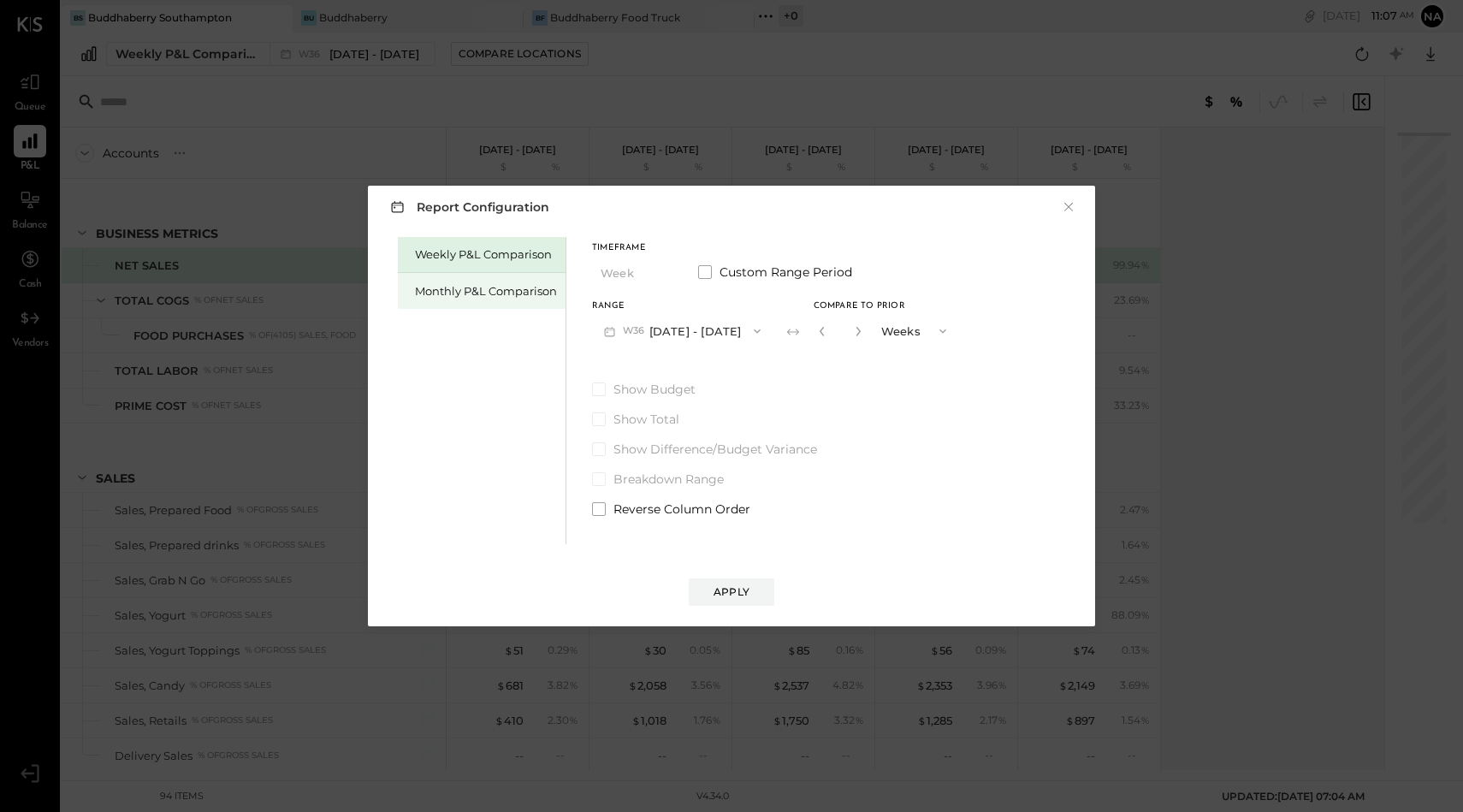
click at [468, 283] on div "Monthly P&L Comparison" at bounding box center [486, 291] width 142 height 16
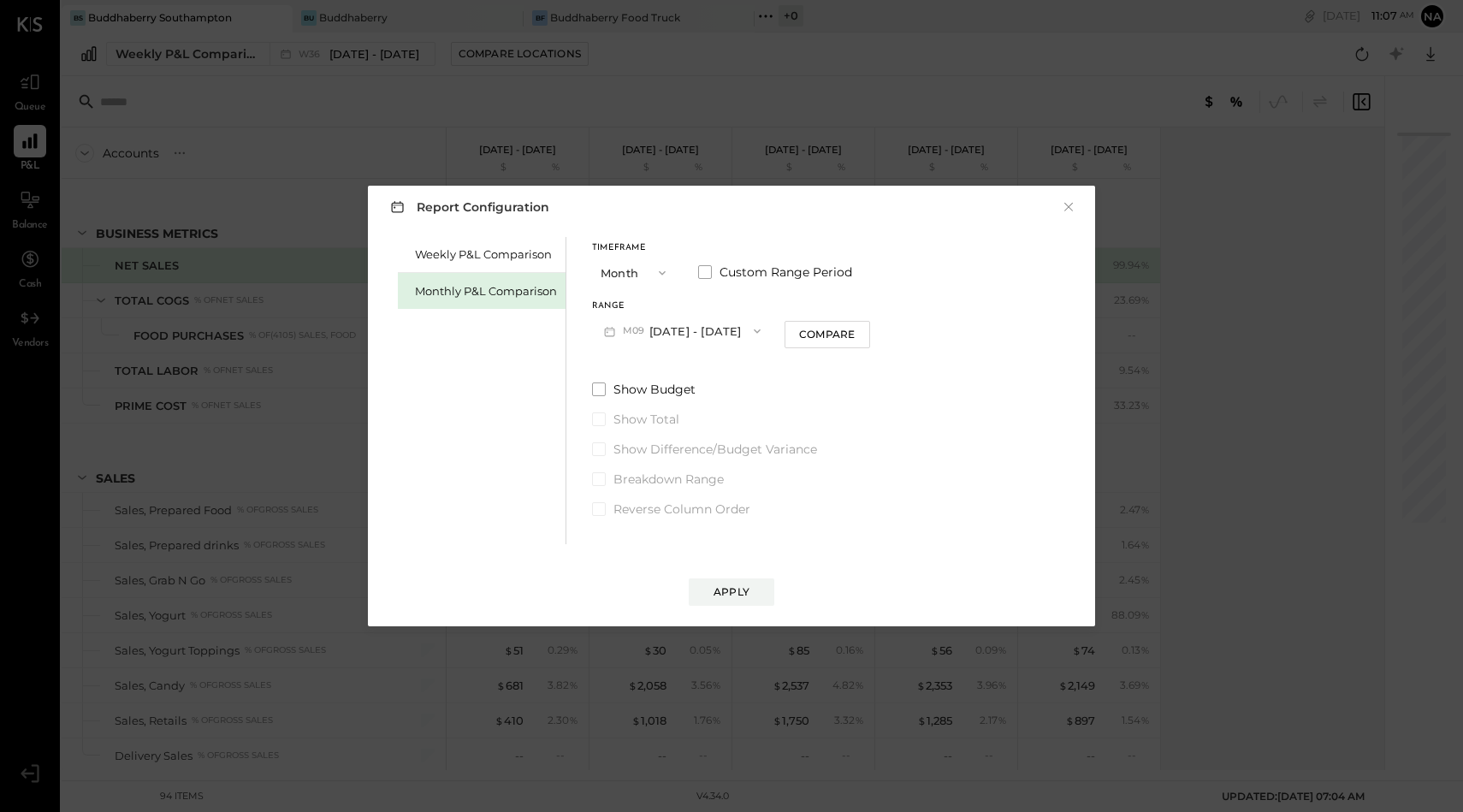
click at [646, 335] on span "M09" at bounding box center [636, 331] width 27 height 14
click at [671, 402] on span "[DATE] - [DATE]" at bounding box center [675, 405] width 81 height 15
click at [670, 334] on button "M07 [DATE] - [DATE]" at bounding box center [682, 331] width 181 height 32
click at [674, 367] on span "[DATE] - [DATE]" at bounding box center [675, 369] width 81 height 15
click at [757, 591] on button "Apply" at bounding box center [732, 591] width 86 height 27
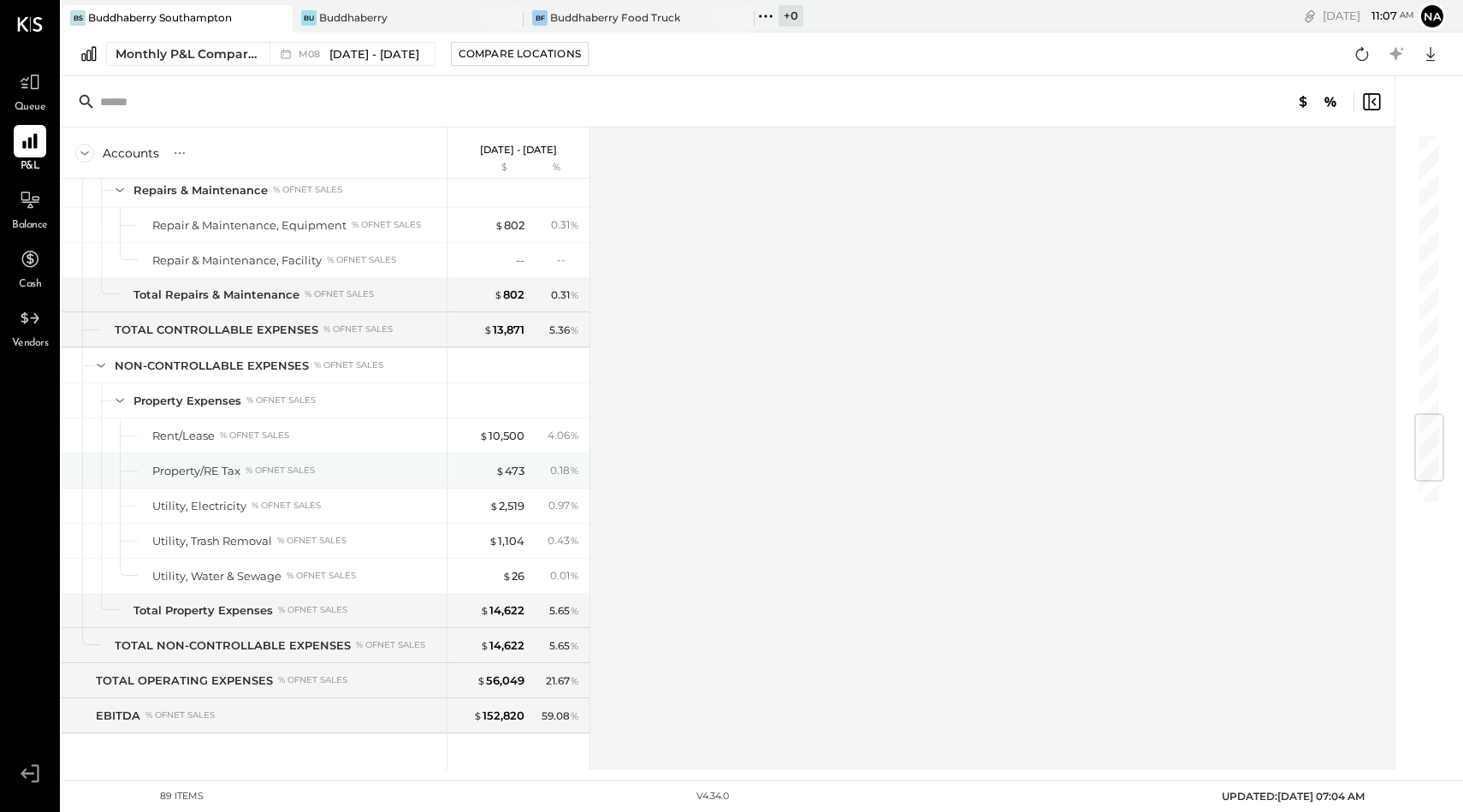
scroll to position [2568, 0]
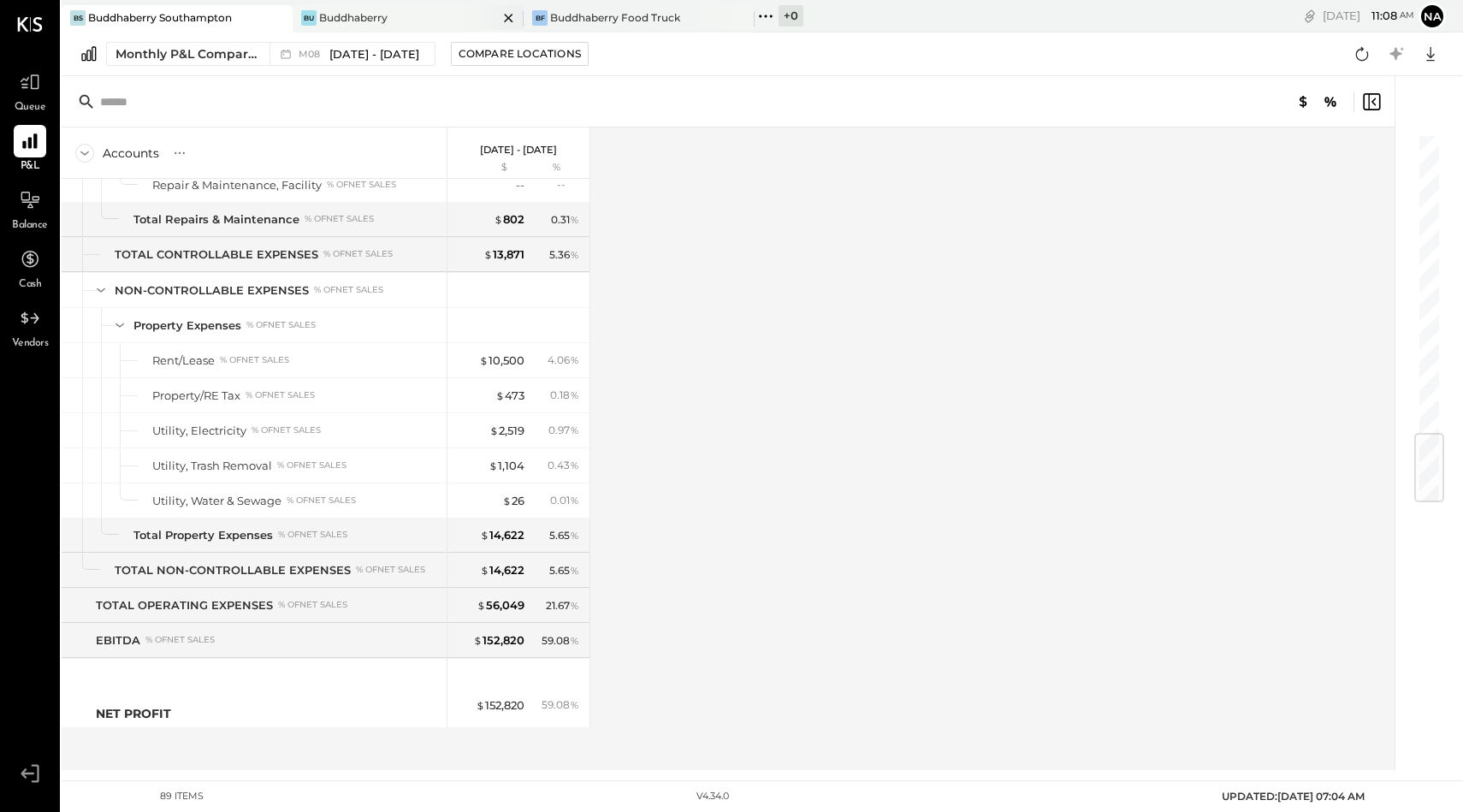
click at [358, 23] on div "Buddhaberry" at bounding box center [353, 17] width 68 height 15
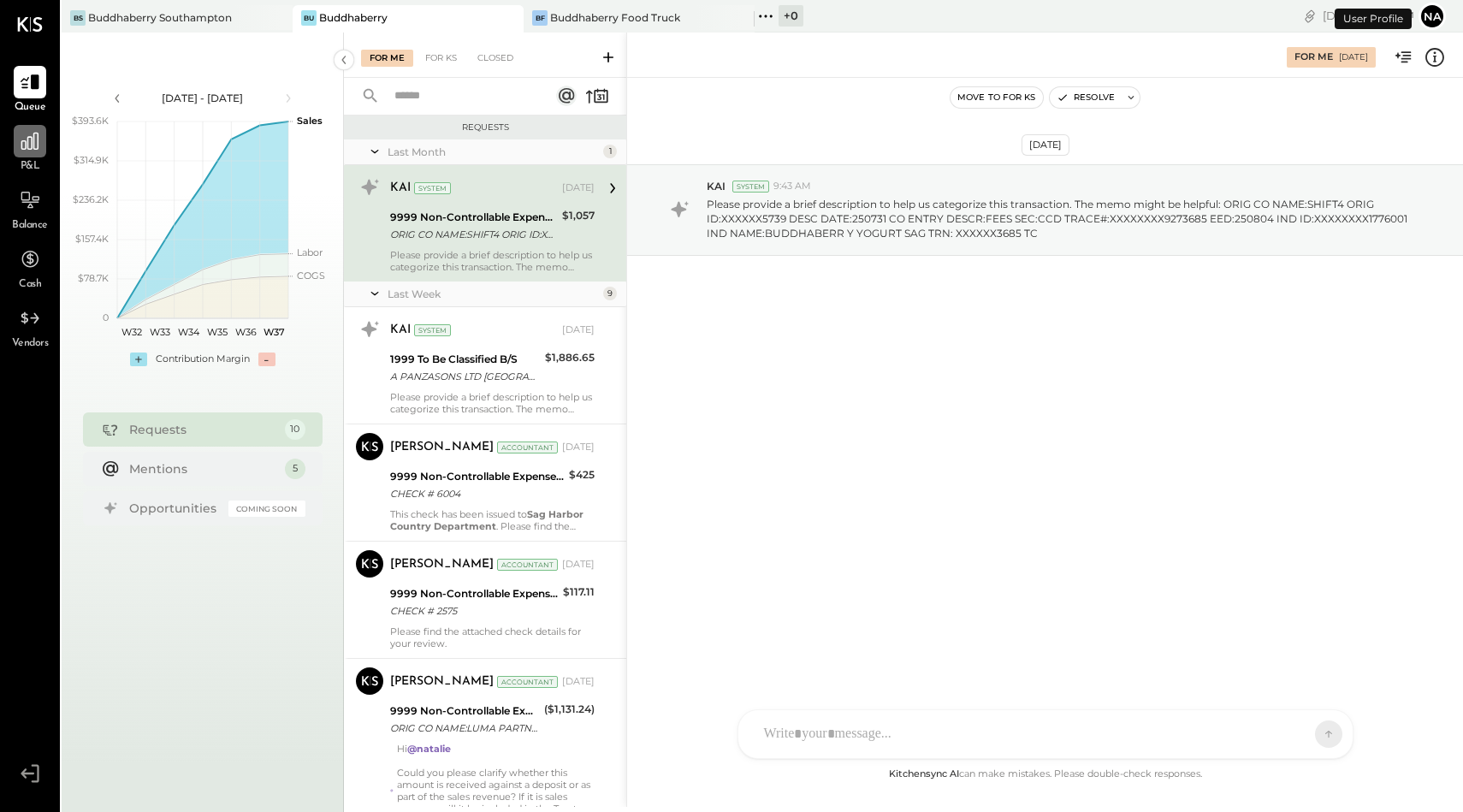
click at [27, 151] on icon at bounding box center [30, 141] width 22 height 22
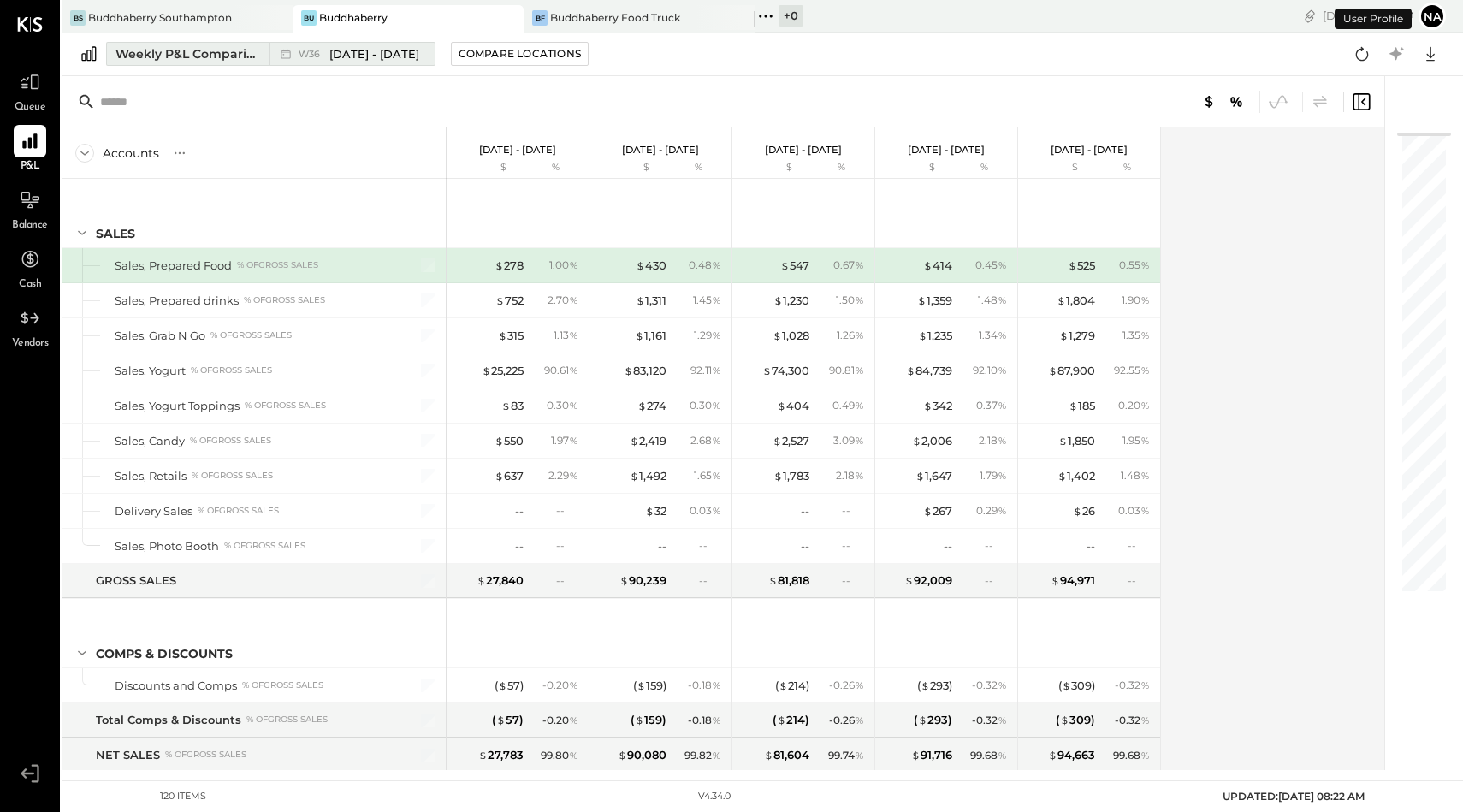
click at [213, 47] on div "Weekly P&L Comparison" at bounding box center [188, 53] width 144 height 17
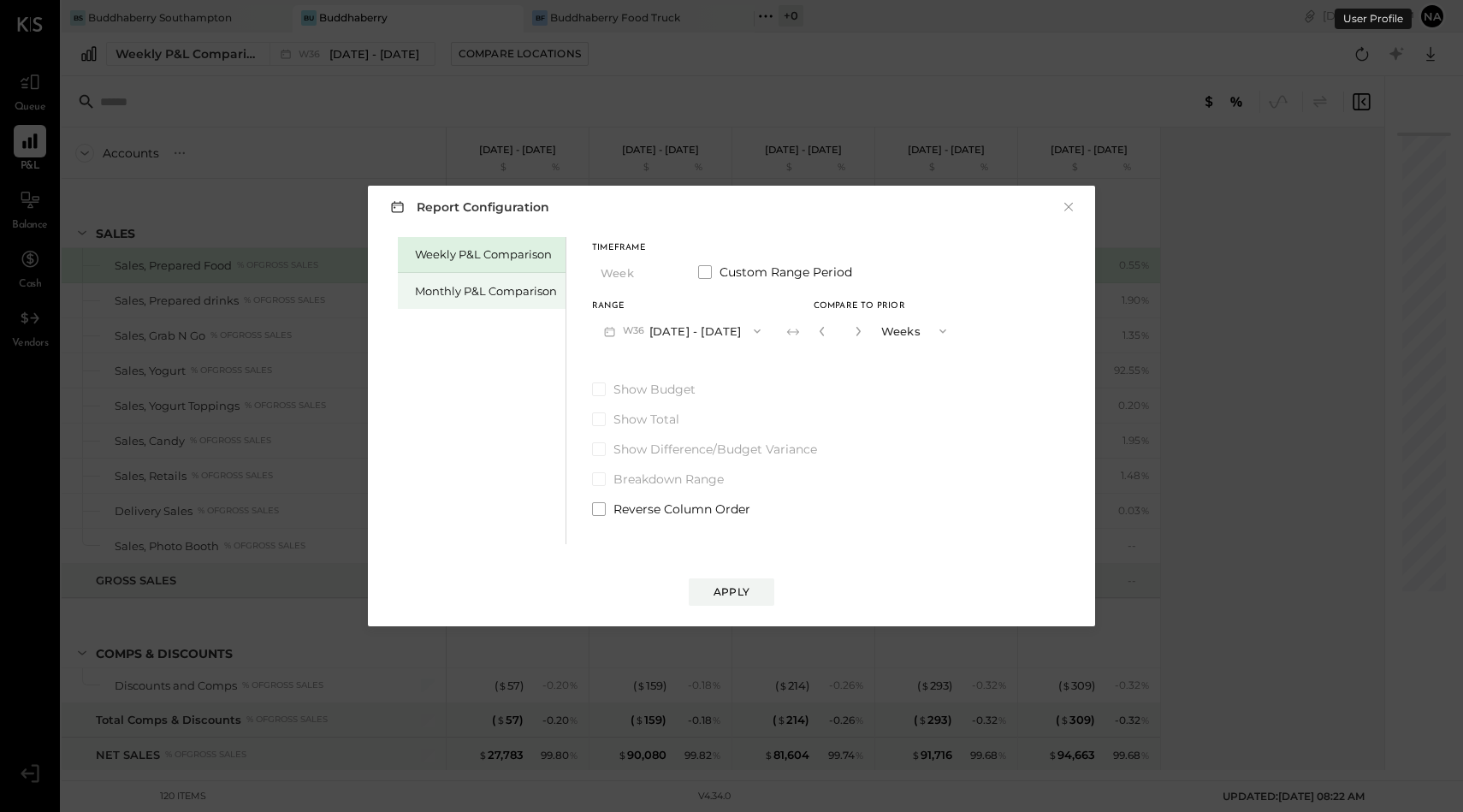
click at [464, 285] on div "Monthly P&L Comparison" at bounding box center [486, 291] width 142 height 16
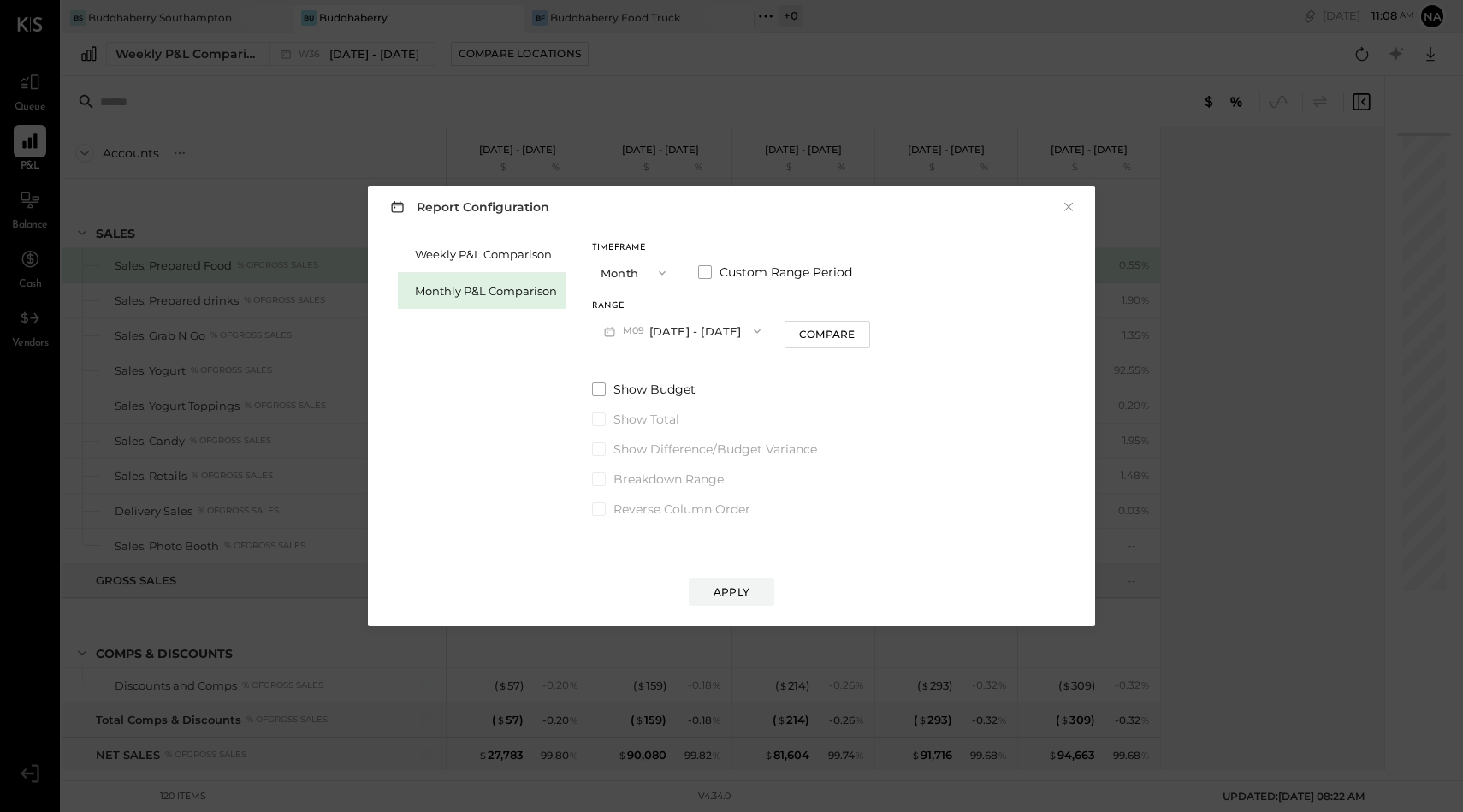
click at [671, 333] on button "M09 [DATE] - [DATE]" at bounding box center [682, 331] width 181 height 32
click at [676, 364] on span "[DATE] - [DATE]" at bounding box center [675, 369] width 81 height 15
click at [723, 592] on div "Apply" at bounding box center [732, 591] width 36 height 15
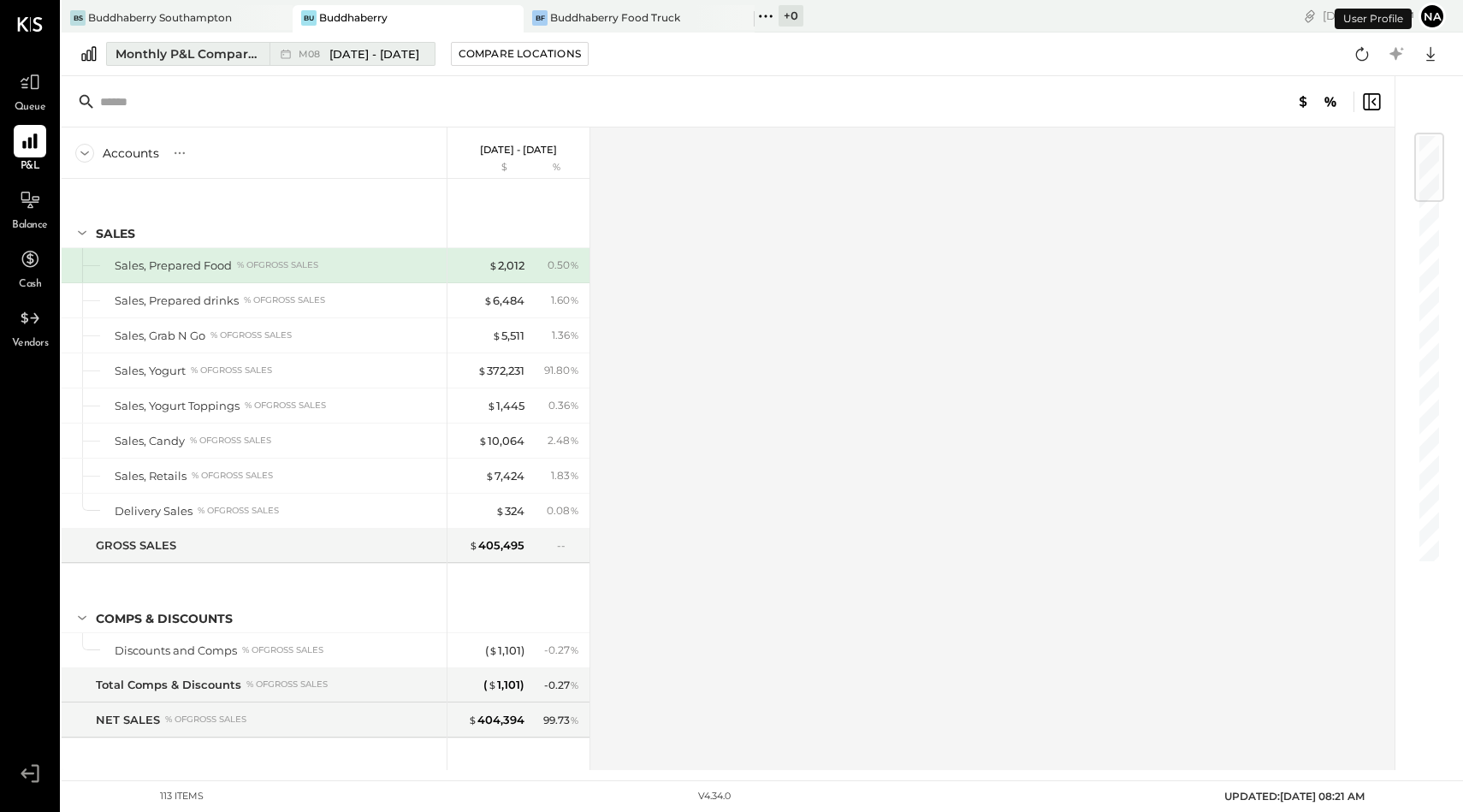
click at [208, 54] on div "Monthly P&L Comparison" at bounding box center [188, 53] width 144 height 17
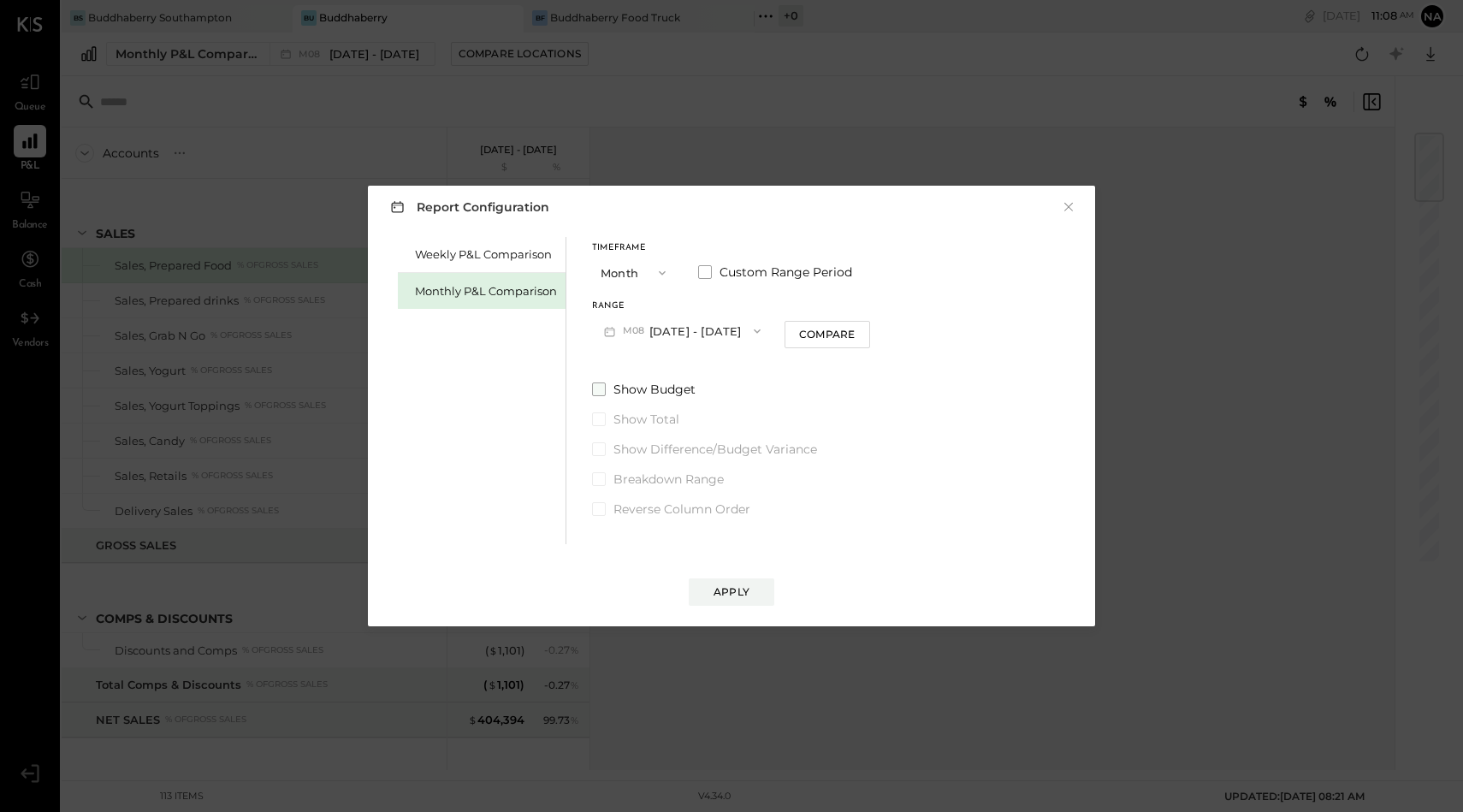
click at [600, 390] on span at bounding box center [599, 389] width 14 height 14
click at [851, 326] on button "Compare" at bounding box center [828, 334] width 86 height 27
click at [737, 586] on div "Apply" at bounding box center [732, 591] width 36 height 15
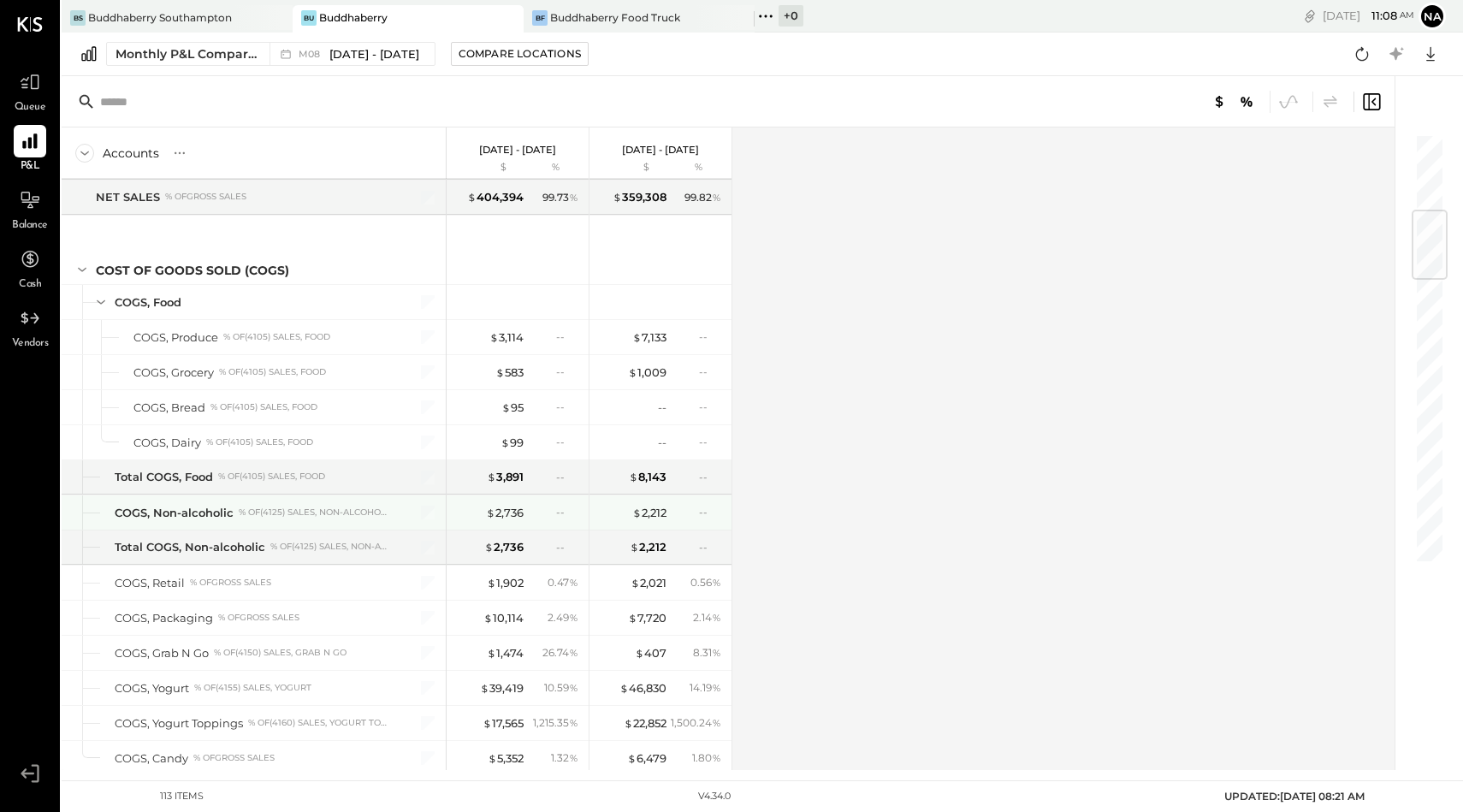
scroll to position [211, 0]
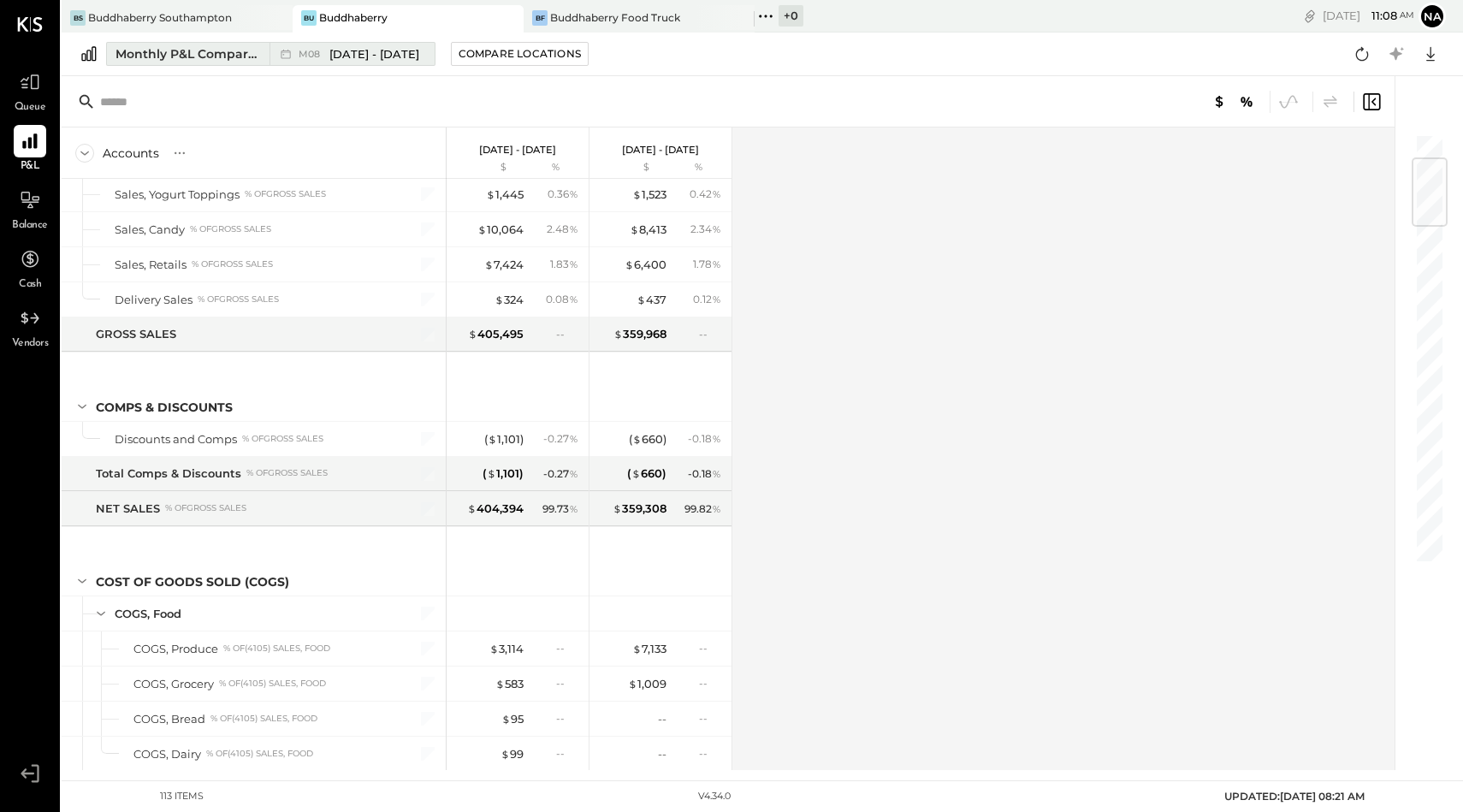
click at [369, 54] on span "[DATE] - [DATE]" at bounding box center [374, 54] width 90 height 16
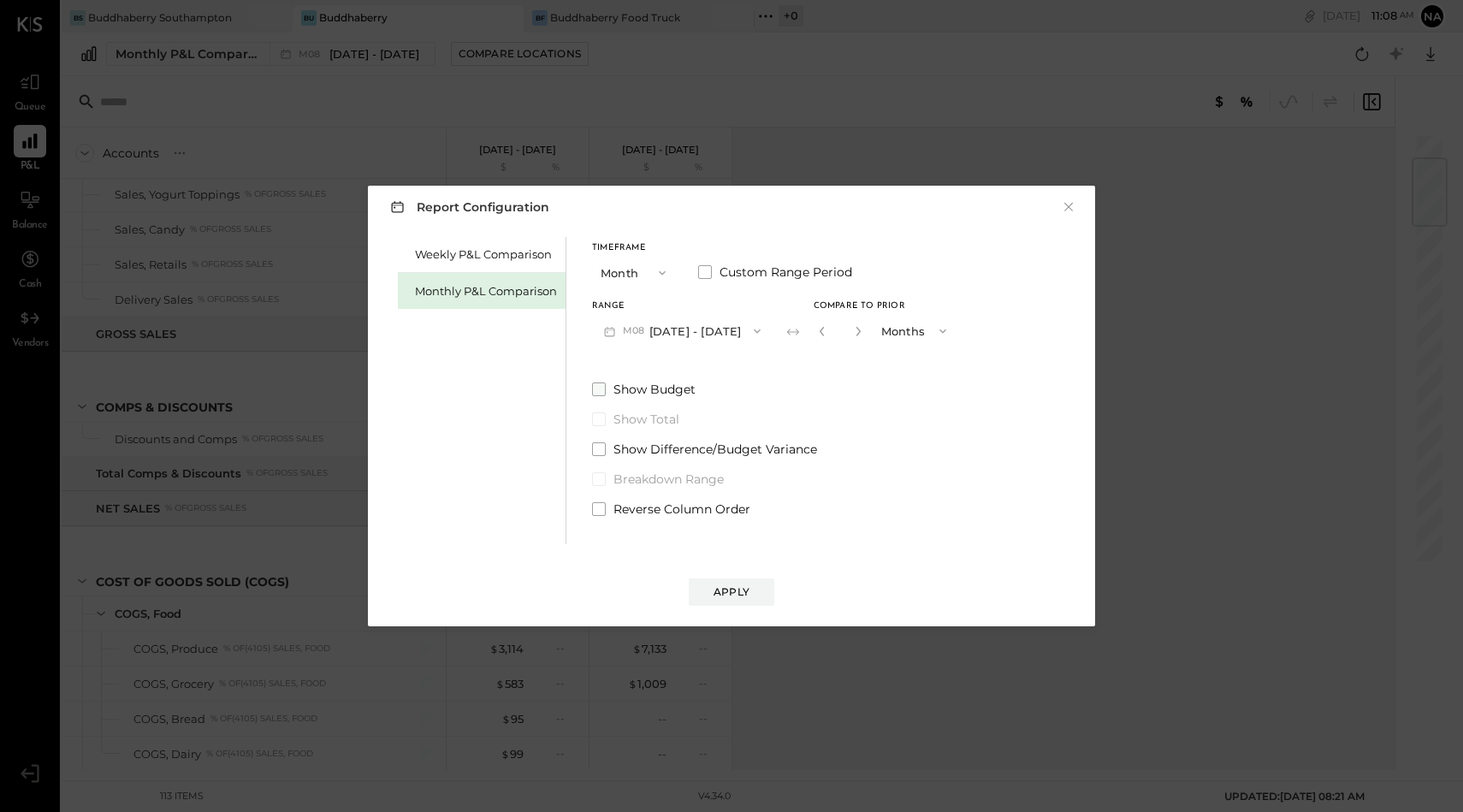
click at [592, 388] on span at bounding box center [599, 389] width 14 height 14
click at [715, 598] on div "Apply" at bounding box center [732, 591] width 36 height 15
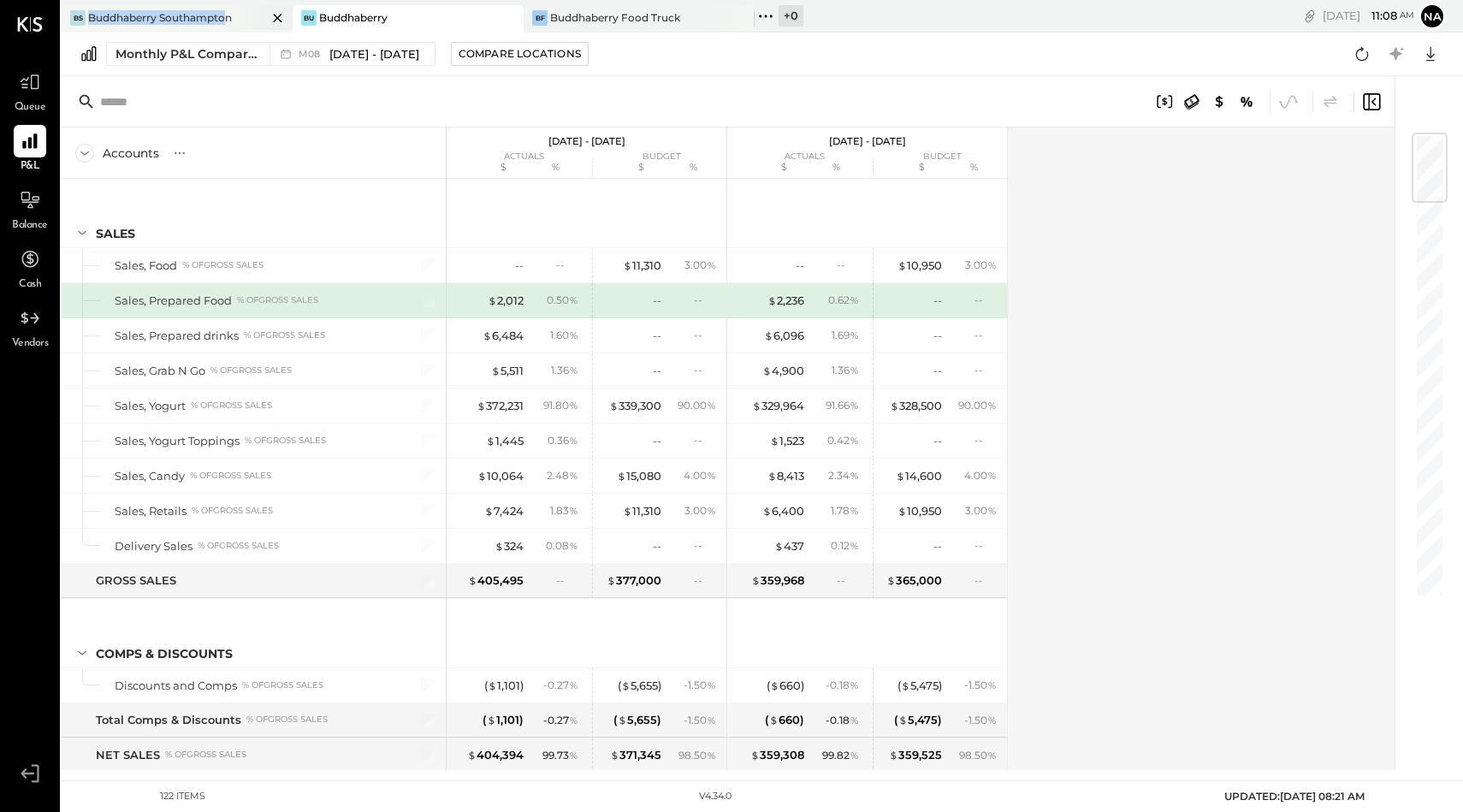
click at [225, 10] on div "Buddhaberry Southampton" at bounding box center [160, 17] width 144 height 15
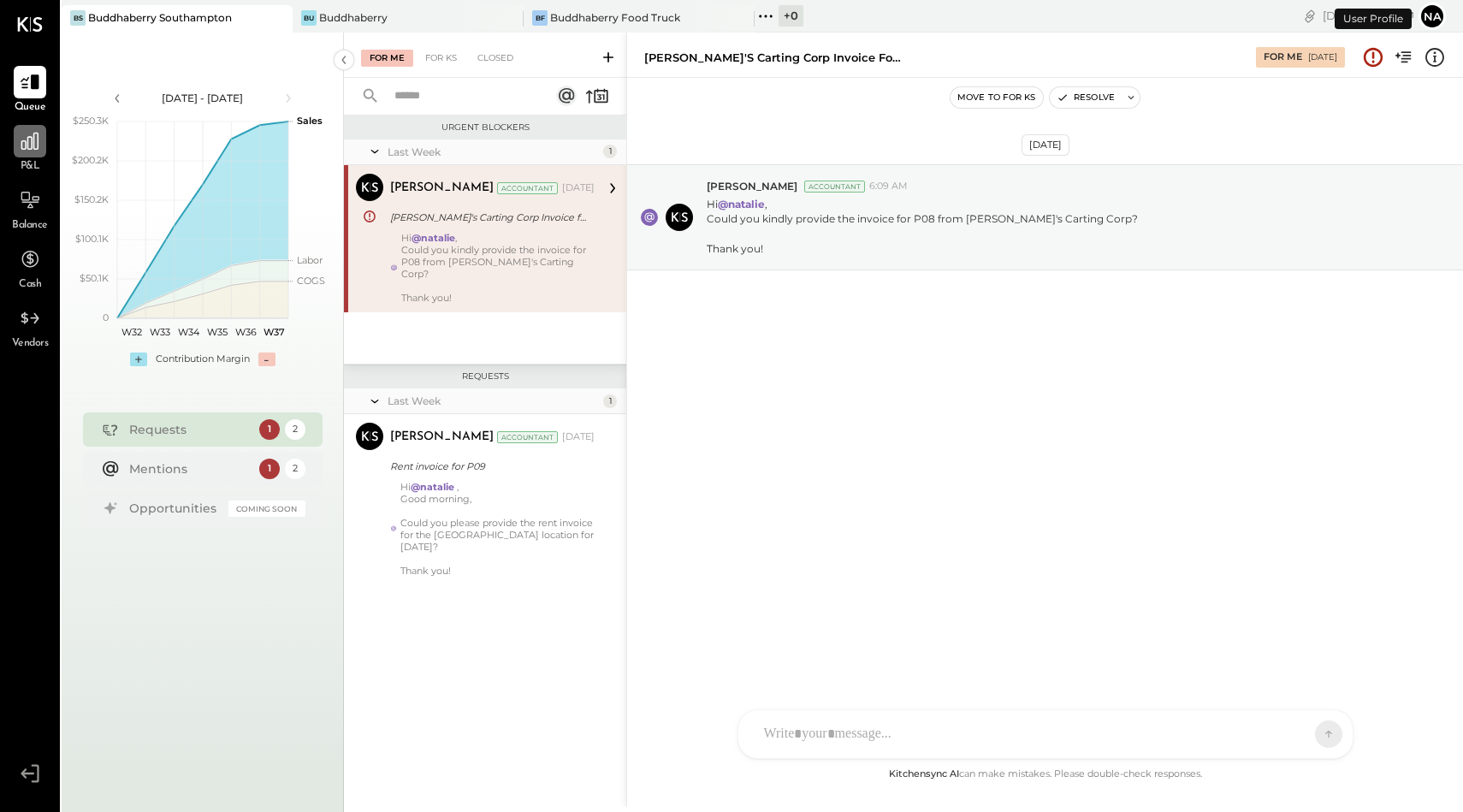
click at [31, 142] on icon at bounding box center [29, 141] width 17 height 17
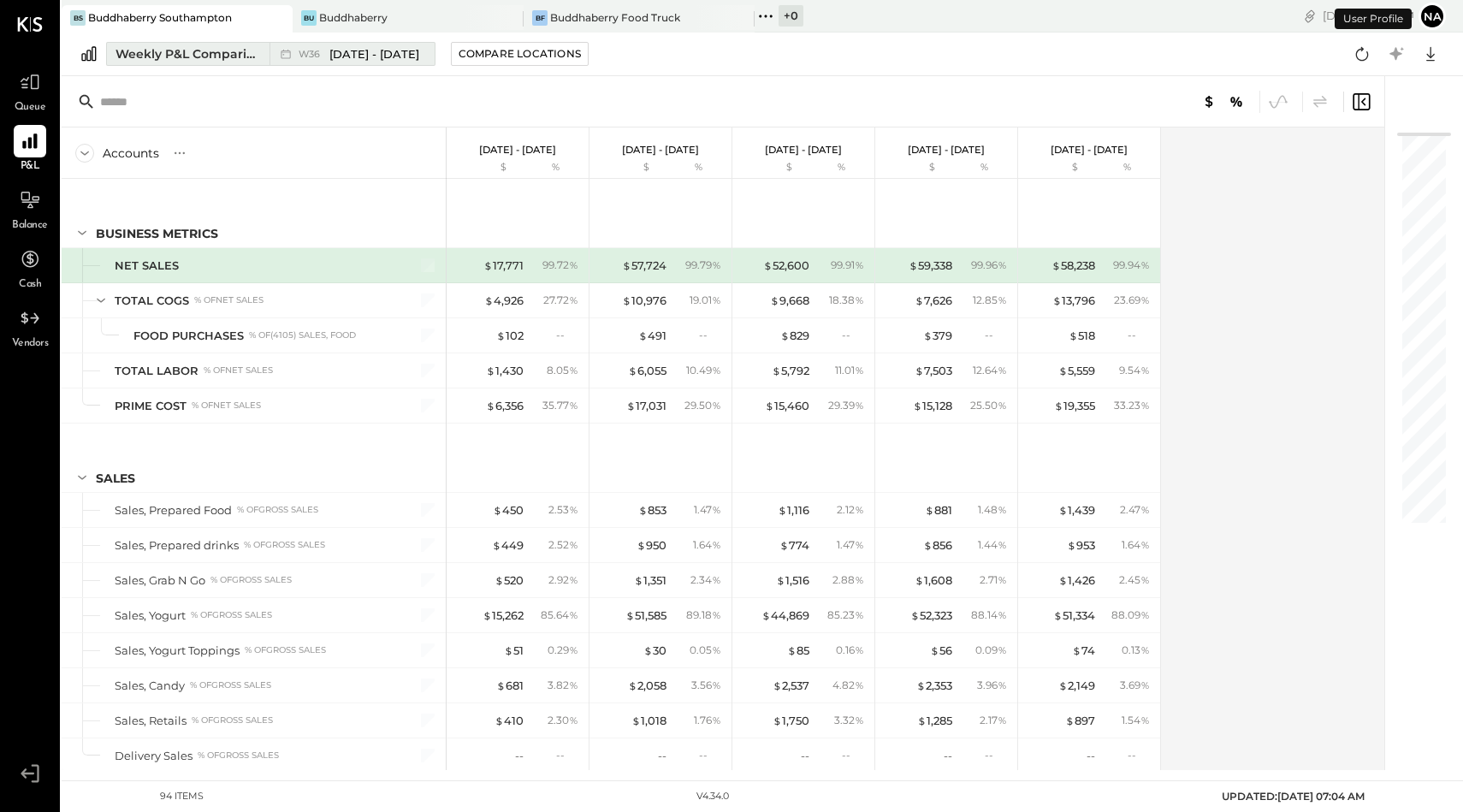
click at [228, 56] on div "Weekly P&L Comparison" at bounding box center [188, 53] width 144 height 17
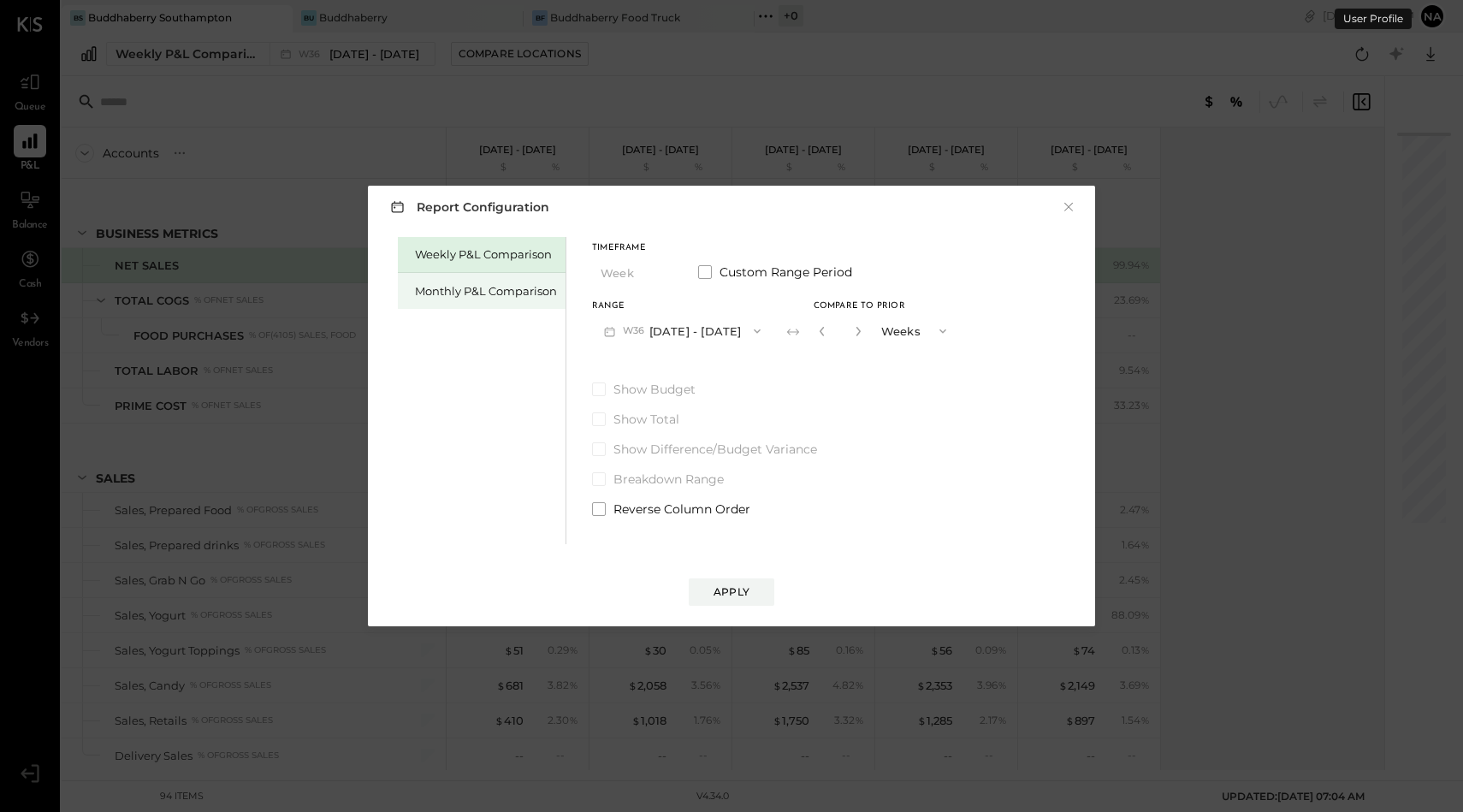
click at [464, 297] on div "Monthly P&L Comparison" at bounding box center [486, 291] width 142 height 16
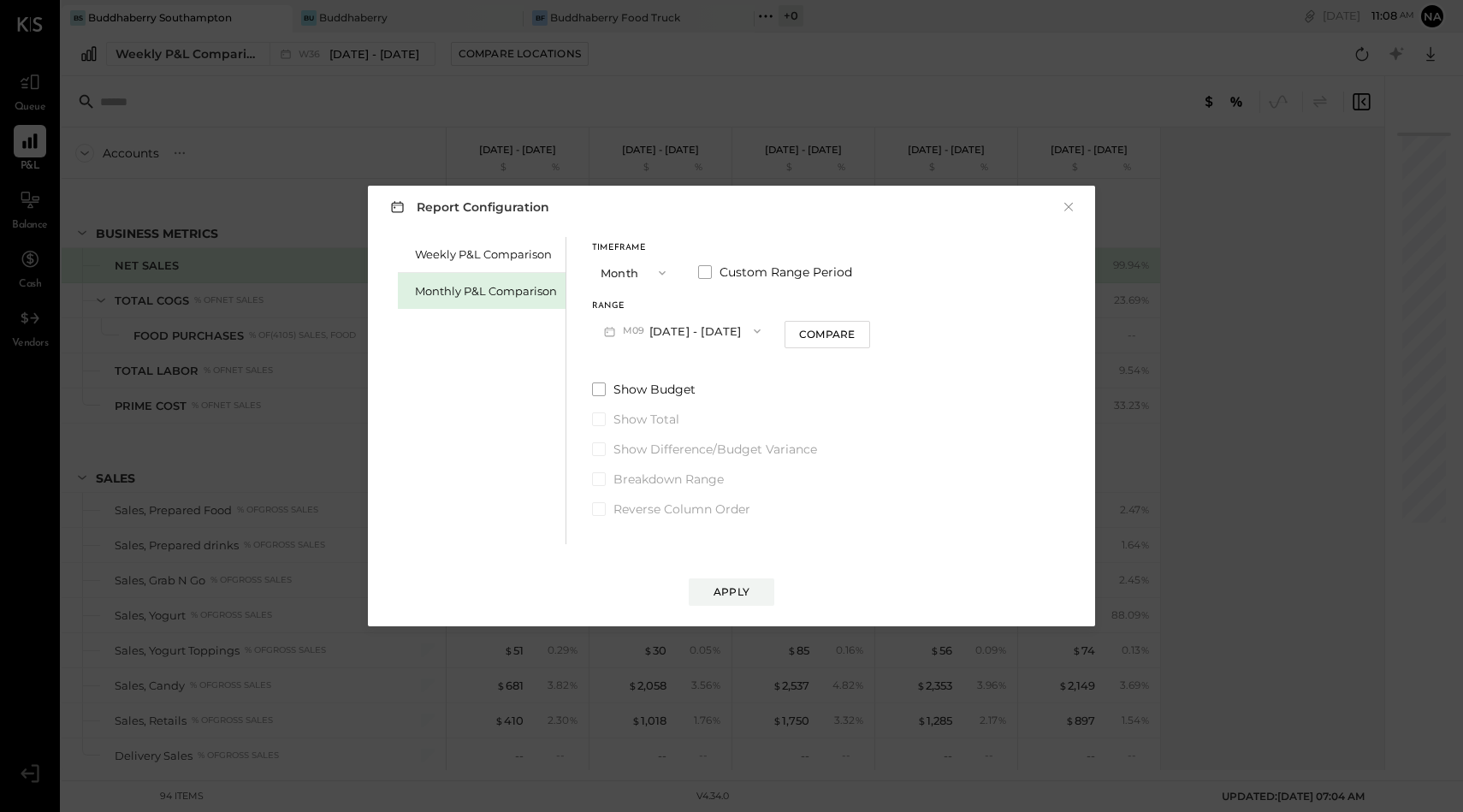
click at [679, 329] on button "M09 [DATE] - [DATE]" at bounding box center [682, 331] width 181 height 32
click at [684, 371] on span "[DATE] - [DATE]" at bounding box center [675, 369] width 81 height 15
click at [820, 339] on div "Compare" at bounding box center [827, 334] width 56 height 15
click at [593, 388] on span at bounding box center [599, 389] width 14 height 14
click at [728, 590] on div "Apply" at bounding box center [732, 591] width 36 height 15
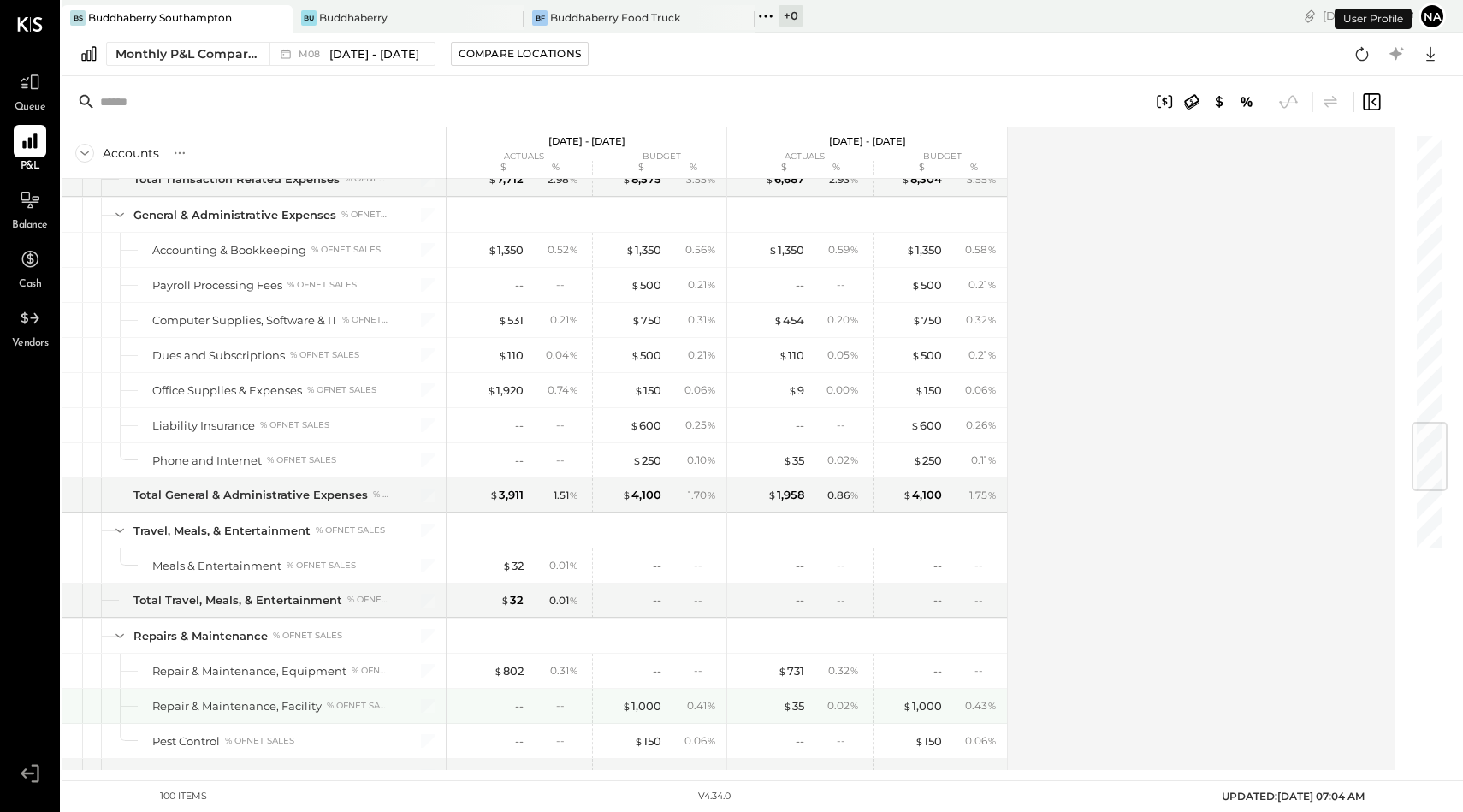
scroll to position [2954, 0]
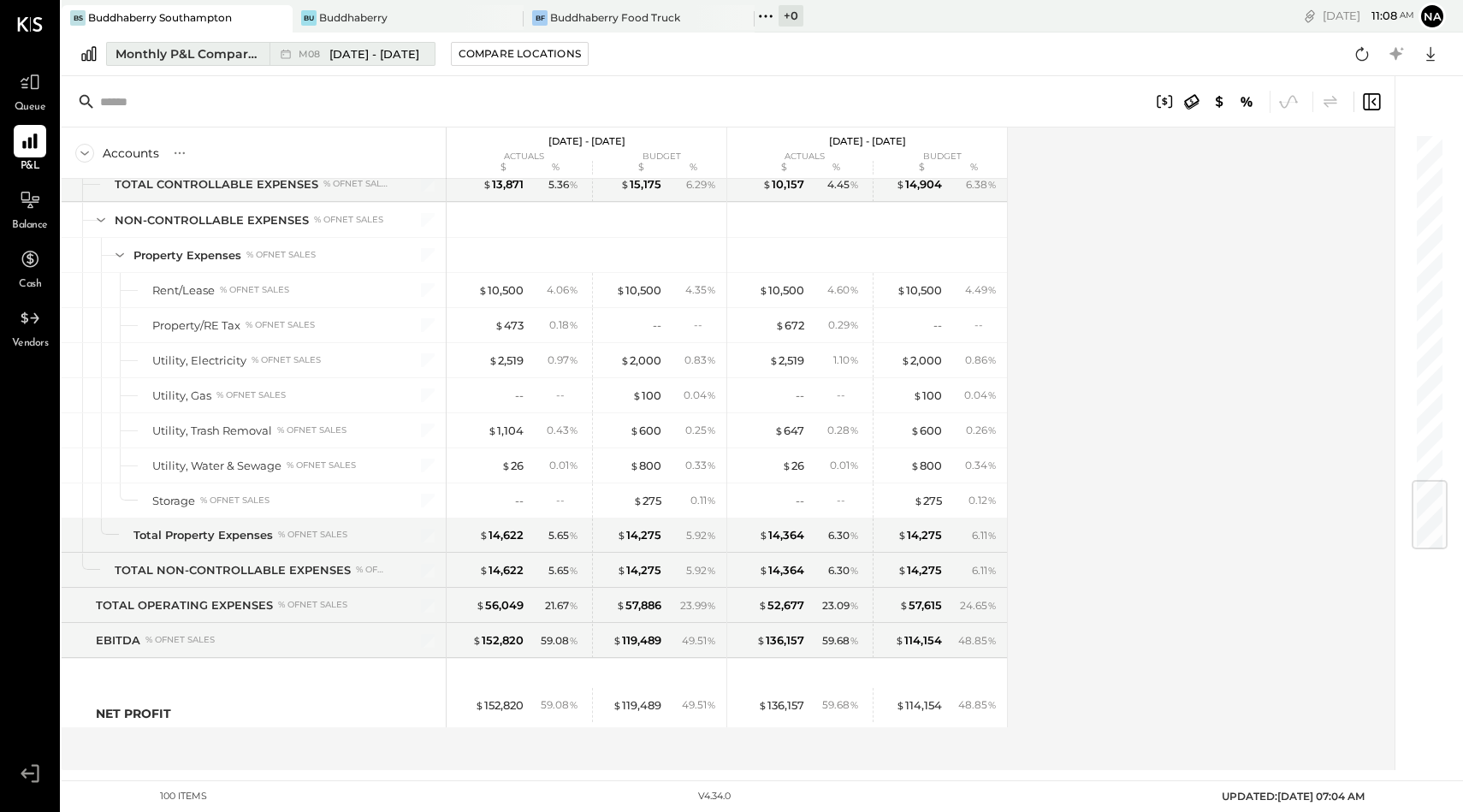
click at [184, 56] on div "Monthly P&L Comparison" at bounding box center [188, 53] width 144 height 17
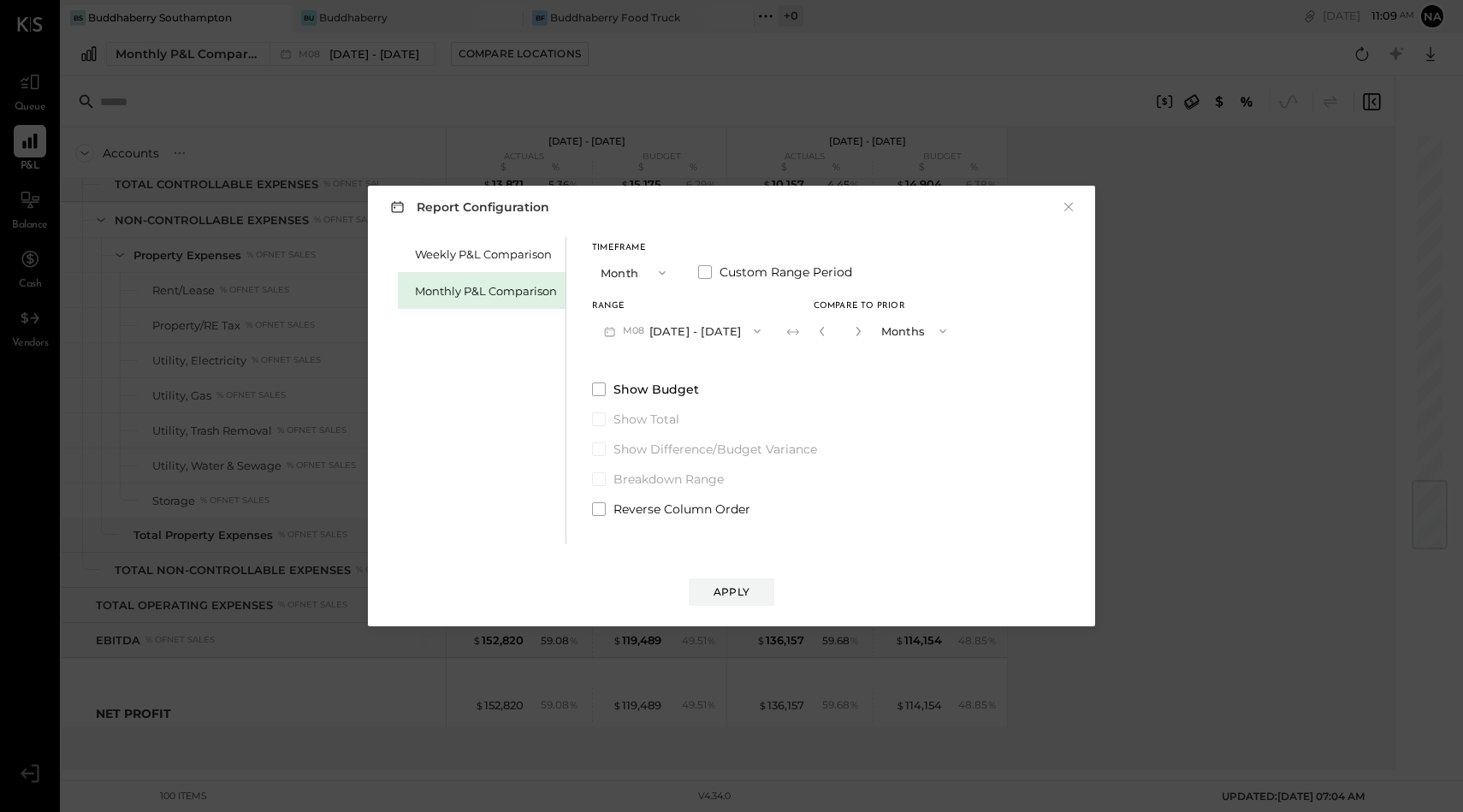
click at [615, 268] on button "Month" at bounding box center [635, 273] width 86 height 32
click at [621, 323] on div "YTD" at bounding box center [635, 333] width 84 height 31
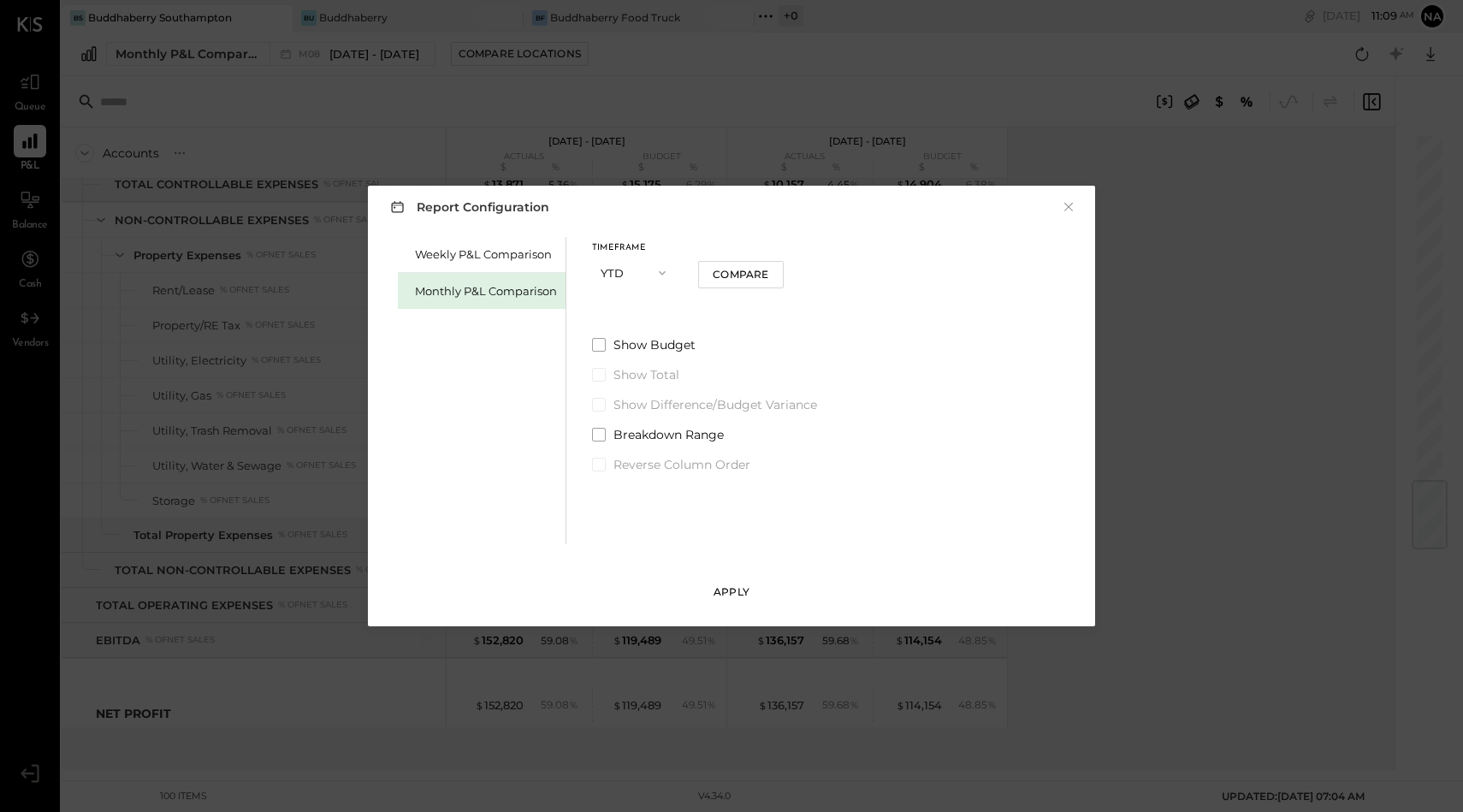
click at [727, 593] on div "Apply" at bounding box center [732, 591] width 36 height 15
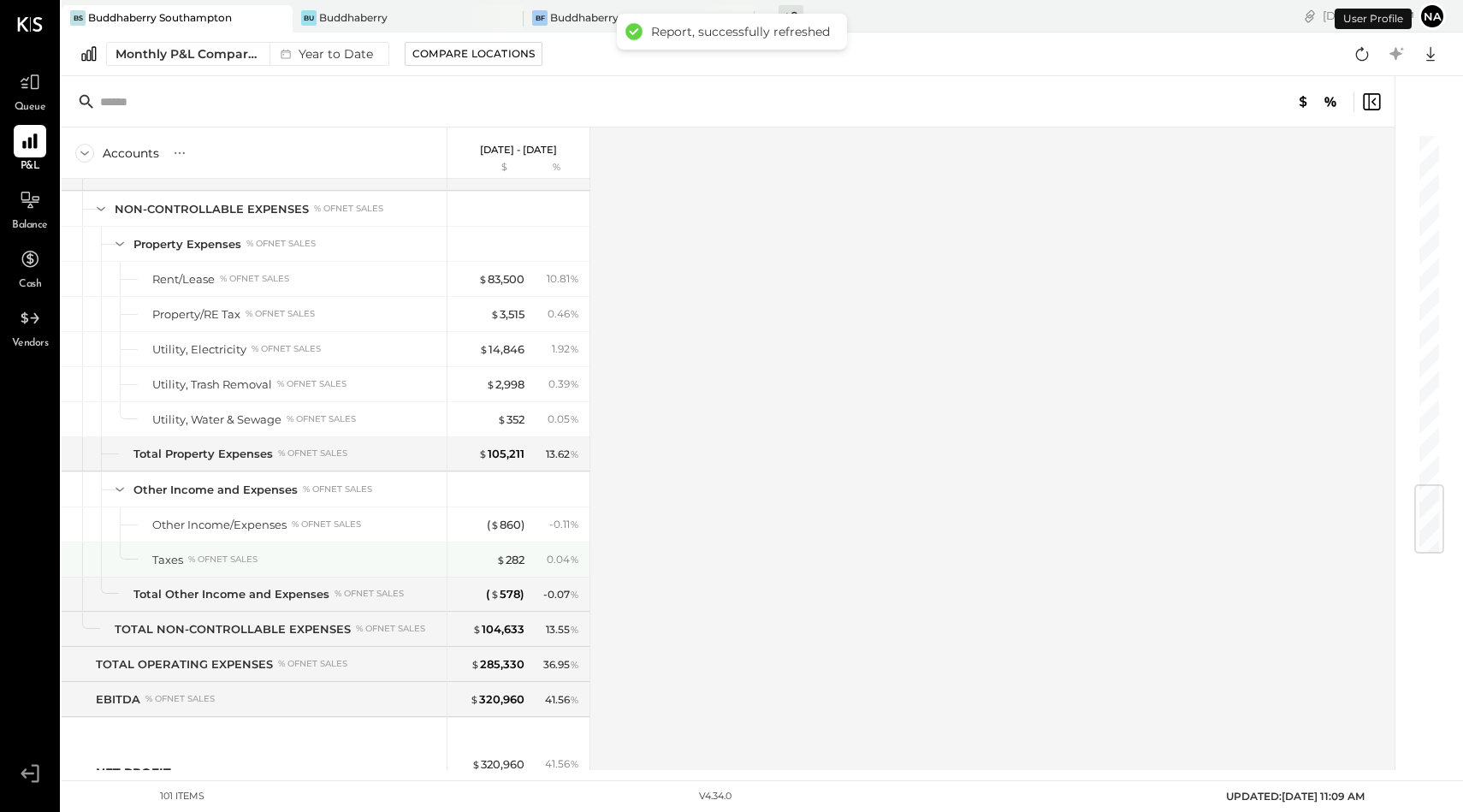
scroll to position [2989, 0]
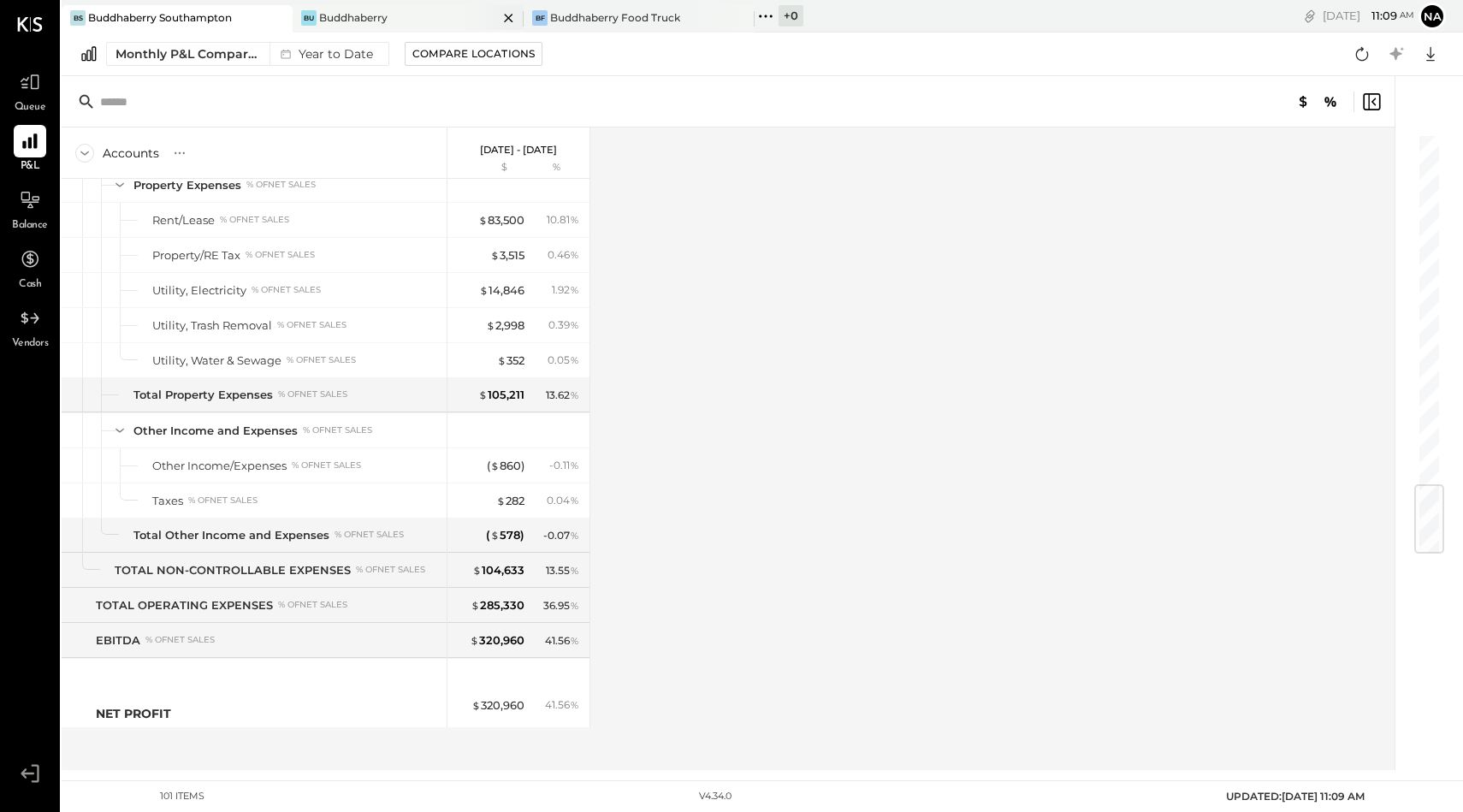
click at [354, 27] on div "Bu Buddhaberry" at bounding box center [408, 18] width 231 height 27
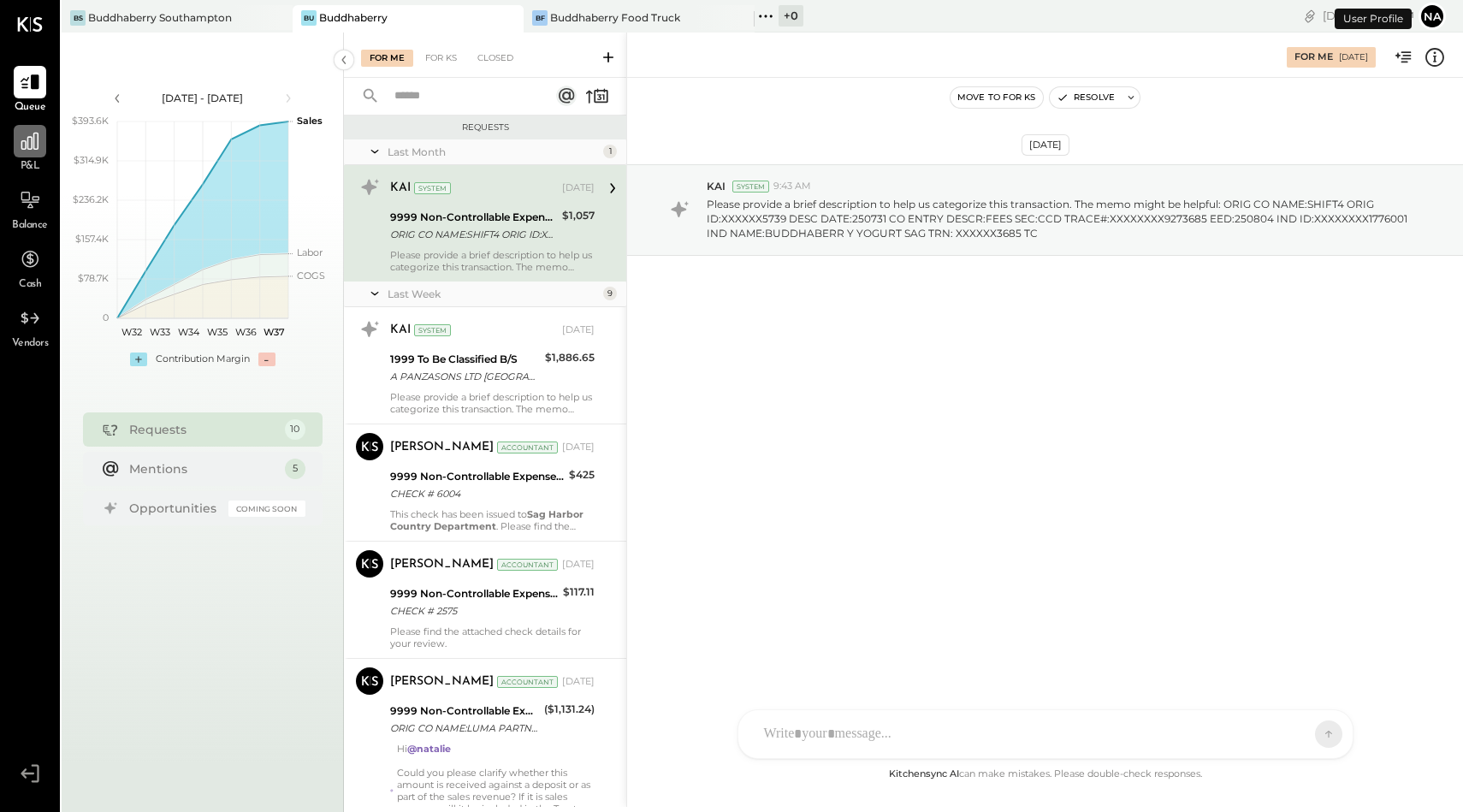
click at [26, 154] on div at bounding box center [30, 141] width 33 height 33
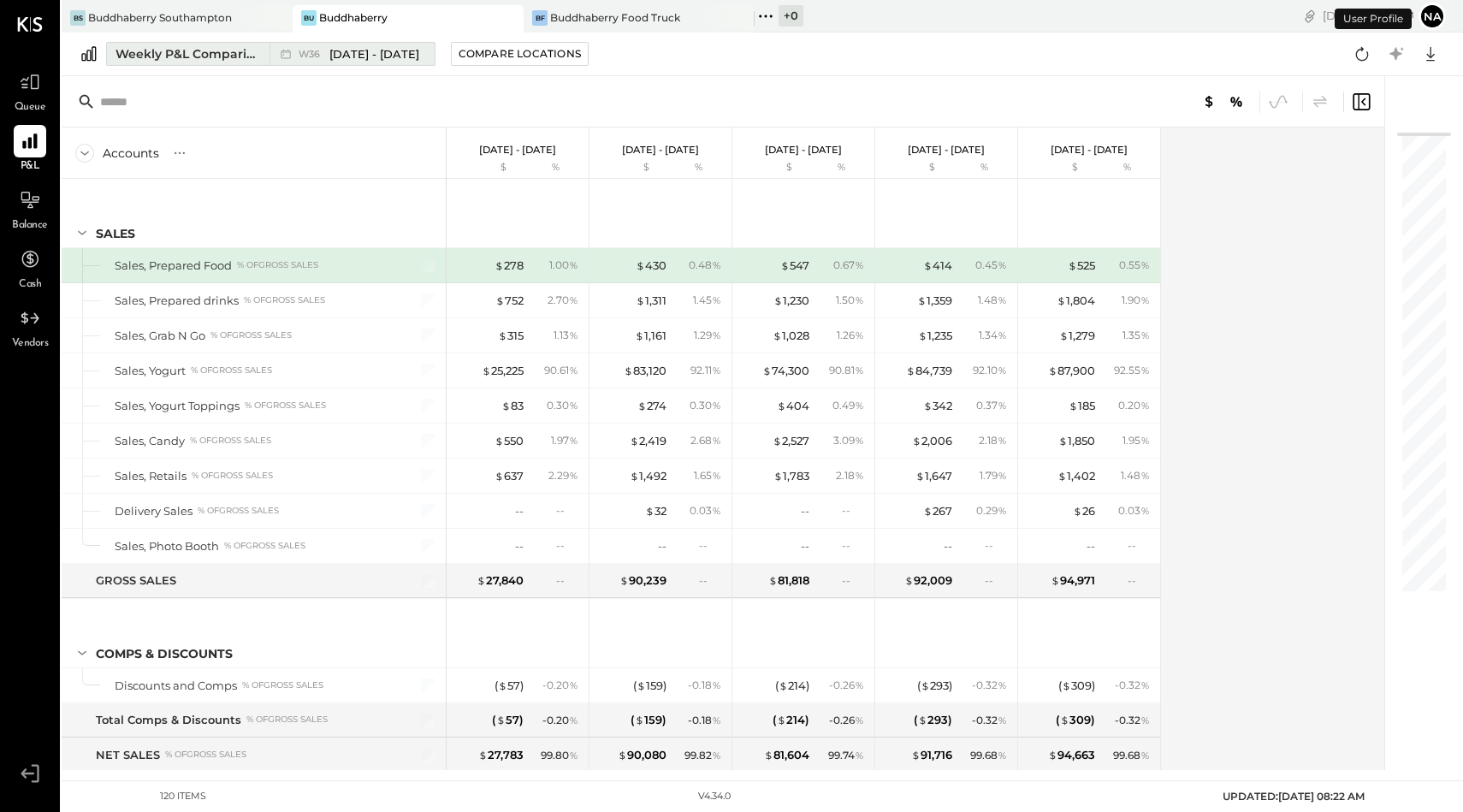
click at [225, 51] on div "Weekly P&L Comparison" at bounding box center [188, 53] width 144 height 17
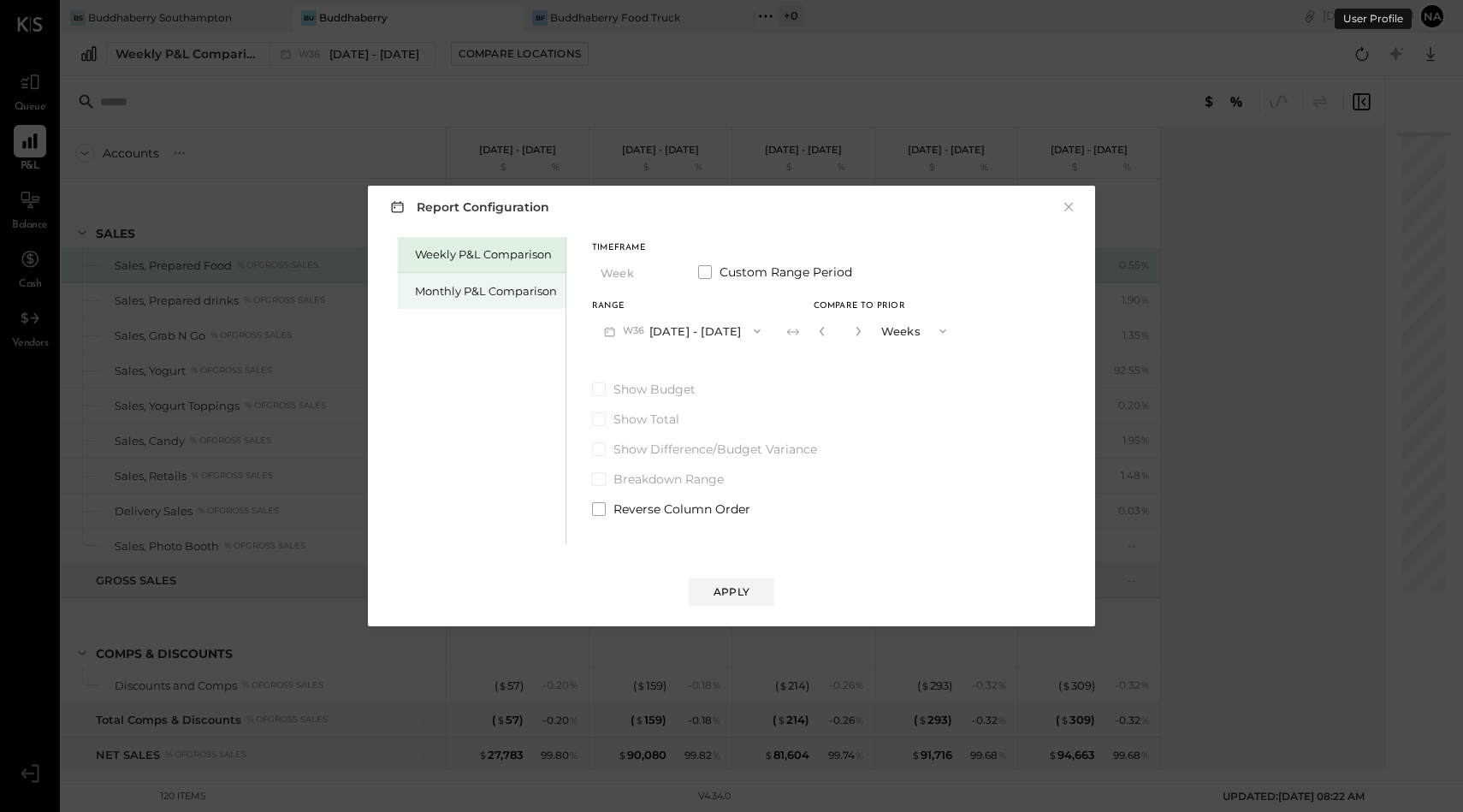
click at [495, 293] on div "Monthly P&L Comparison" at bounding box center [486, 291] width 142 height 16
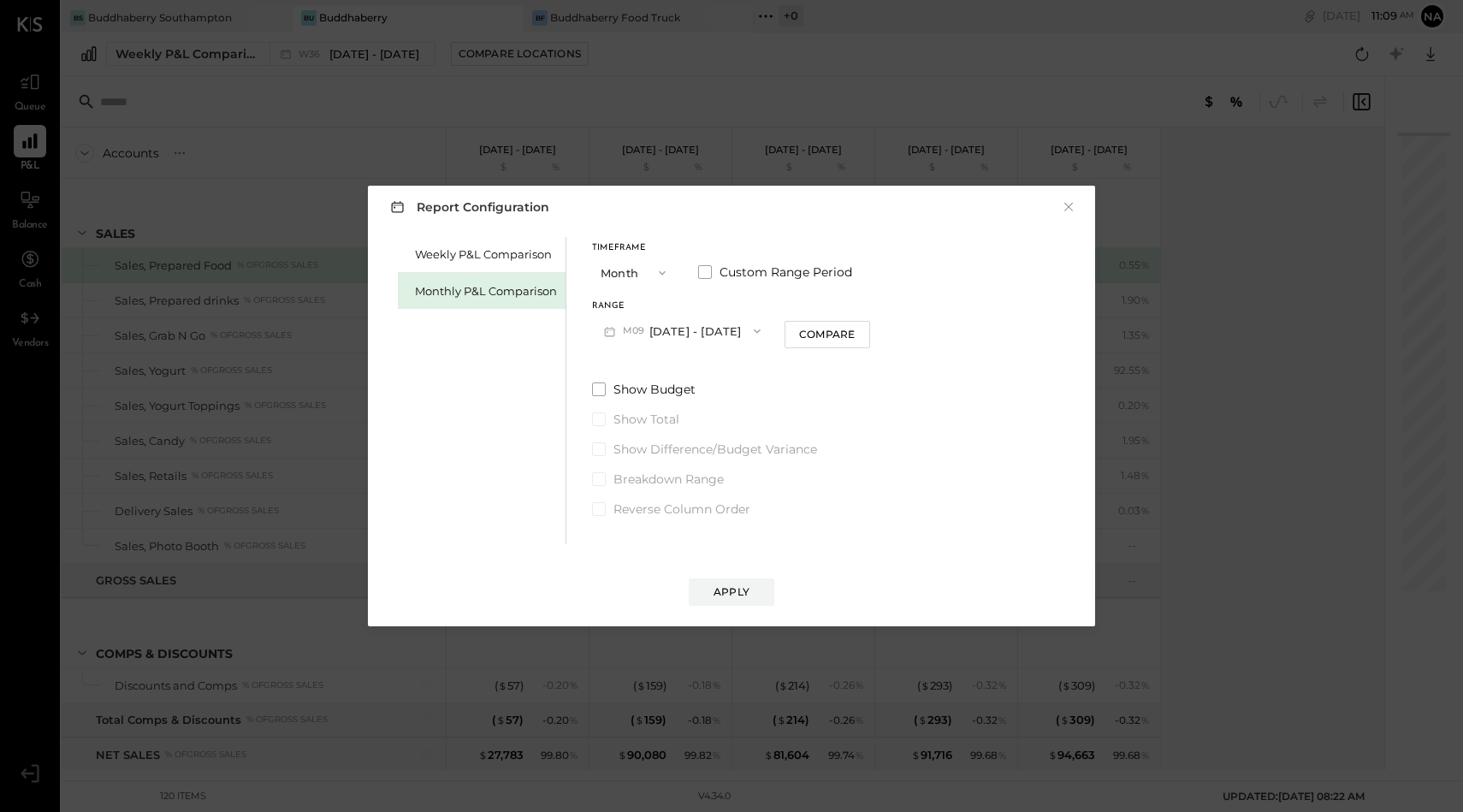
click at [677, 329] on button "M09 [DATE] - [DATE]" at bounding box center [682, 331] width 181 height 32
click at [678, 363] on span "[DATE] - [DATE]" at bounding box center [675, 369] width 81 height 15
click at [794, 346] on button "Compare" at bounding box center [828, 334] width 86 height 27
click at [746, 586] on div "Apply" at bounding box center [732, 591] width 36 height 15
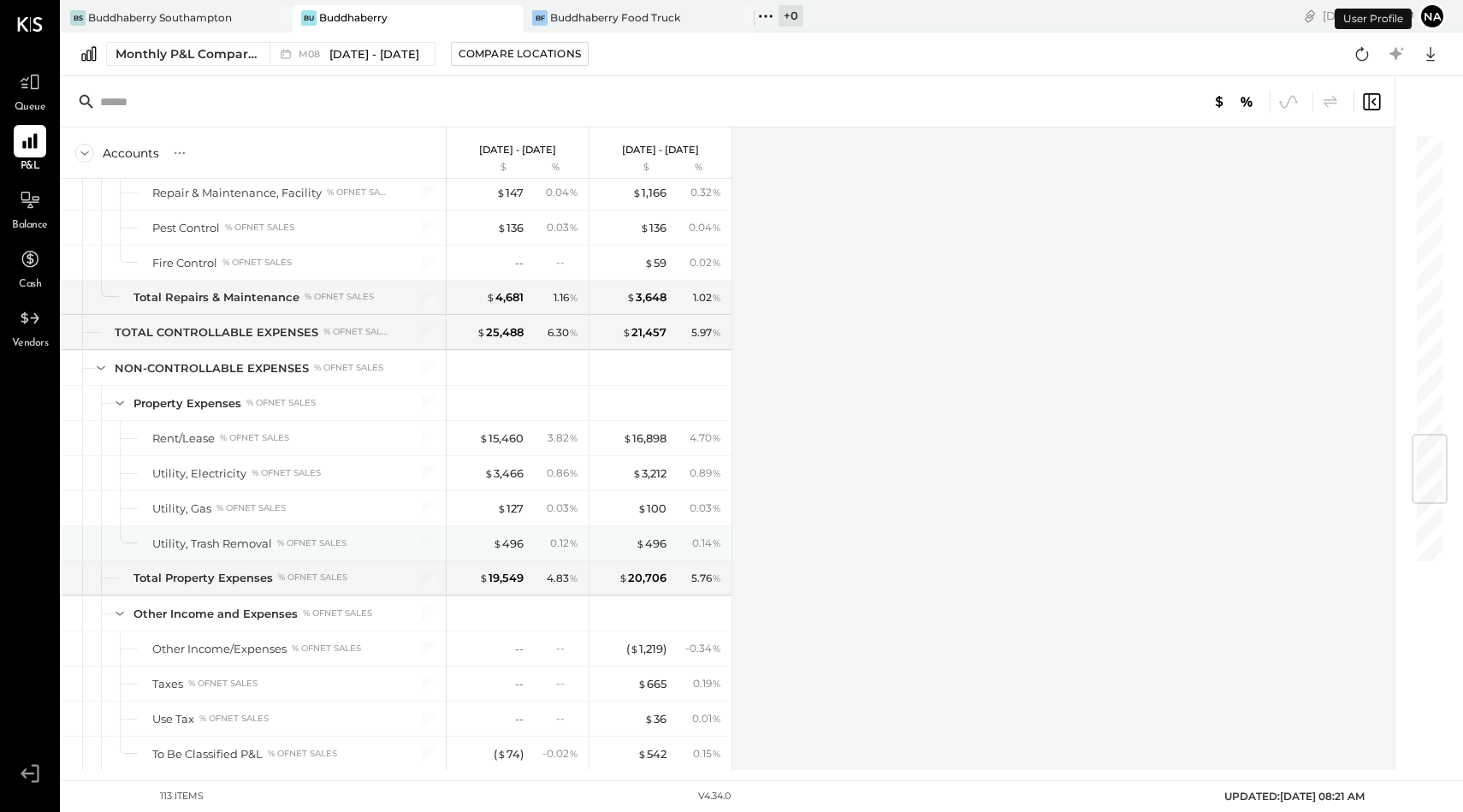
scroll to position [3059, 0]
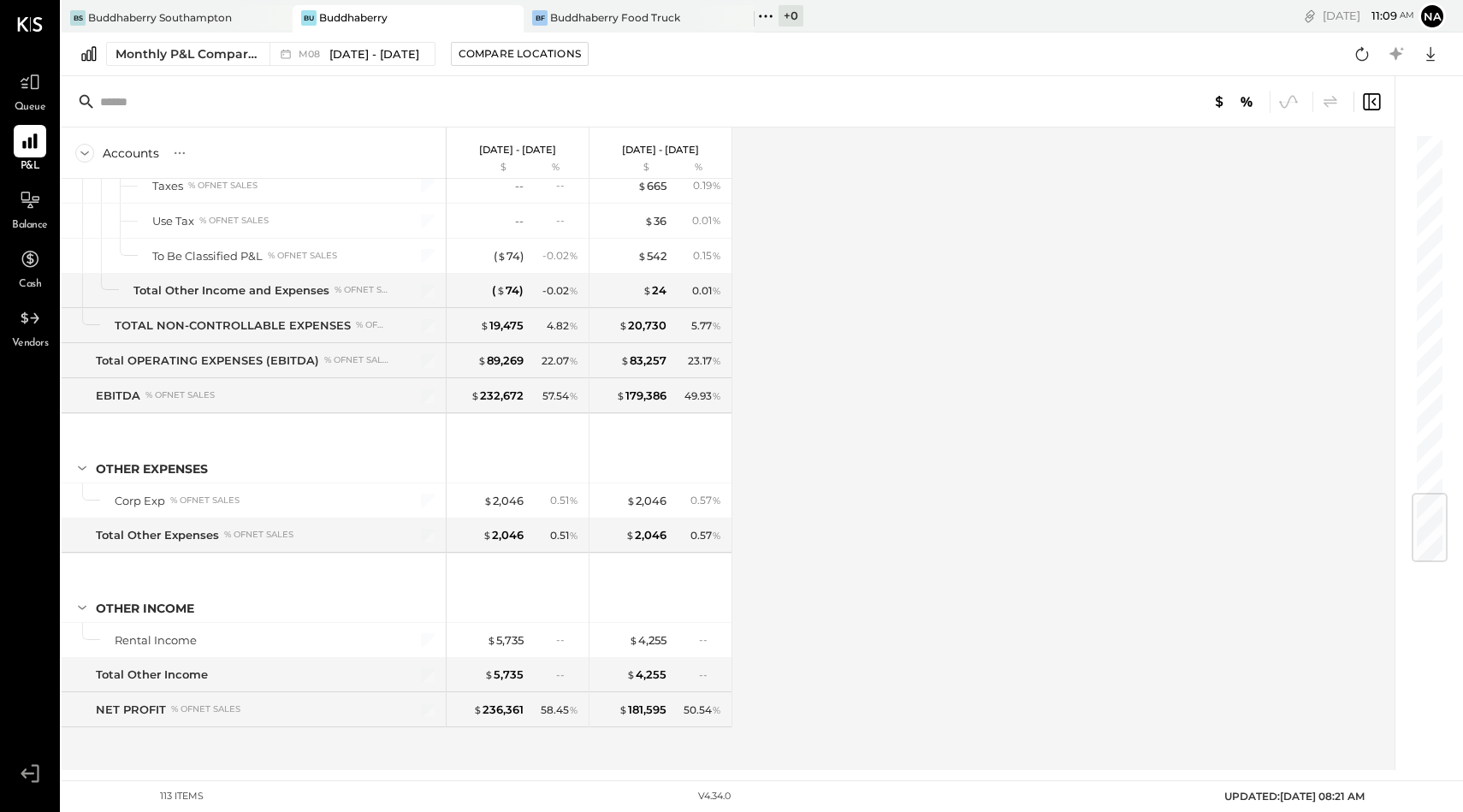
click at [360, 14] on div "Buddhaberry" at bounding box center [353, 17] width 68 height 15
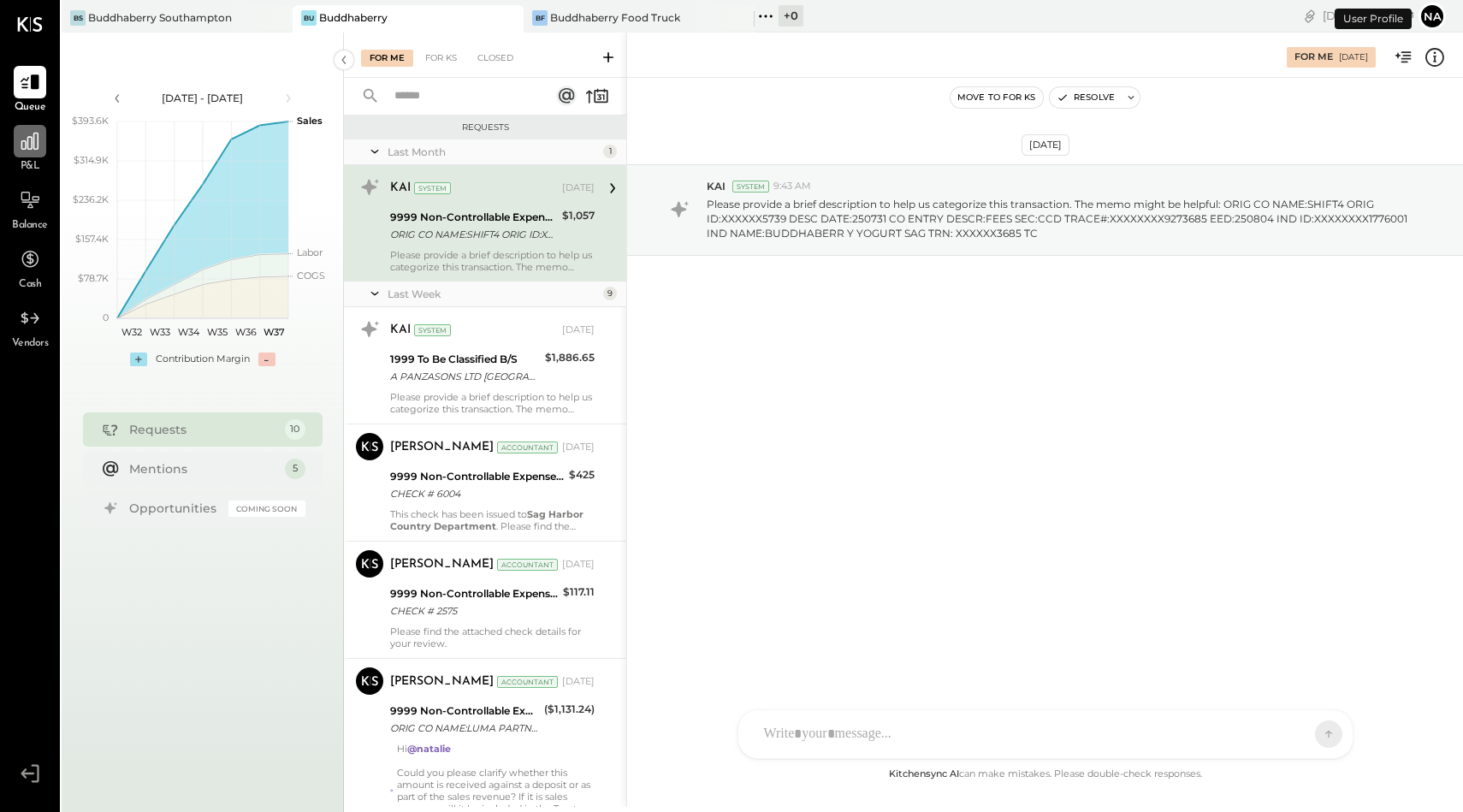
click at [26, 149] on icon at bounding box center [30, 141] width 22 height 22
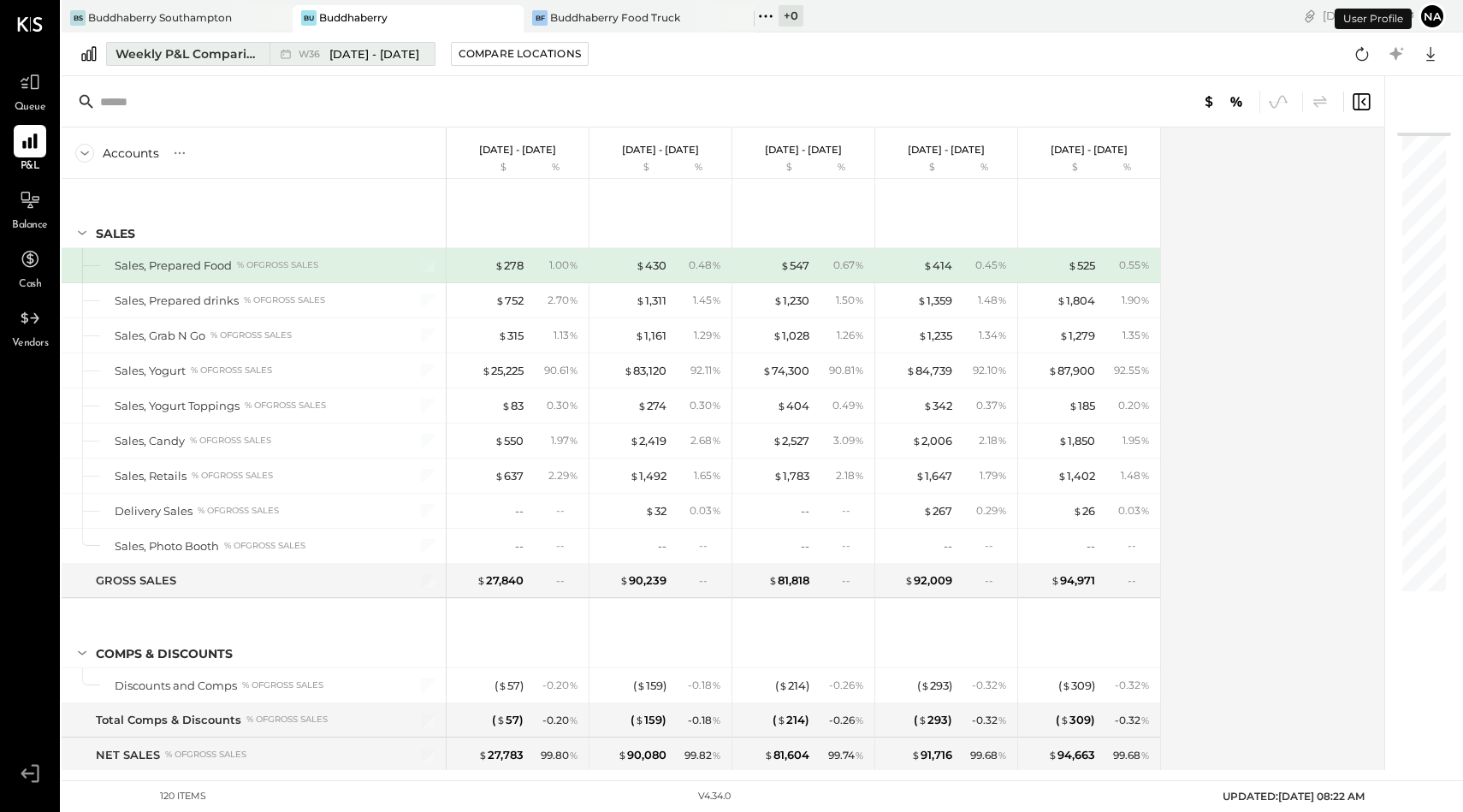
click at [199, 48] on div "Weekly P&L Comparison" at bounding box center [188, 53] width 144 height 17
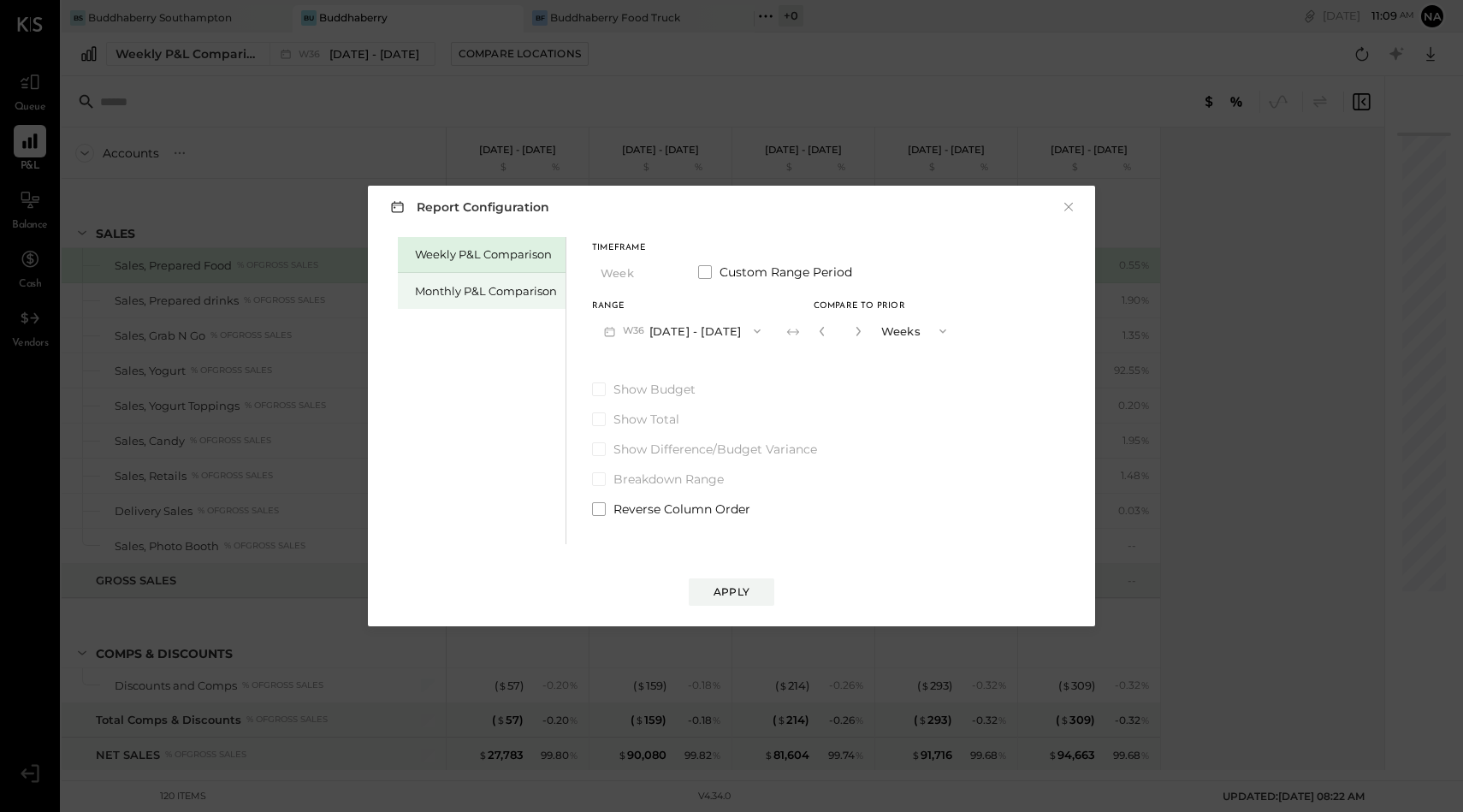
click at [471, 287] on div "Monthly P&L Comparison" at bounding box center [486, 291] width 142 height 16
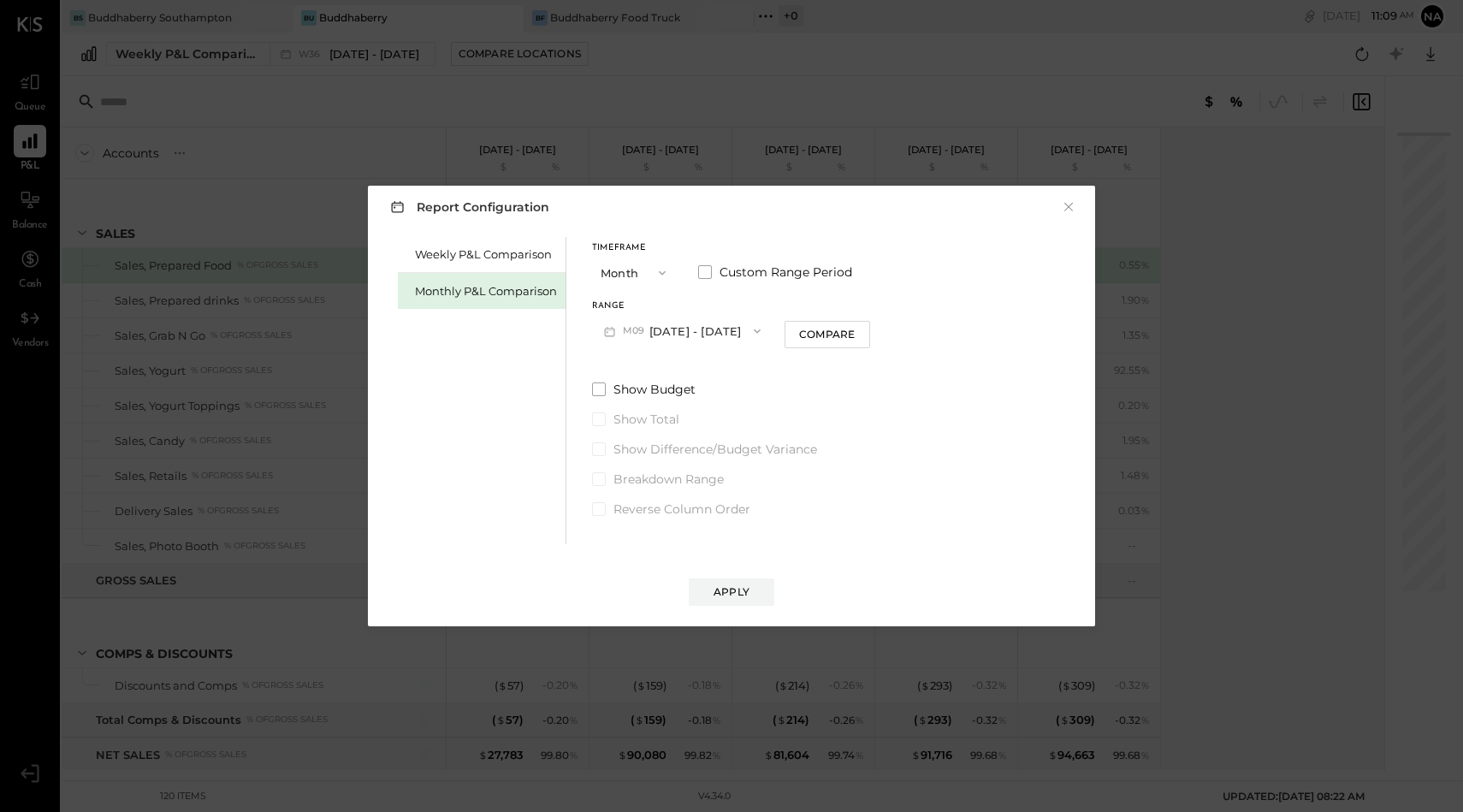
click at [673, 330] on button "M09 [DATE] - [DATE]" at bounding box center [682, 331] width 181 height 32
click at [673, 363] on span "[DATE] - [DATE]" at bounding box center [675, 369] width 81 height 15
click at [825, 330] on div "Compare" at bounding box center [827, 334] width 56 height 15
click at [593, 398] on div "Show Budget Show Total Show Difference/Budget Variance Breakdown Range Reverse …" at bounding box center [775, 449] width 366 height 137
click at [594, 390] on span at bounding box center [599, 389] width 14 height 14
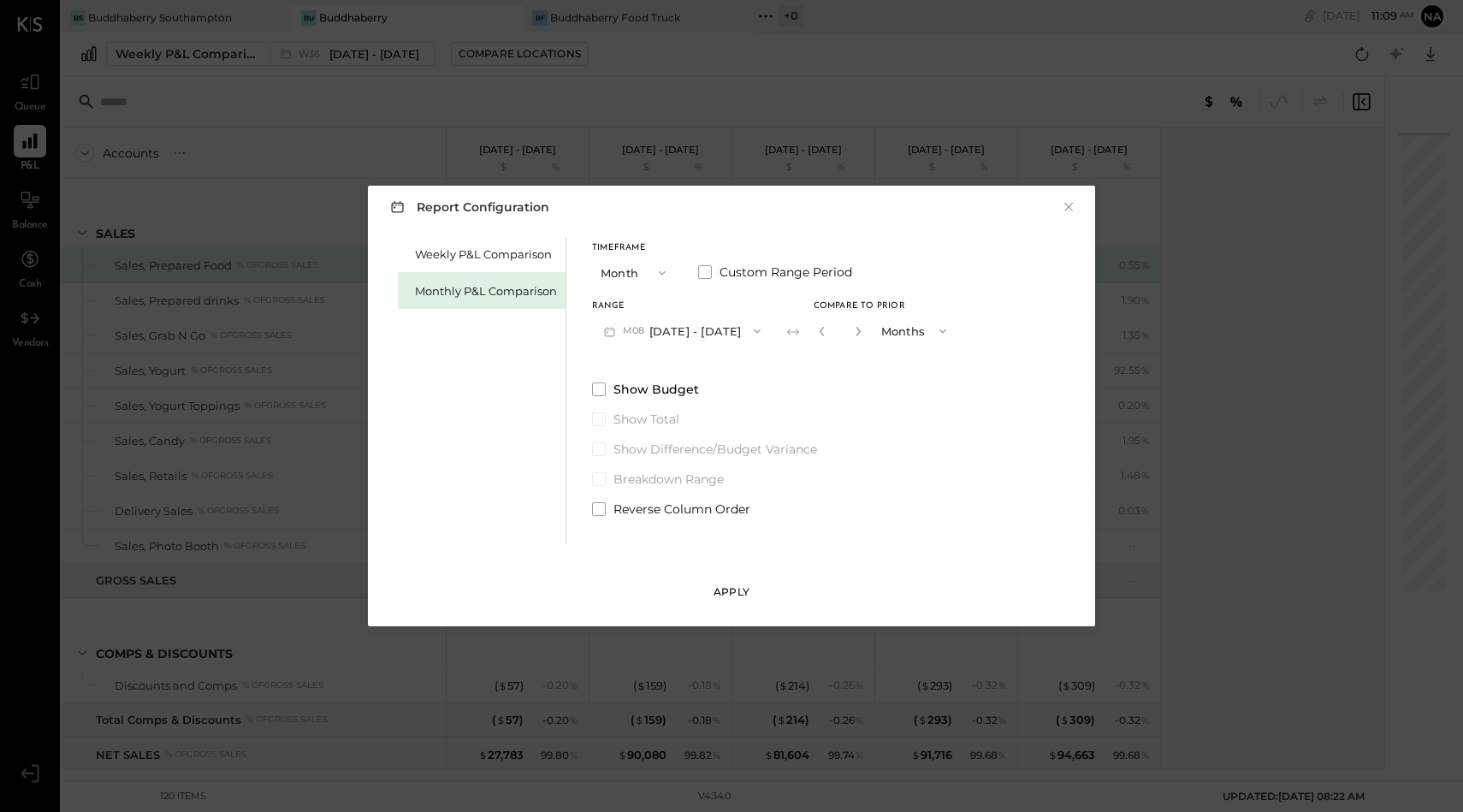
click at [715, 594] on div "Apply" at bounding box center [732, 591] width 36 height 15
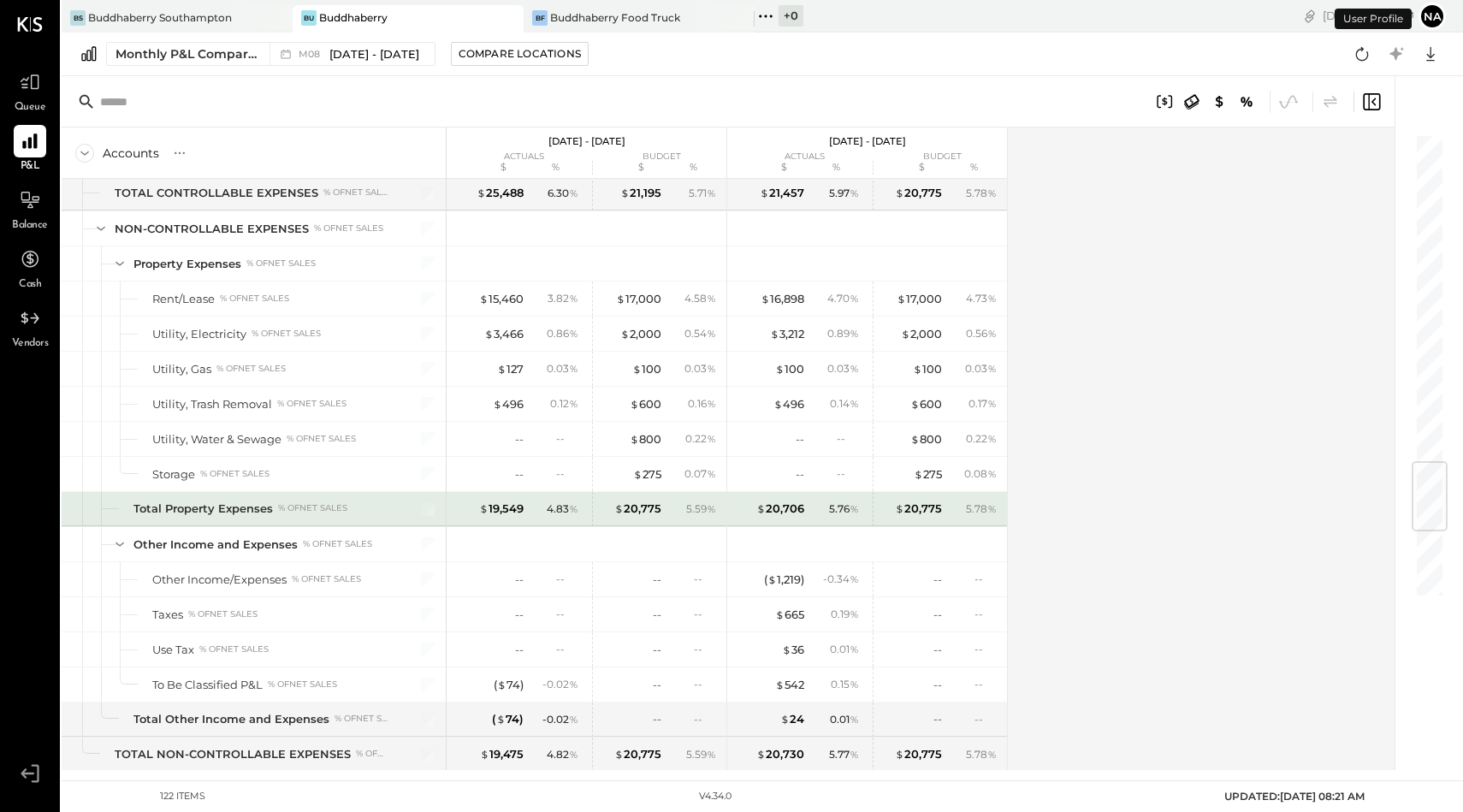
scroll to position [3340, 0]
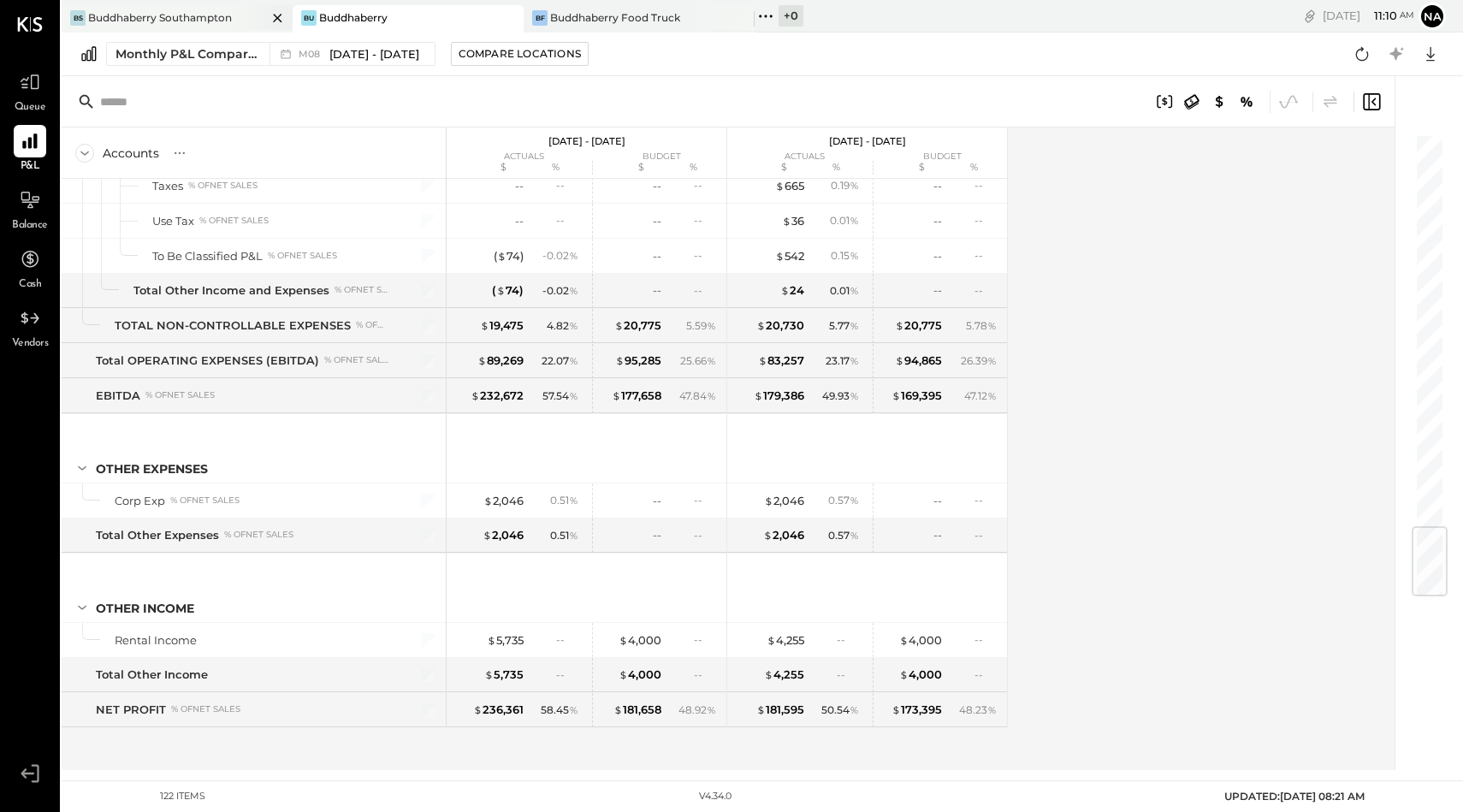
click at [124, 14] on div "Buddhaberry Southampton" at bounding box center [160, 17] width 144 height 15
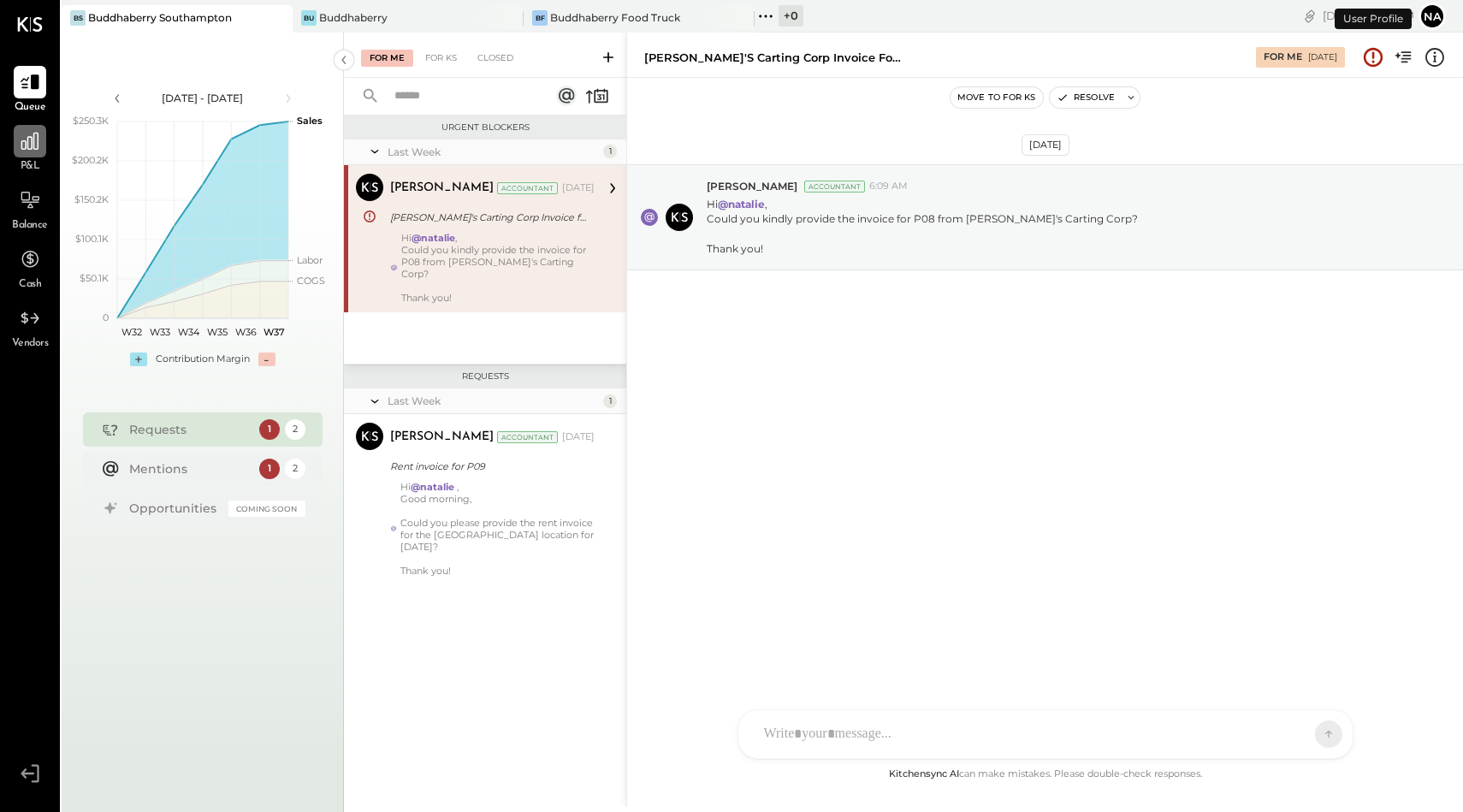
click at [33, 156] on div at bounding box center [30, 141] width 33 height 33
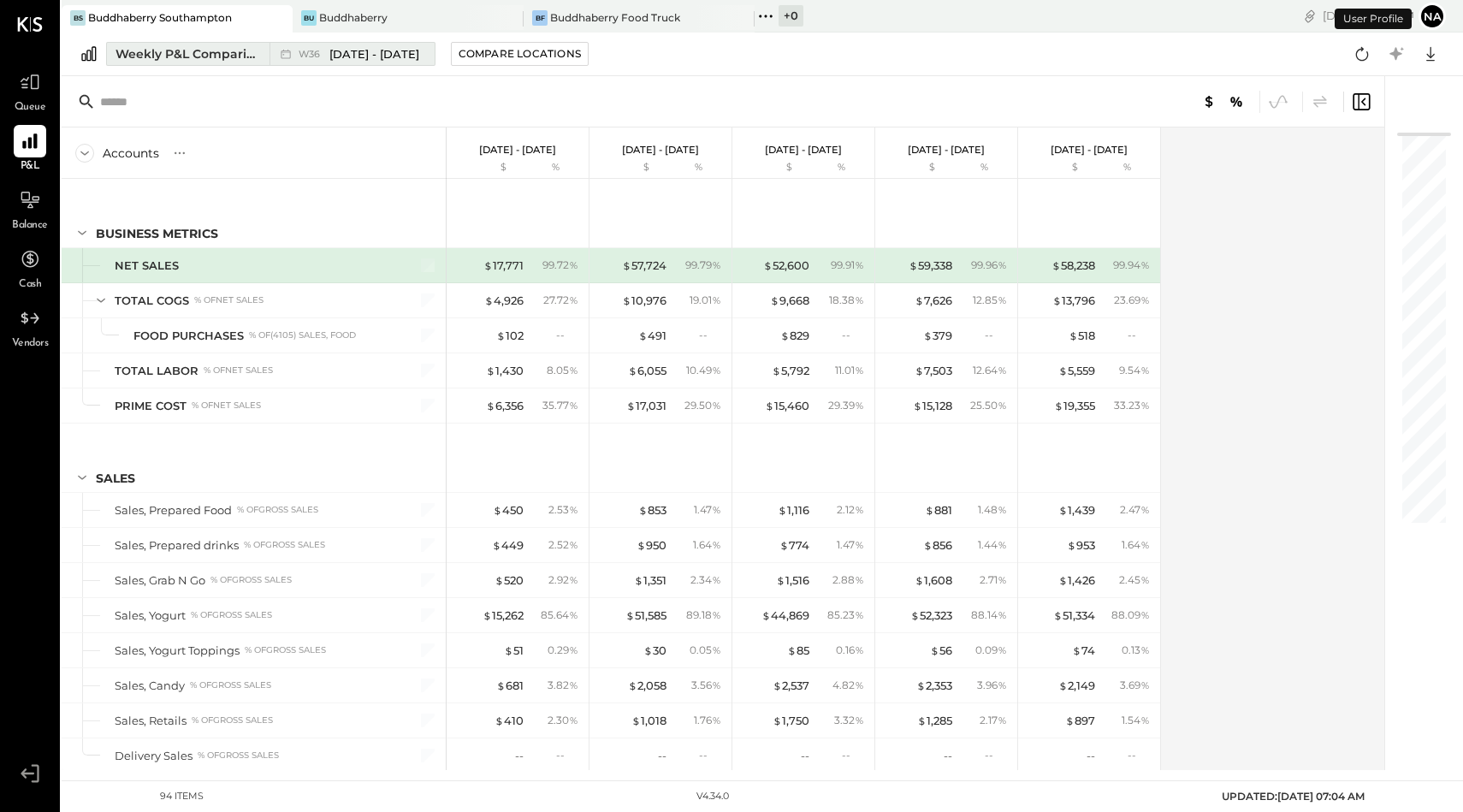
click at [222, 52] on div "Weekly P&L Comparison" at bounding box center [188, 53] width 144 height 17
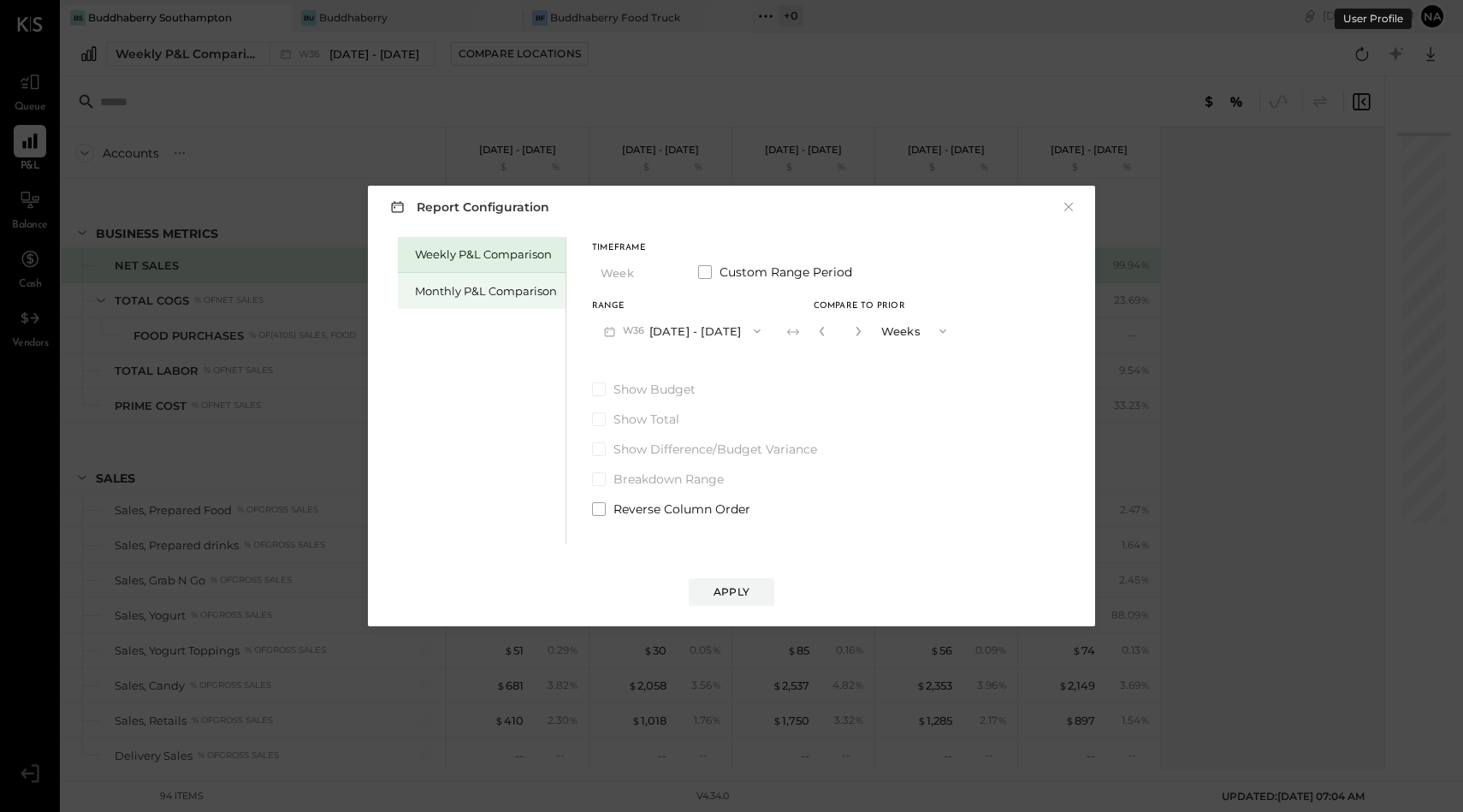
click at [512, 282] on div "Monthly P&L Comparison" at bounding box center [482, 291] width 168 height 36
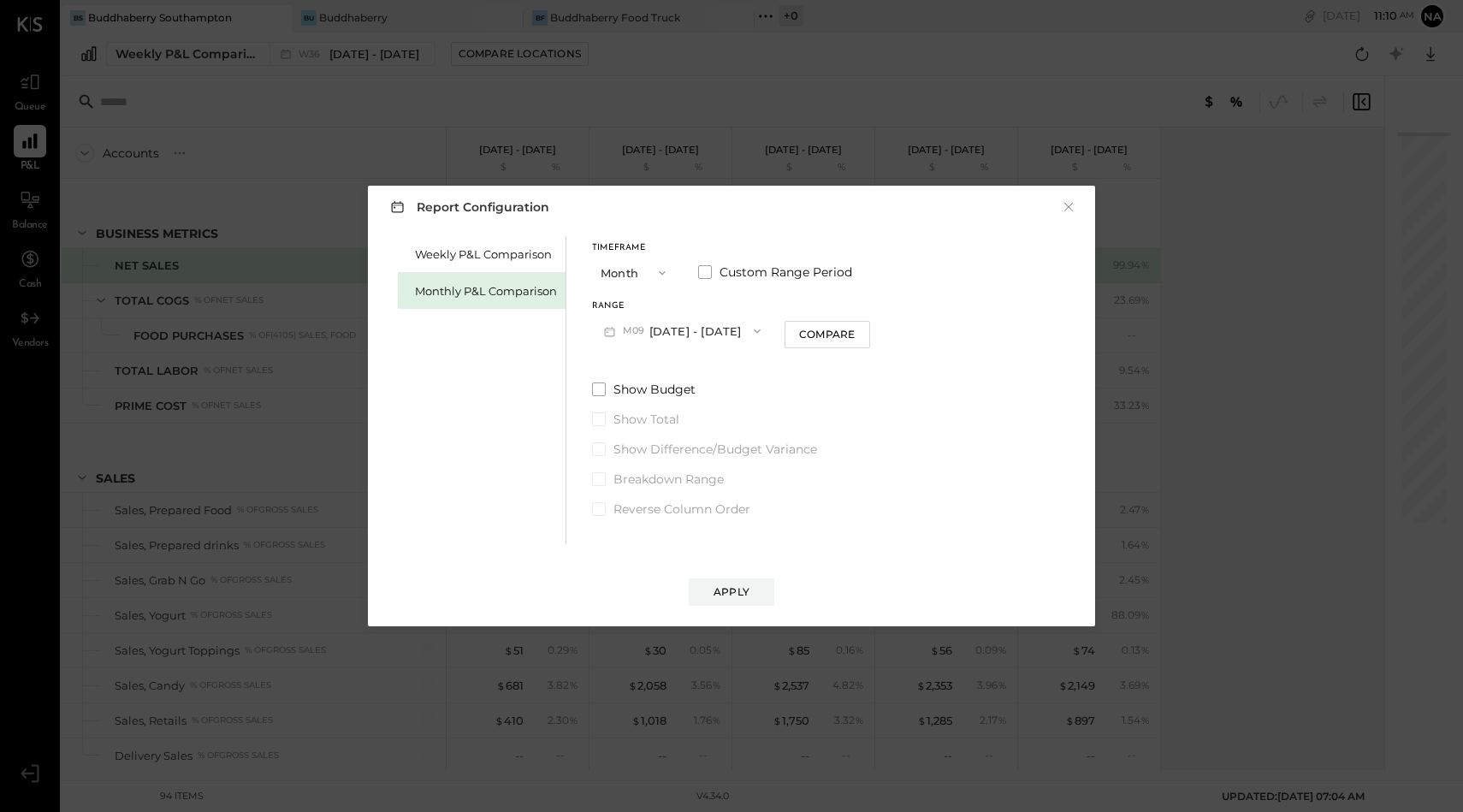
click at [685, 337] on button "M09 [DATE] - [DATE]" at bounding box center [682, 331] width 181 height 32
click at [687, 364] on span "[DATE] - [DATE]" at bounding box center [675, 369] width 81 height 15
click at [819, 327] on button "Compare" at bounding box center [828, 334] width 86 height 27
click at [755, 587] on button "Apply" at bounding box center [732, 591] width 86 height 27
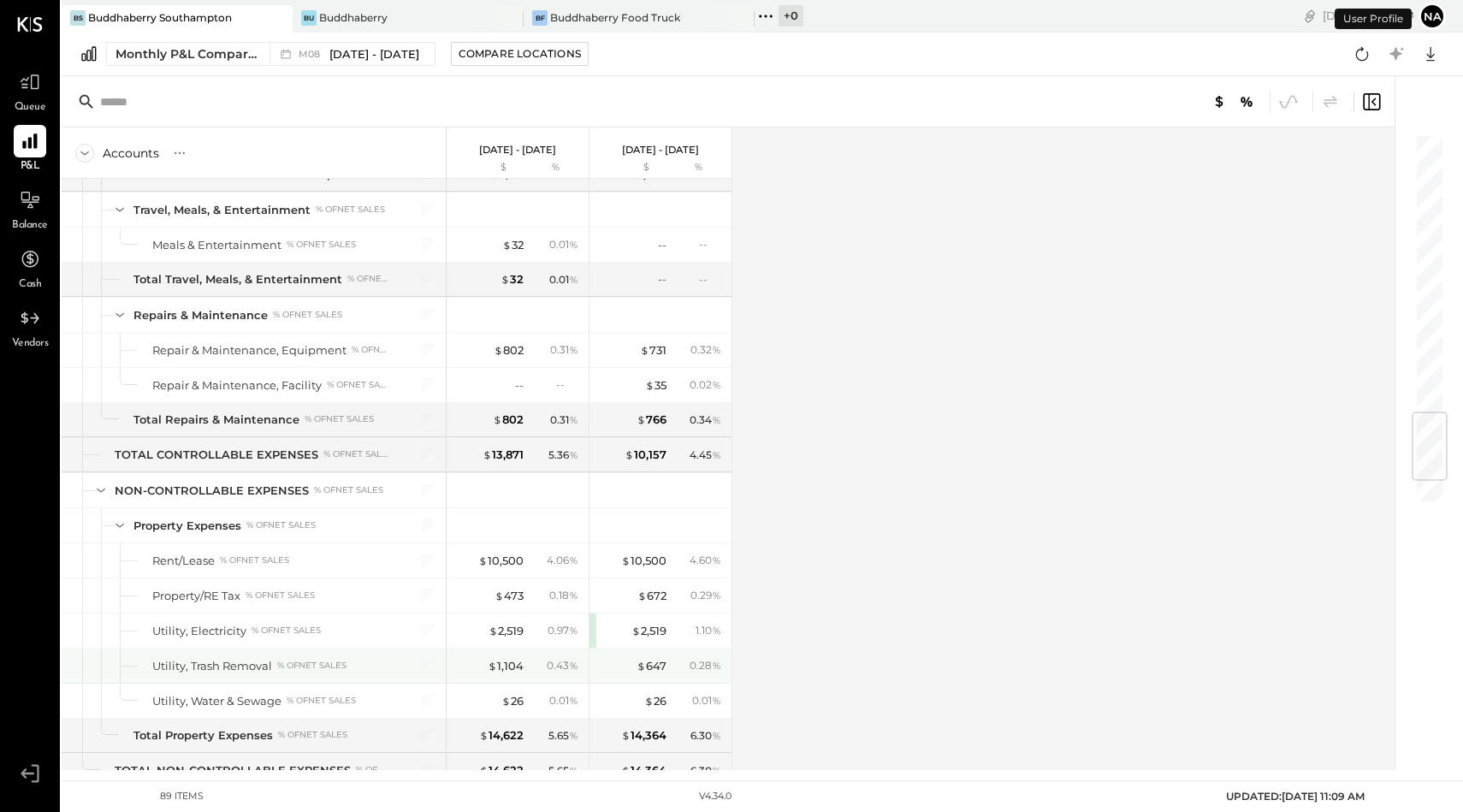
scroll to position [2568, 0]
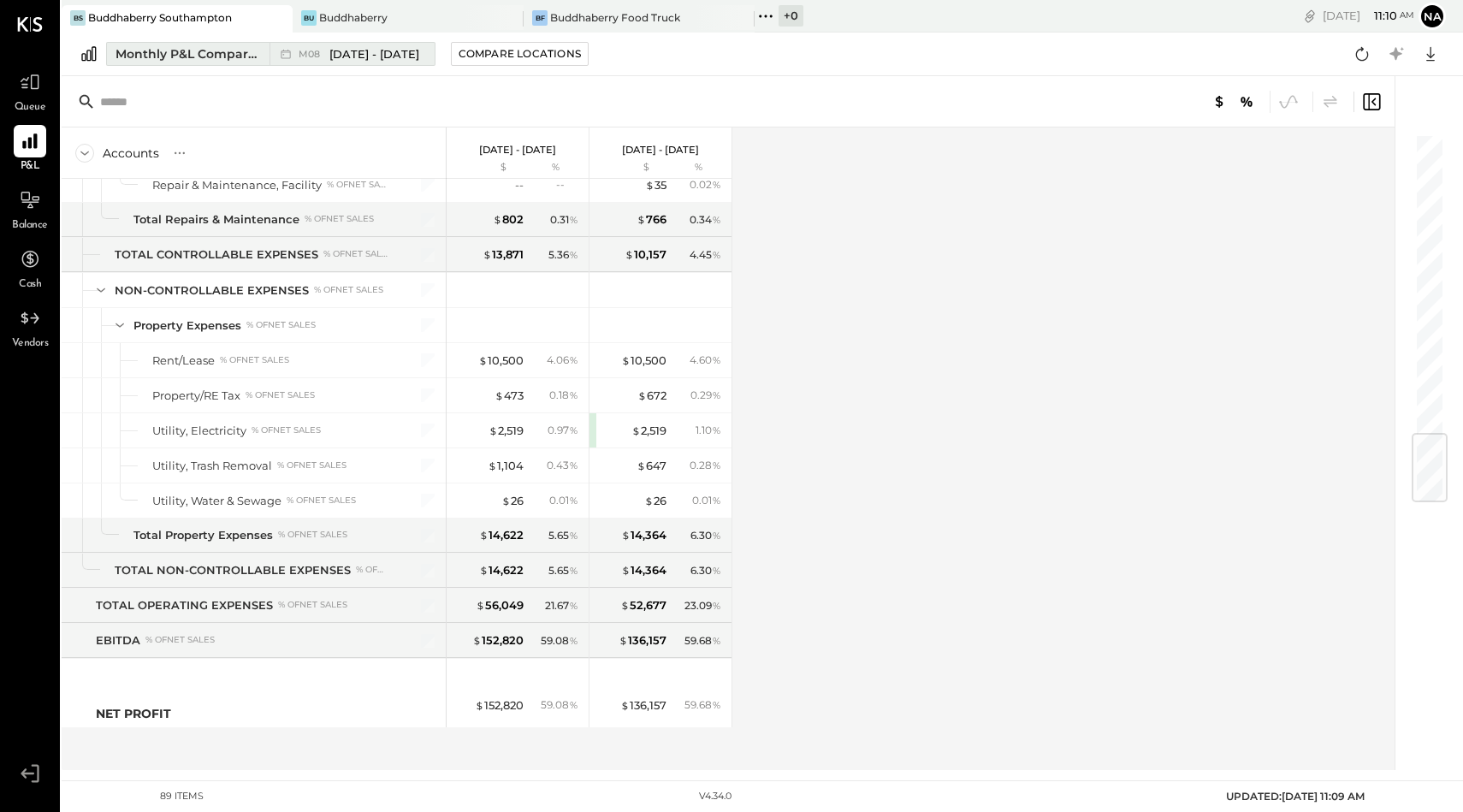
click at [228, 48] on div "Monthly P&L Comparison" at bounding box center [188, 53] width 144 height 17
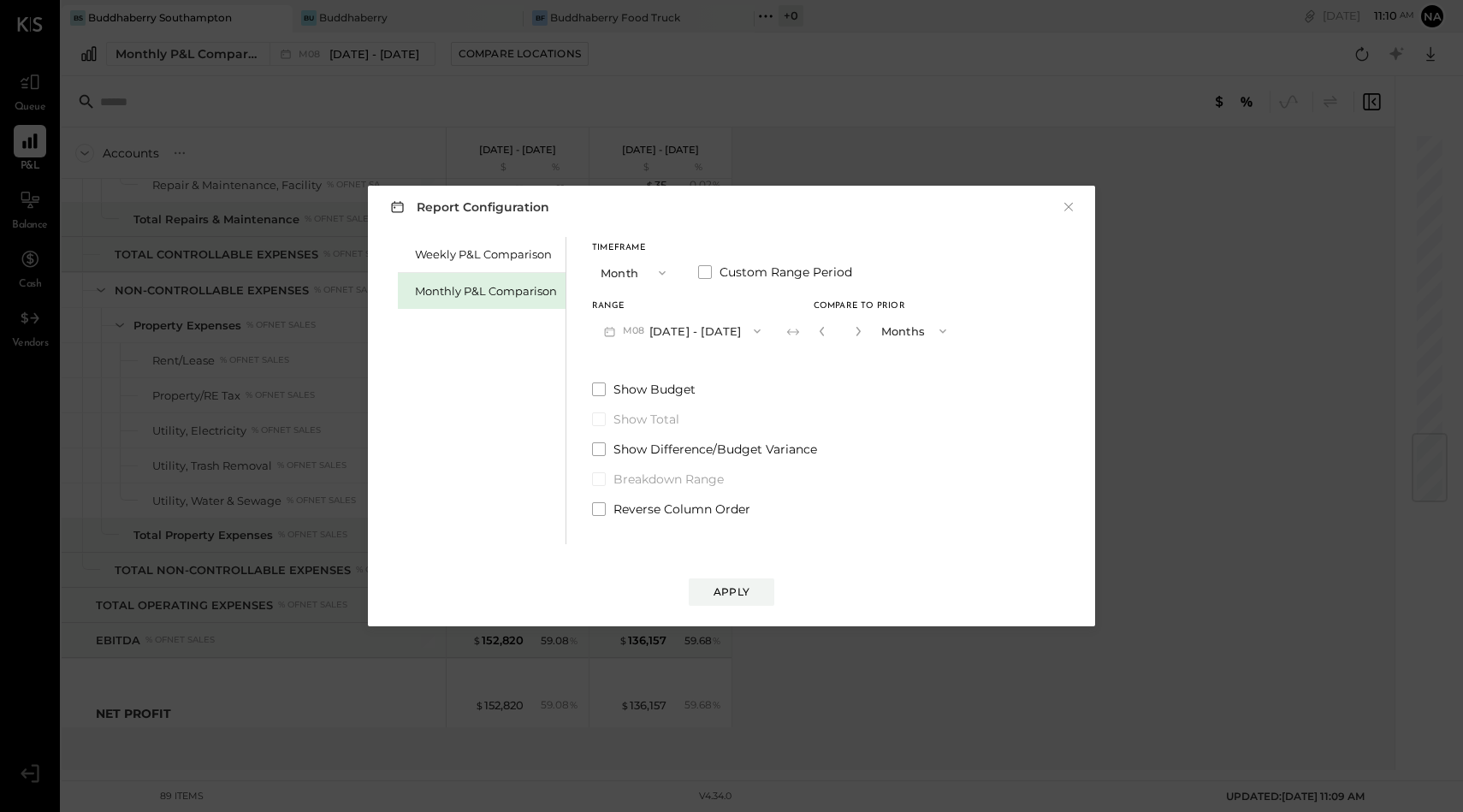
click at [633, 271] on button "Month" at bounding box center [635, 273] width 86 height 32
click at [620, 358] on div "Year" at bounding box center [635, 364] width 84 height 31
click at [718, 327] on button "[DATE] - [DATE]" at bounding box center [682, 331] width 181 height 32
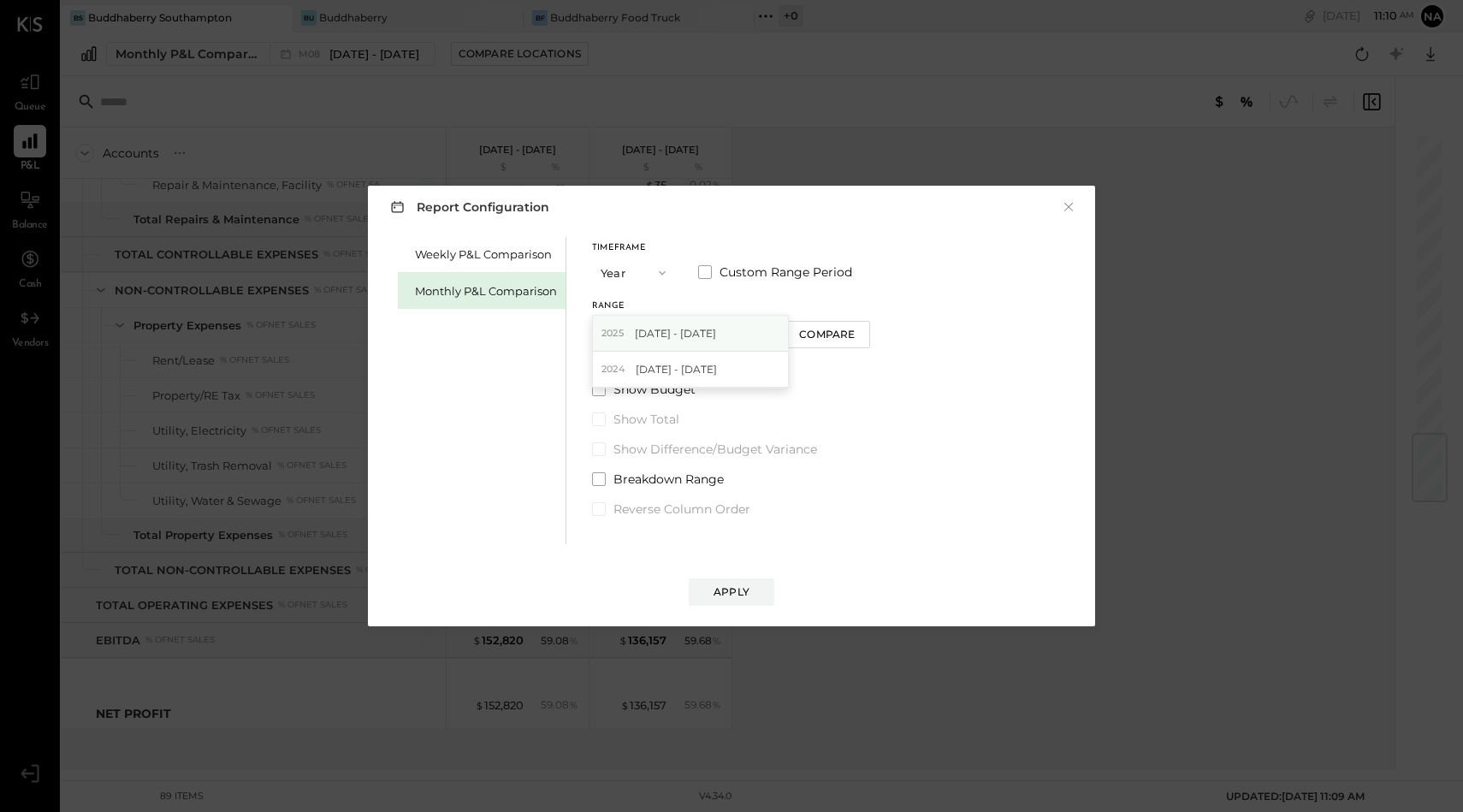
click at [699, 324] on div "[DATE] - [DATE]" at bounding box center [690, 334] width 195 height 36
click at [738, 601] on button "Apply" at bounding box center [732, 591] width 86 height 27
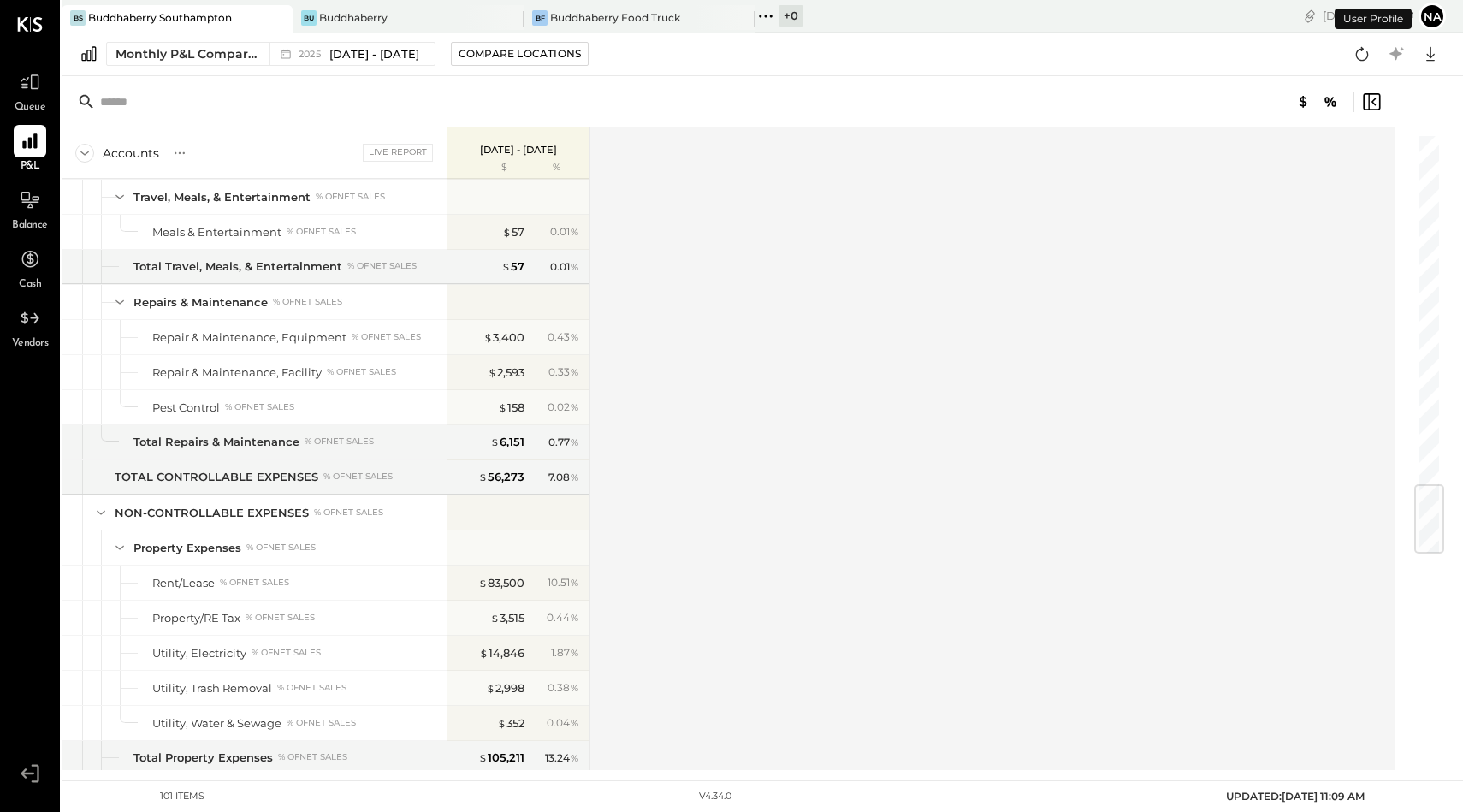
scroll to position [2989, 0]
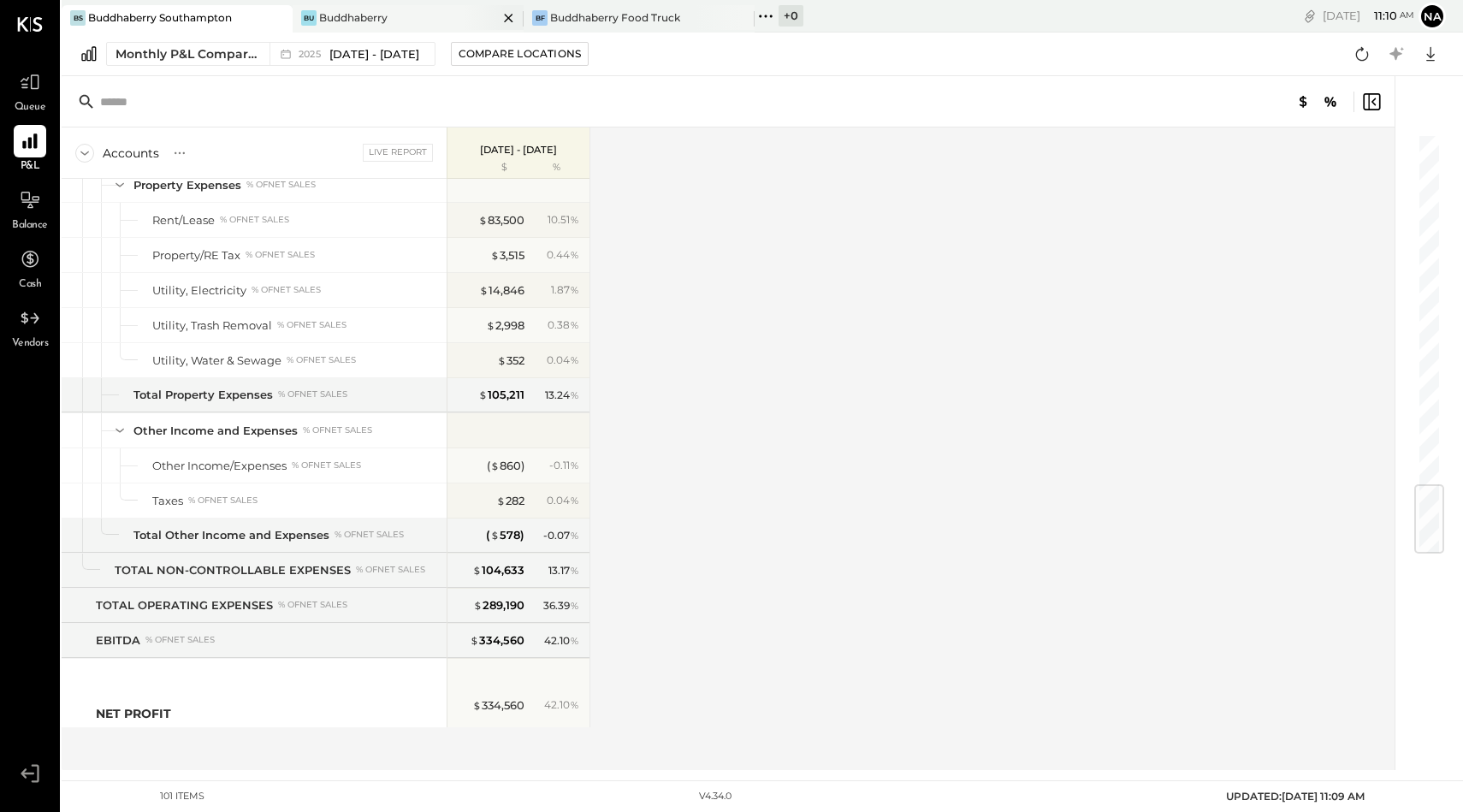
click at [361, 22] on div "Buddhaberry" at bounding box center [353, 17] width 68 height 15
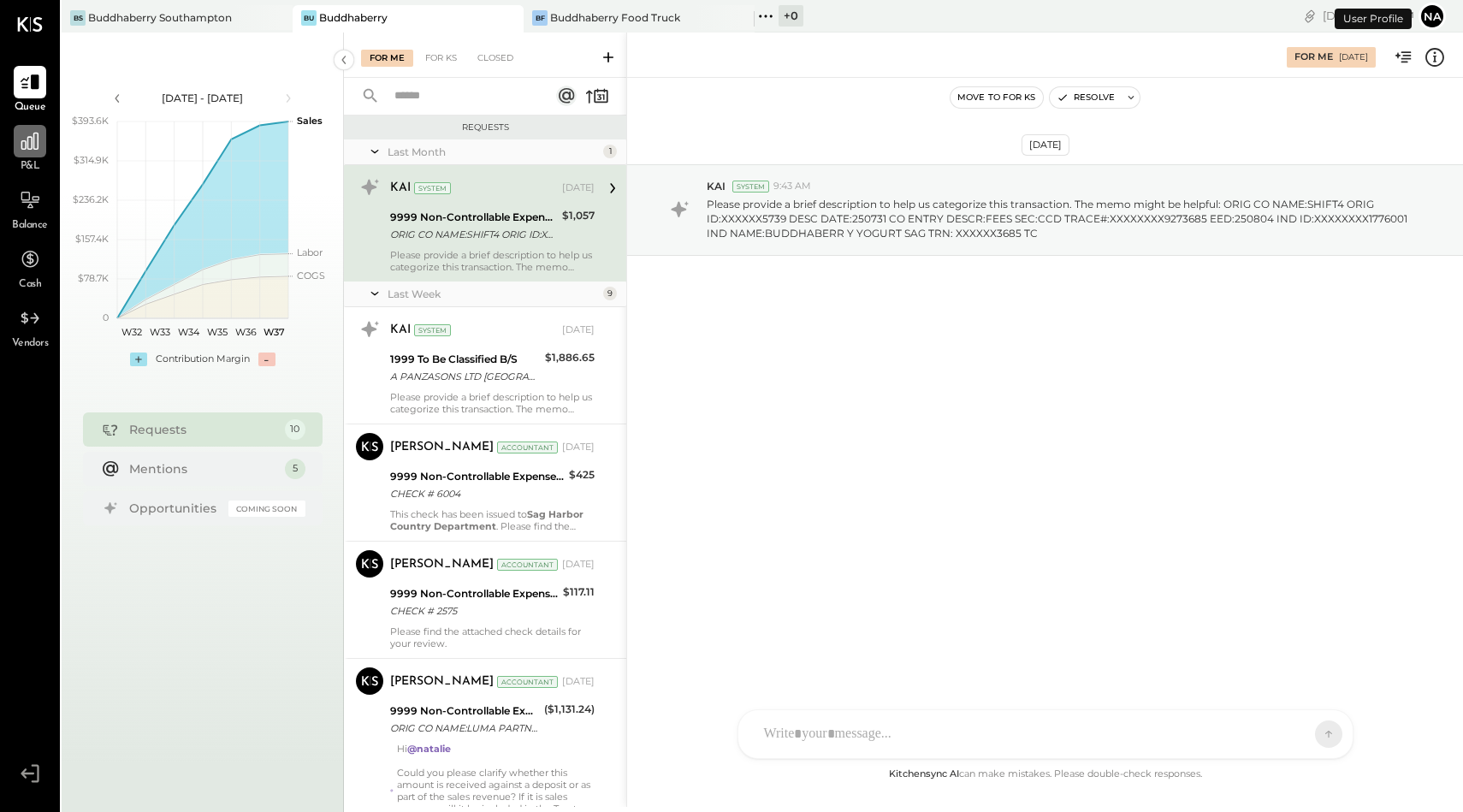
click at [35, 127] on div at bounding box center [30, 141] width 33 height 33
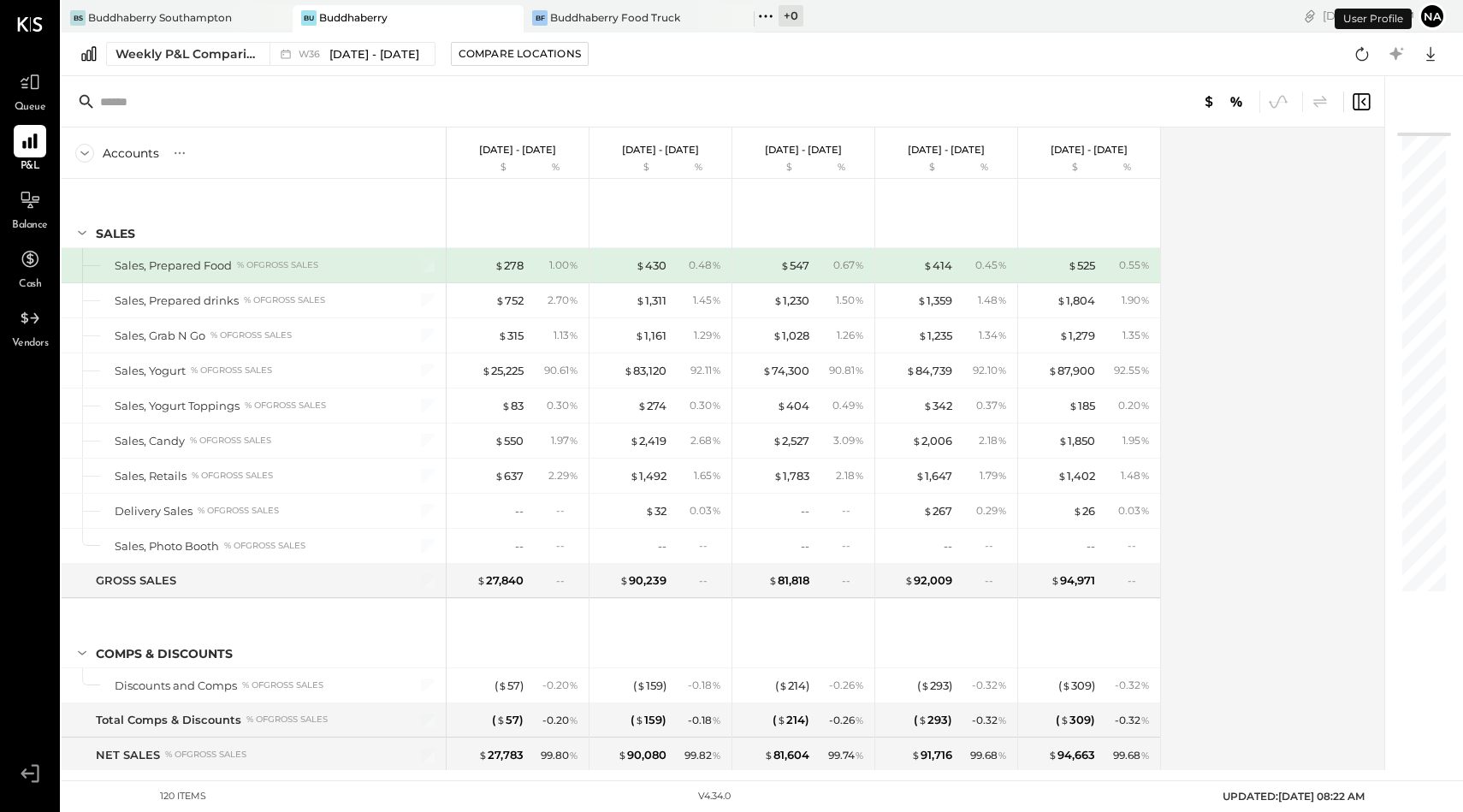
click at [192, 37] on div "Weekly P&L Comparison W36 [DATE] - [DATE] Compare Locations Google Sheets Excel" at bounding box center [763, 55] width 1402 height 44
click at [196, 51] on div "Weekly P&L Comparison" at bounding box center [188, 53] width 144 height 17
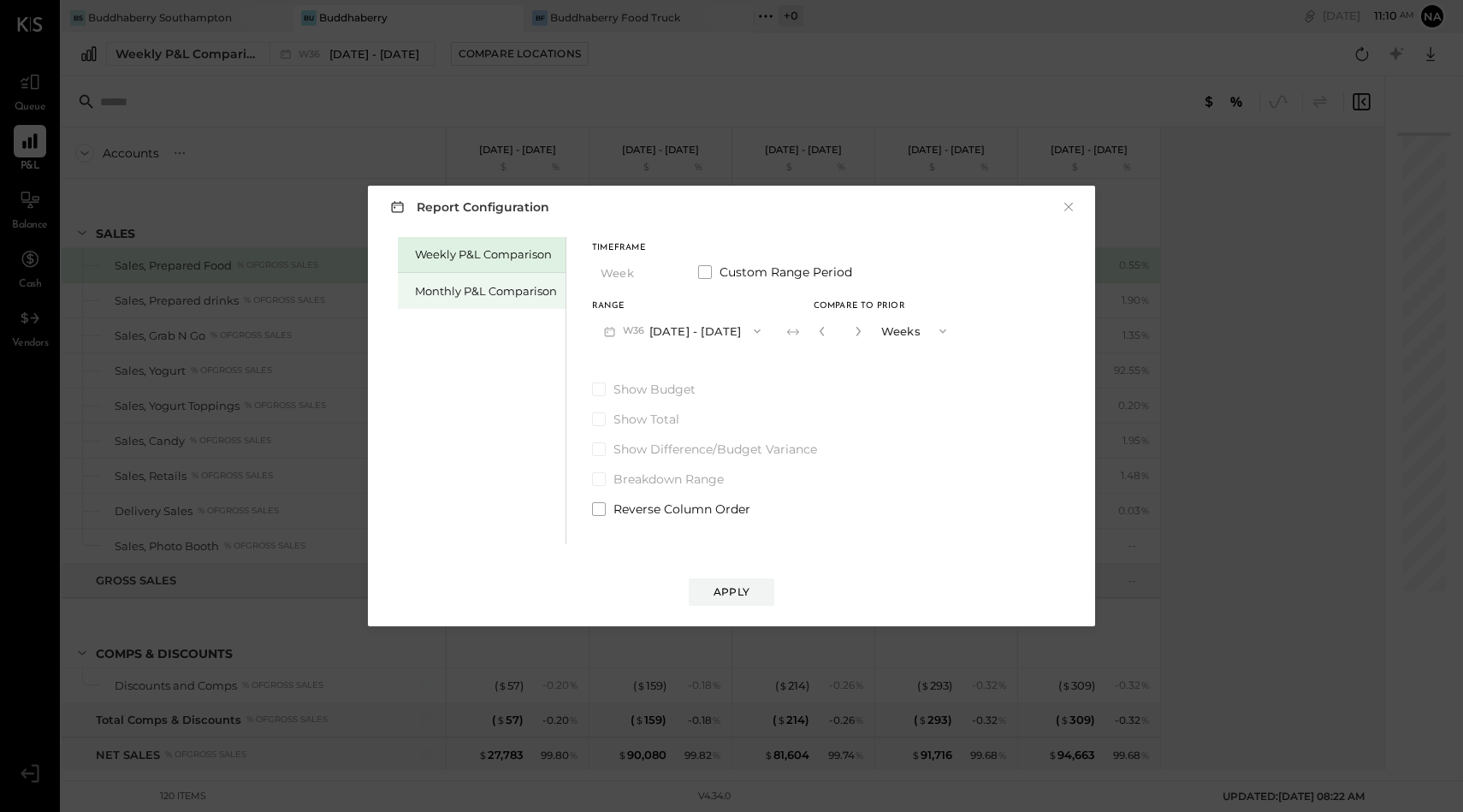
click at [466, 290] on div "Monthly P&L Comparison" at bounding box center [486, 291] width 142 height 16
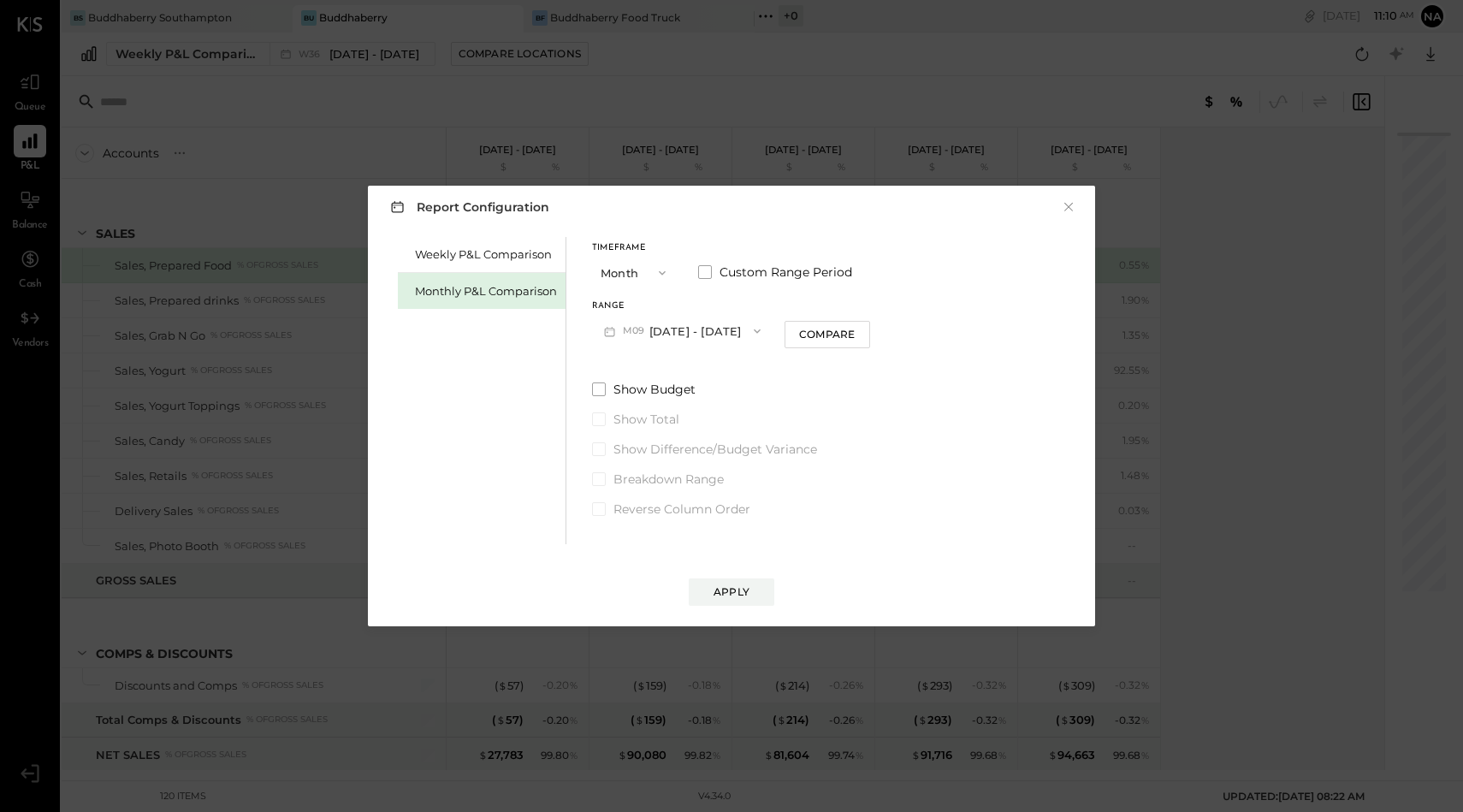
click at [676, 329] on button "M09 [DATE] - [DATE]" at bounding box center [682, 331] width 181 height 32
click at [639, 278] on button "Month" at bounding box center [635, 273] width 86 height 32
click at [631, 329] on div "YTD" at bounding box center [635, 333] width 84 height 31
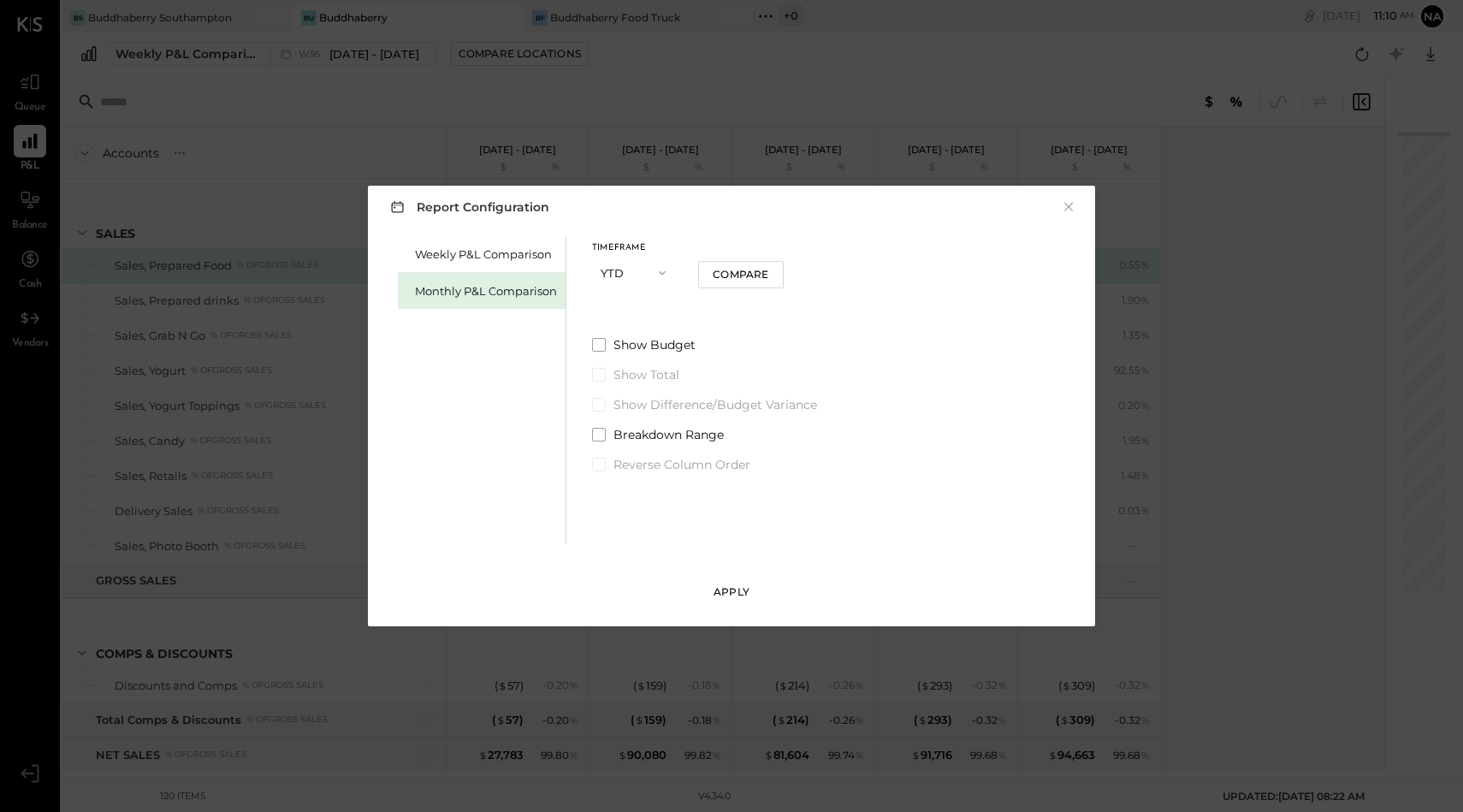
click at [738, 586] on div "Apply" at bounding box center [732, 591] width 36 height 15
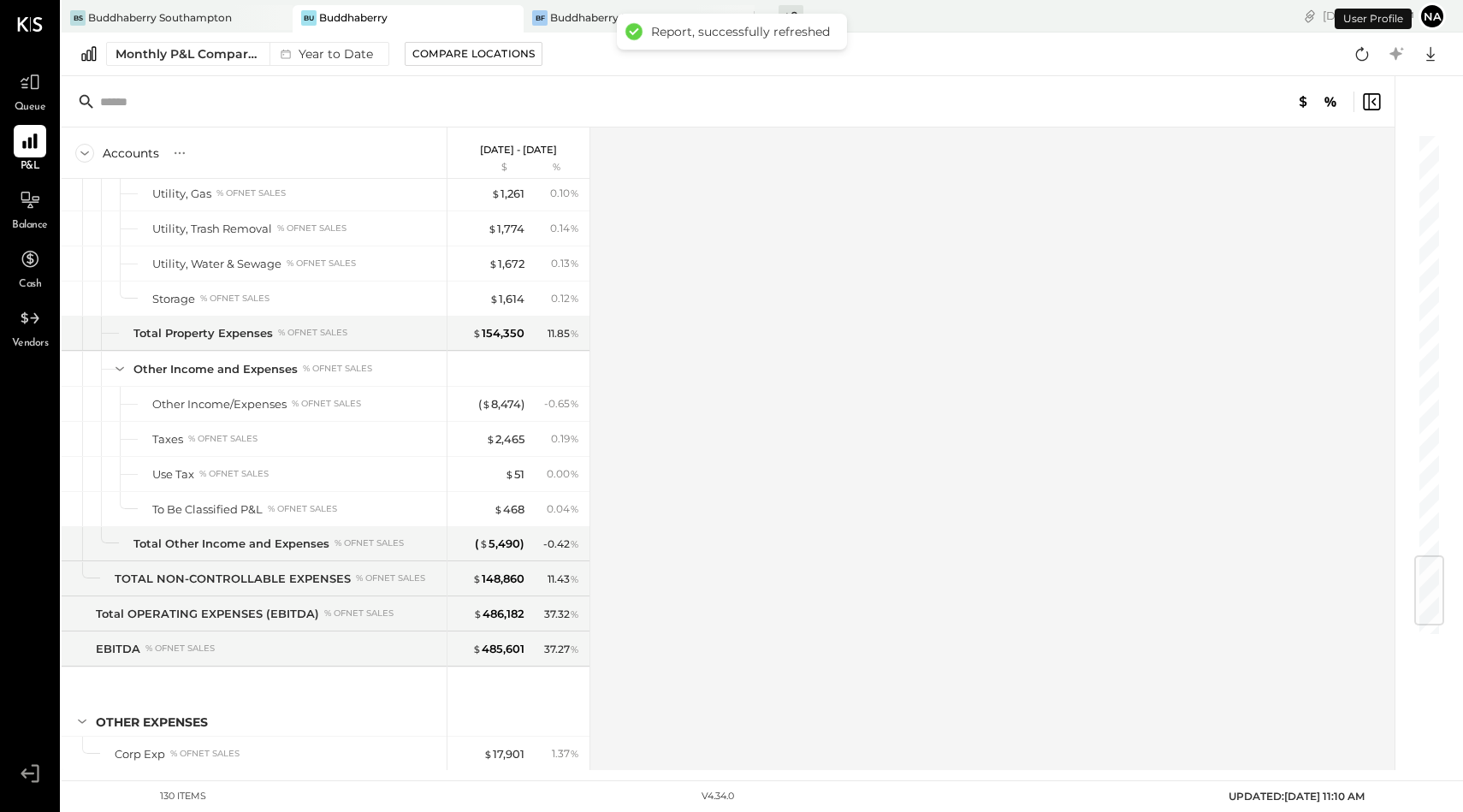
scroll to position [3655, 0]
